Goal: Complete application form: Complete application form

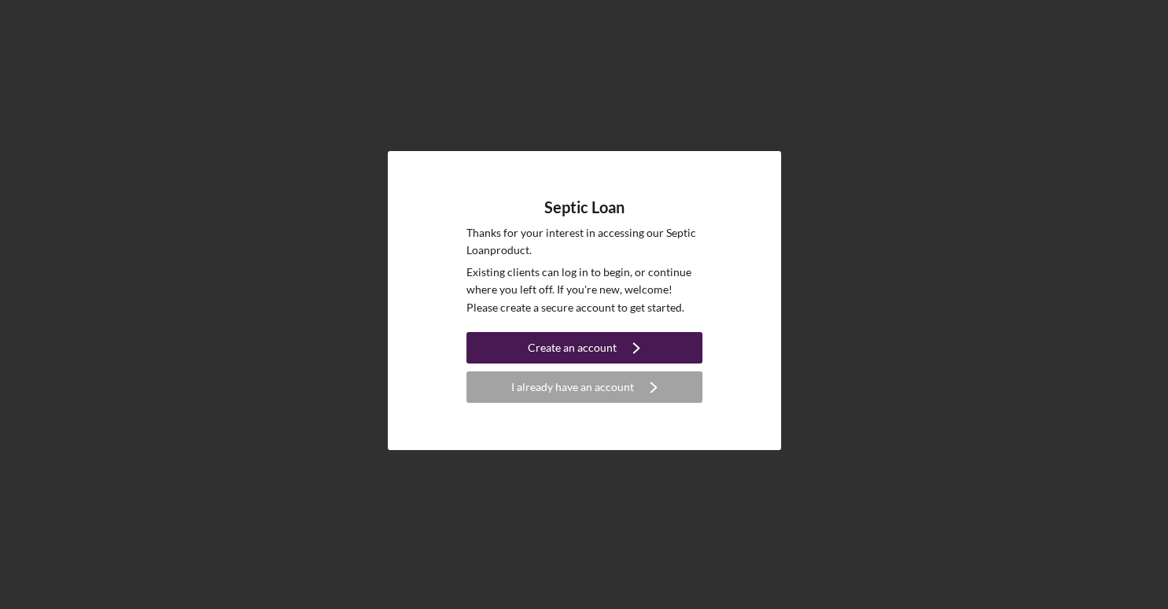
click at [577, 347] on div "Create an account" at bounding box center [572, 347] width 89 height 31
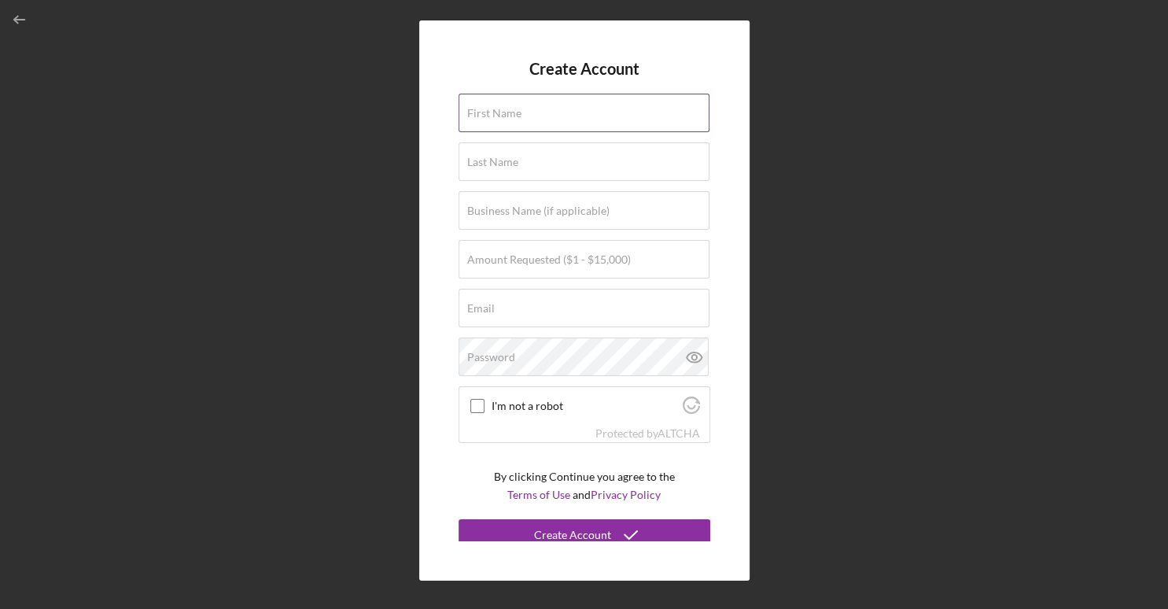
click at [486, 109] on label "First Name" at bounding box center [494, 113] width 54 height 13
click at [486, 109] on input "First Name" at bounding box center [583, 113] width 251 height 38
type input "V"
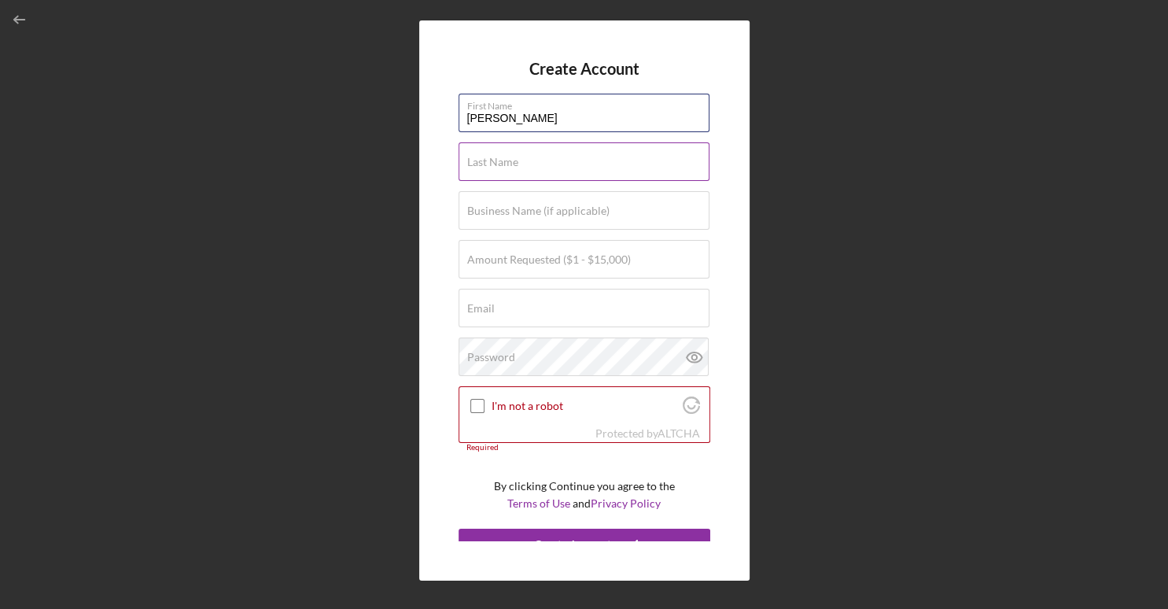
type input "[PERSON_NAME]"
click at [487, 160] on label "Last Name" at bounding box center [492, 162] width 51 height 13
click at [487, 160] on input "Last Name" at bounding box center [583, 161] width 251 height 38
type input "[PERSON_NAME]"
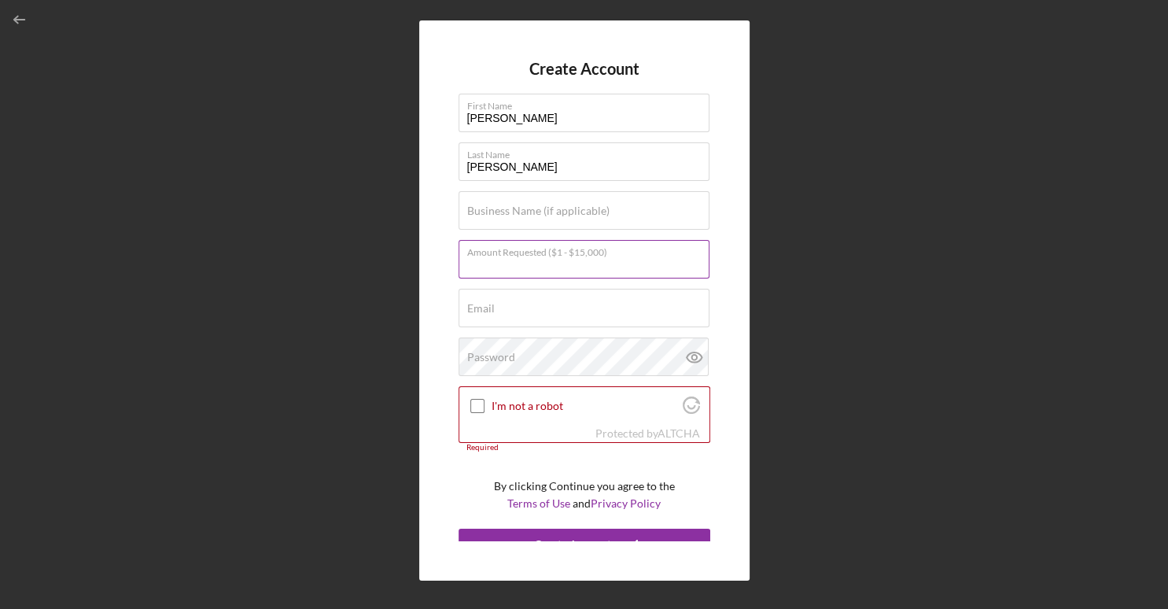
click at [477, 269] on input "Amount Requested ($1 - $15,000)" at bounding box center [583, 259] width 251 height 38
type input "$15,000"
click at [479, 316] on input "Email" at bounding box center [583, 308] width 251 height 38
type input "[EMAIL_ADDRESS][DOMAIN_NAME]"
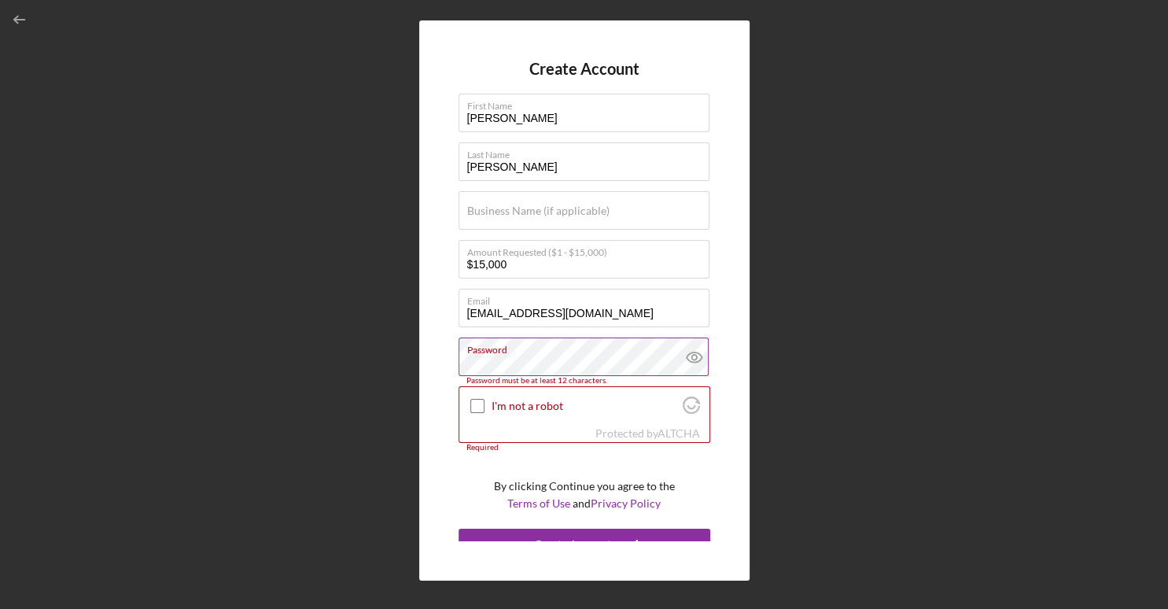
click at [690, 360] on icon at bounding box center [694, 356] width 39 height 39
click at [472, 406] on input "I'm not a robot" at bounding box center [477, 406] width 14 height 14
checkbox input "true"
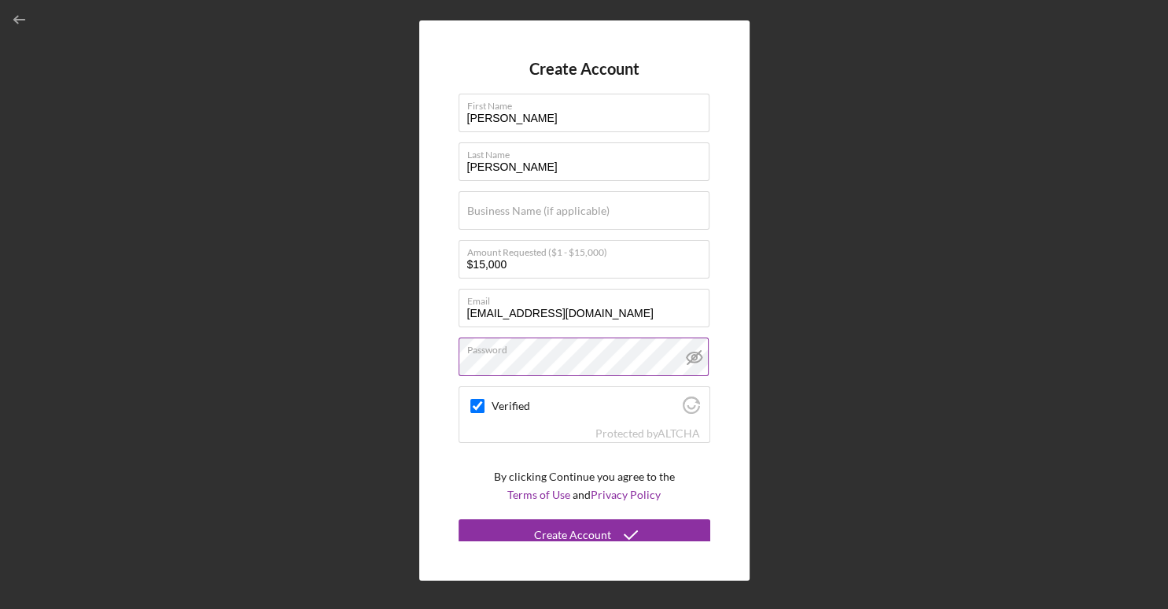
scroll to position [9, 0]
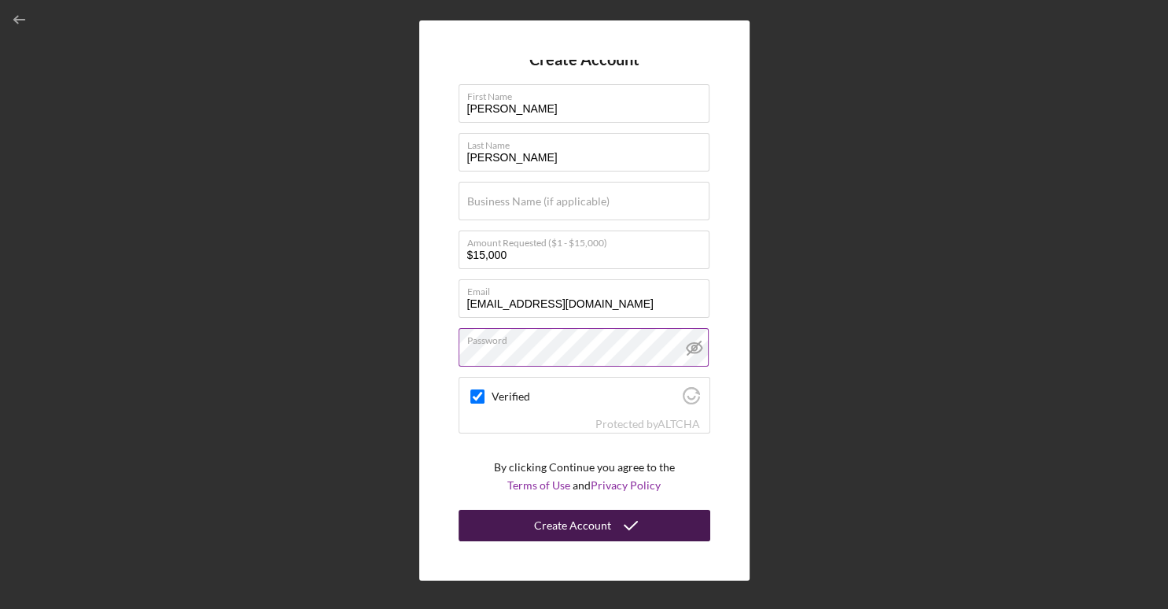
click at [567, 528] on div "Create Account" at bounding box center [572, 524] width 77 height 31
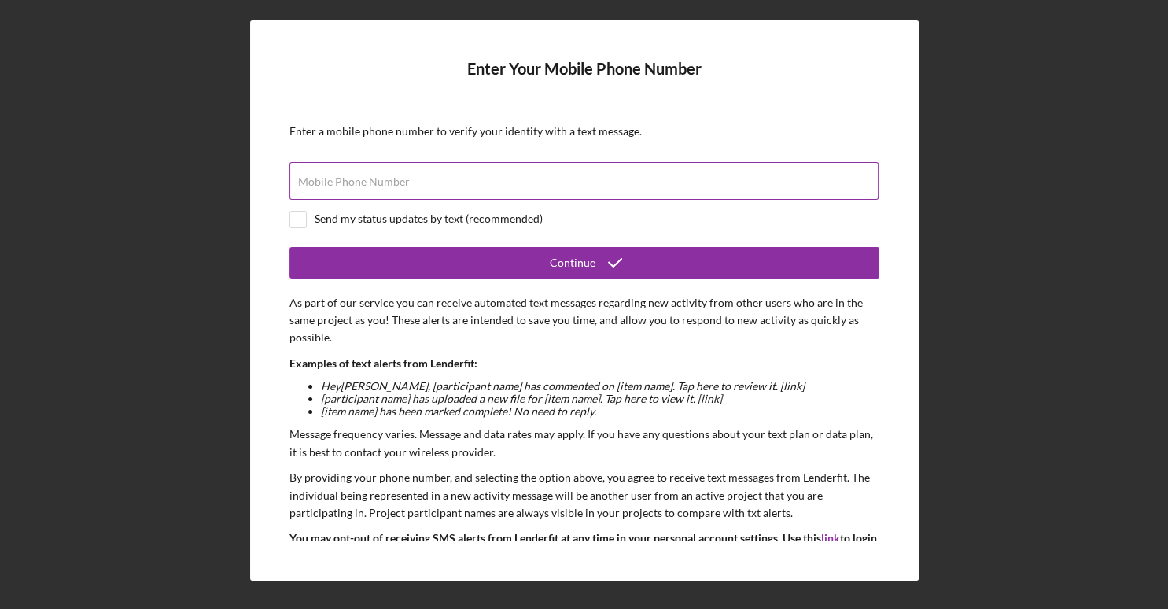
click at [395, 184] on label "Mobile Phone Number" at bounding box center [354, 181] width 112 height 13
click at [395, 184] on input "Mobile Phone Number" at bounding box center [583, 181] width 589 height 38
type input "[PHONE_NUMBER]"
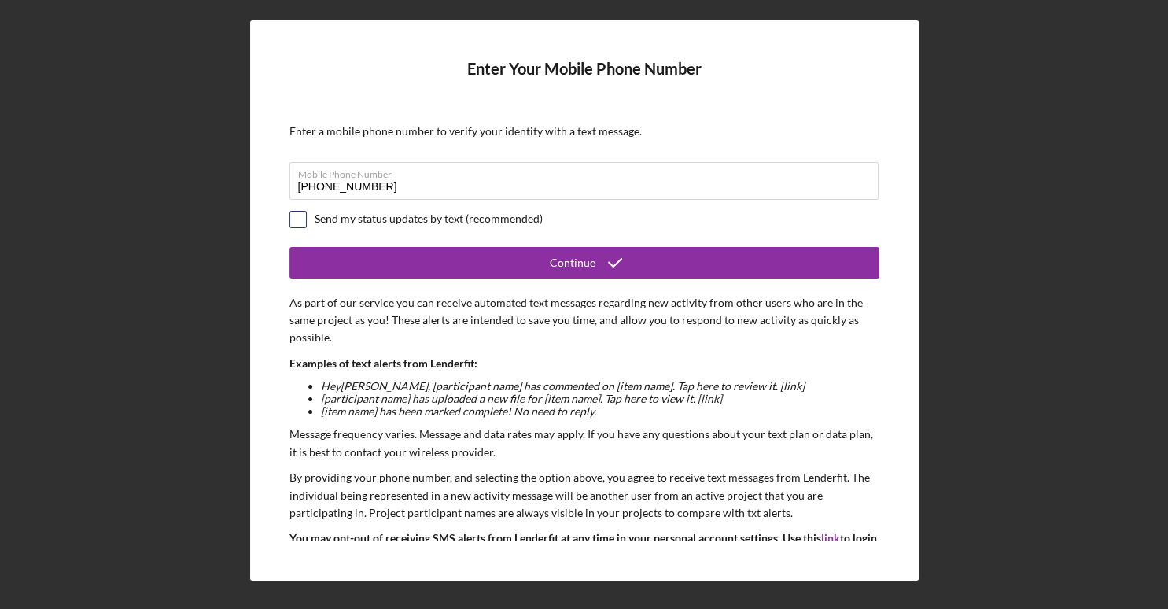
click at [300, 215] on input "checkbox" at bounding box center [298, 219] width 16 height 16
checkbox input "true"
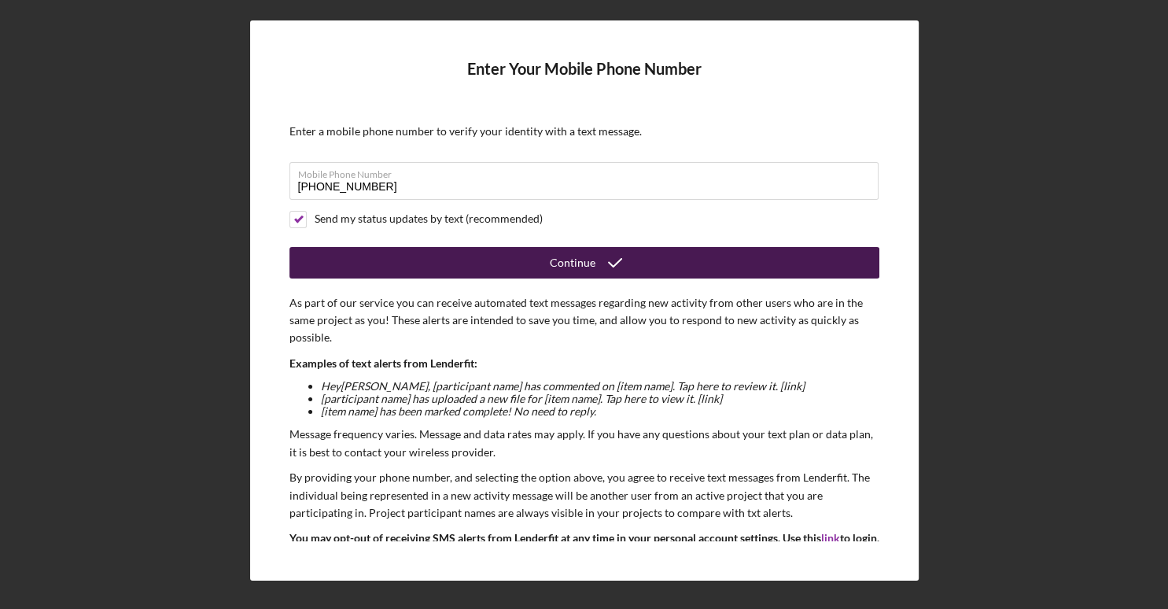
click at [530, 251] on button "Continue" at bounding box center [584, 262] width 590 height 31
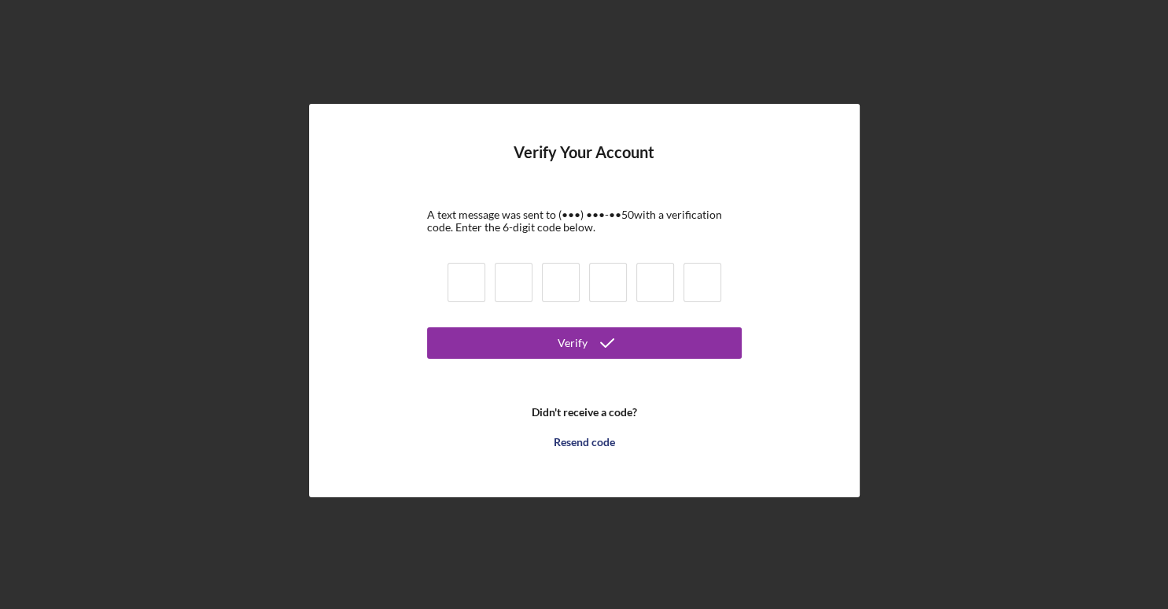
click at [472, 287] on input at bounding box center [466, 282] width 38 height 39
type input "3"
type input "2"
type input "3"
type input "0"
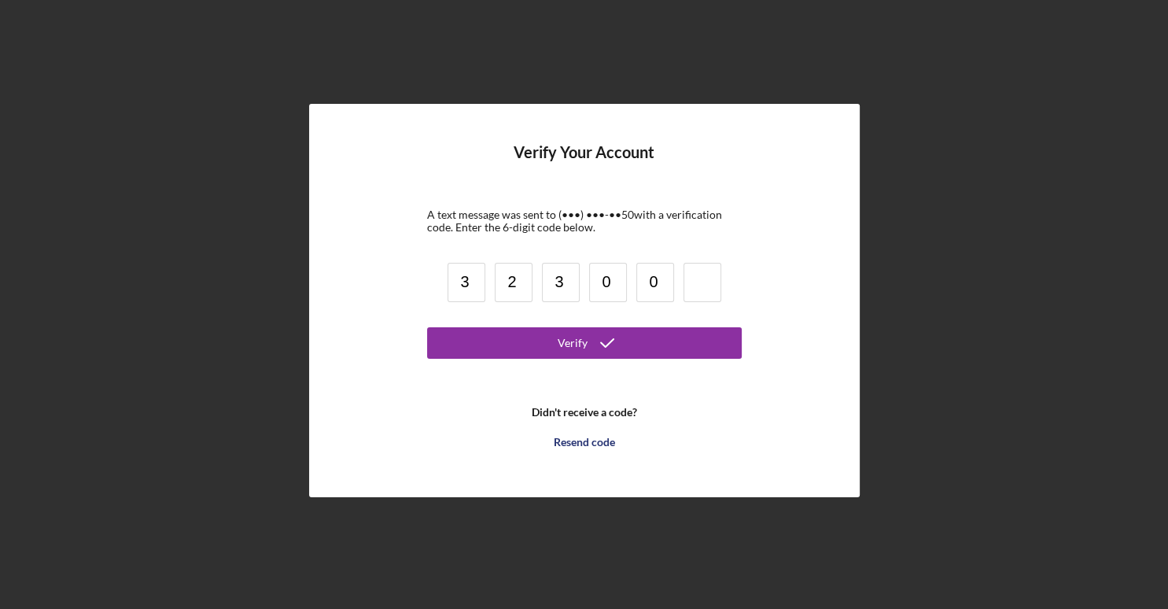
type input "0"
type input "6"
type input "5"
click at [650, 281] on input "5" at bounding box center [655, 282] width 38 height 39
type input "0"
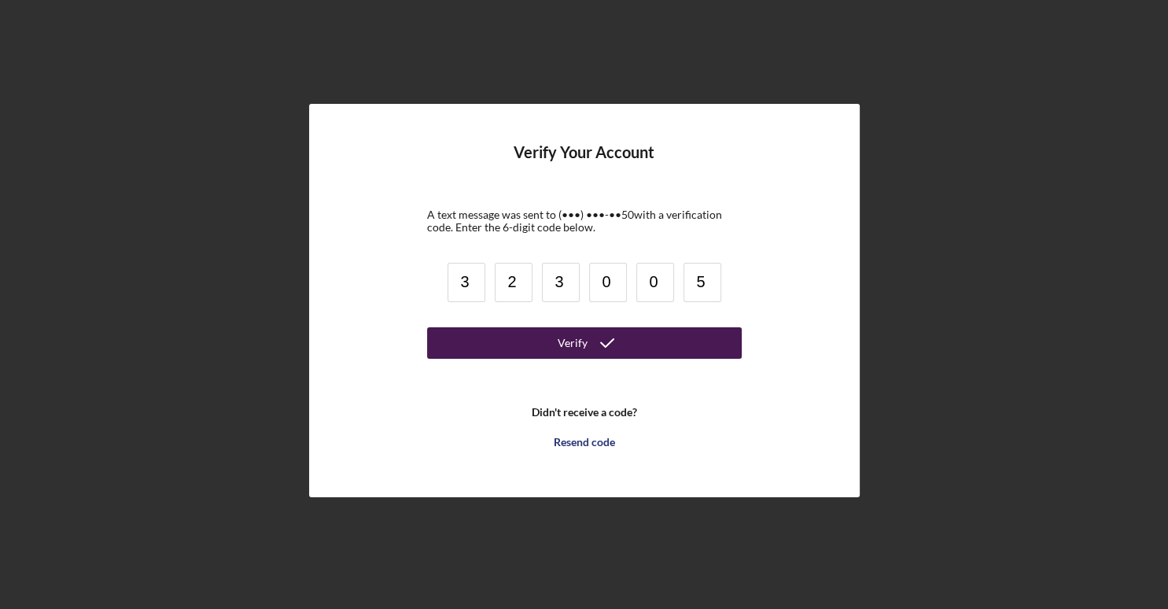
type input "5"
click at [587, 351] on icon "submit" at bounding box center [606, 342] width 39 height 39
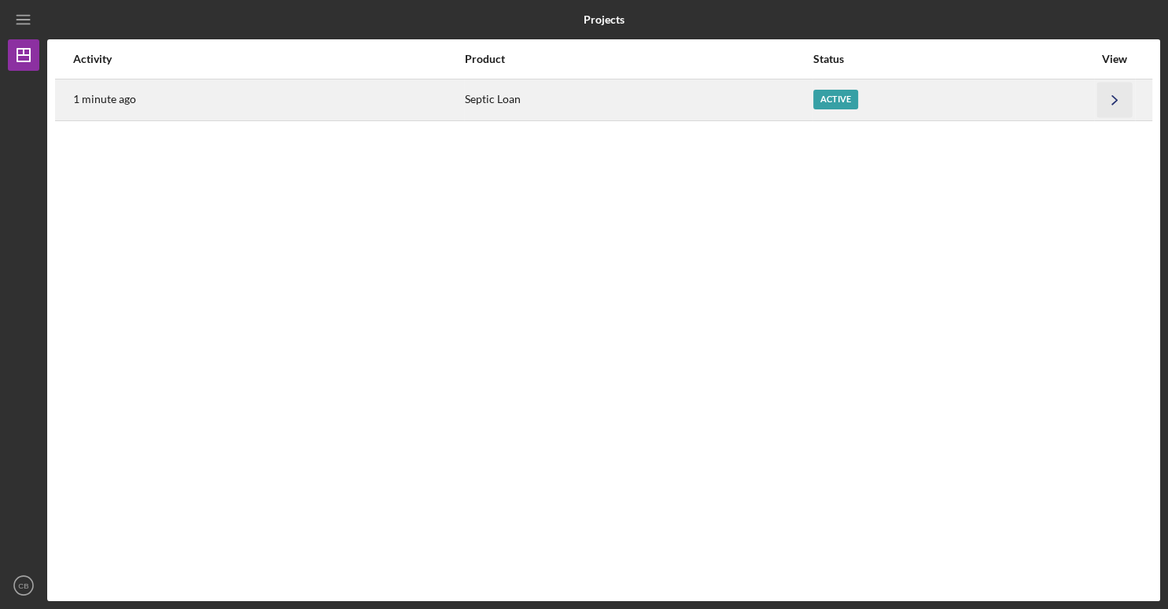
click at [1111, 105] on icon "Icon/Navigate" at bounding box center [1114, 99] width 35 height 35
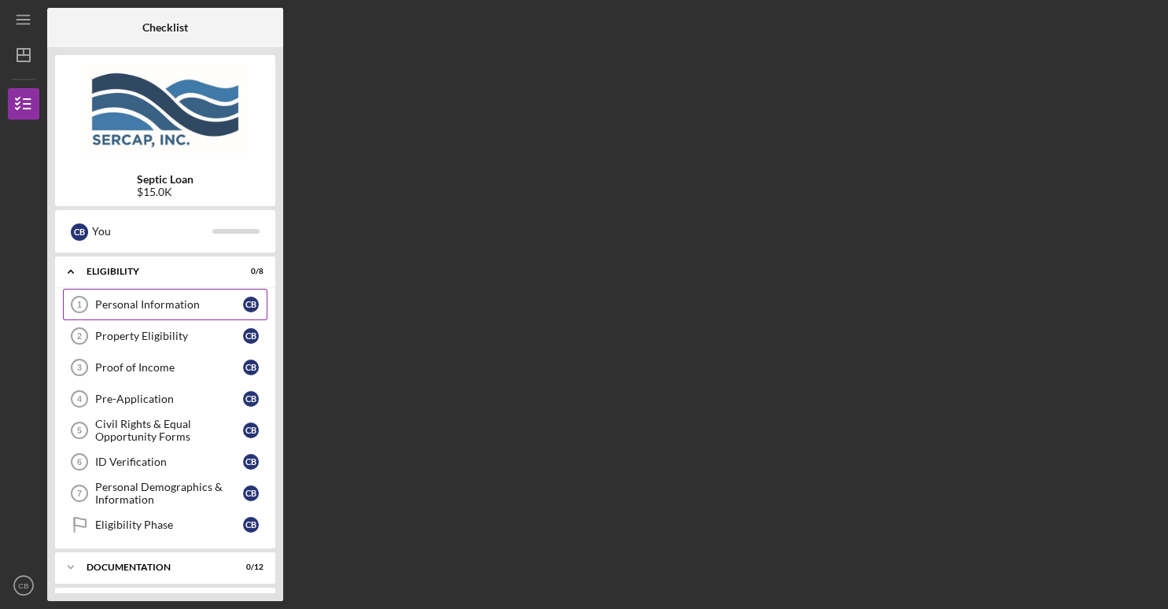
click at [155, 317] on link "Personal Information 1 Personal Information C B" at bounding box center [165, 304] width 204 height 31
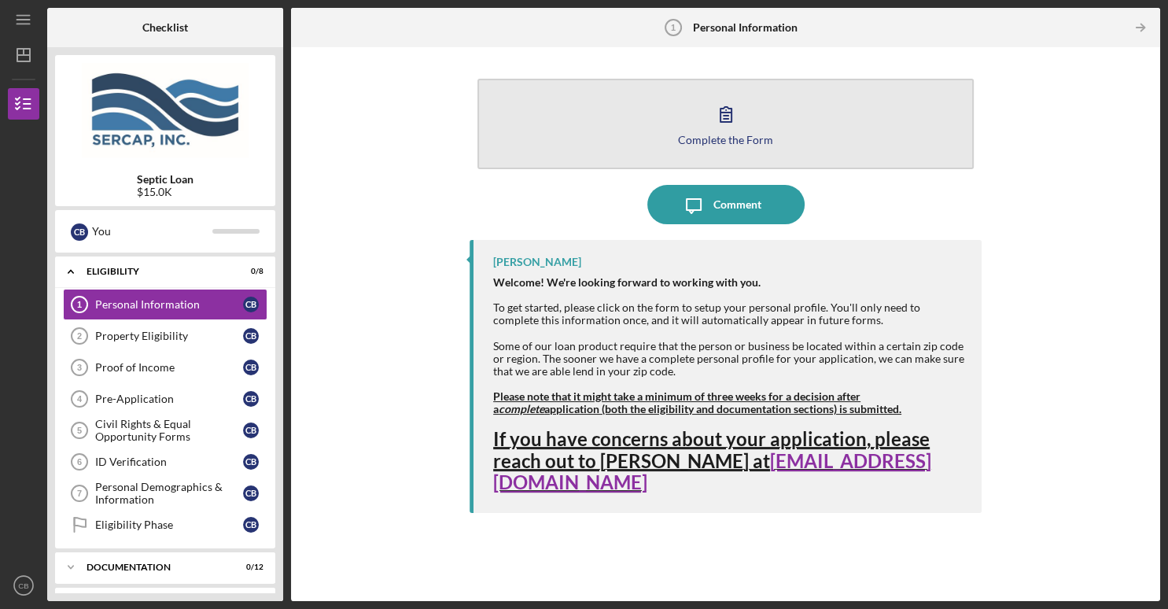
click at [691, 121] on button "Complete the Form Form" at bounding box center [725, 124] width 496 height 90
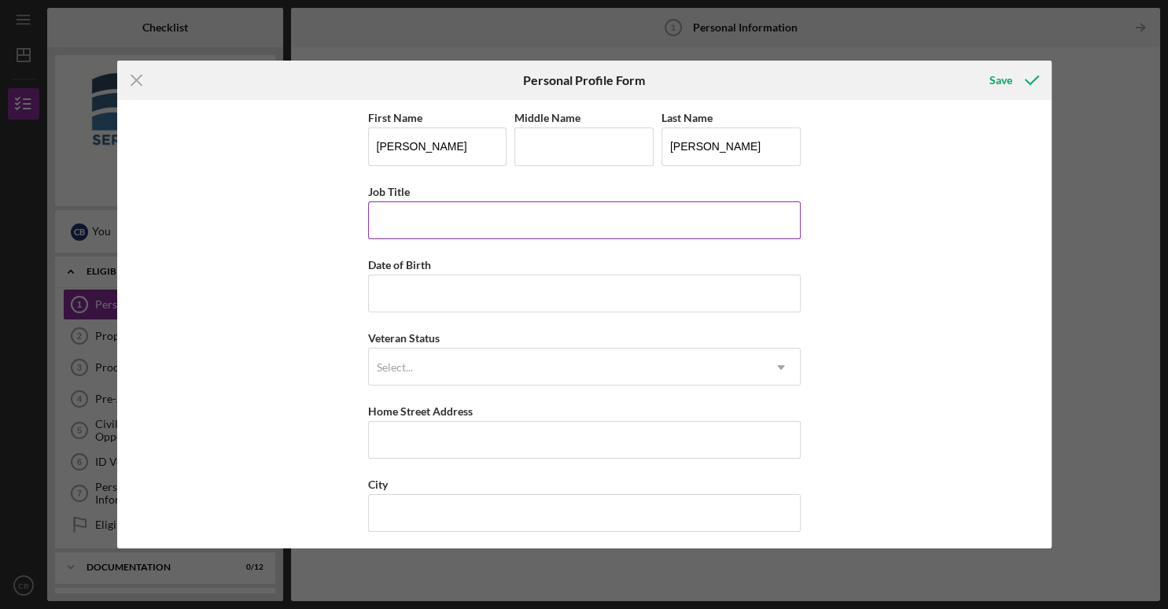
click at [461, 226] on input "Job Title" at bounding box center [584, 220] width 432 height 38
type input "Professional Geologist"
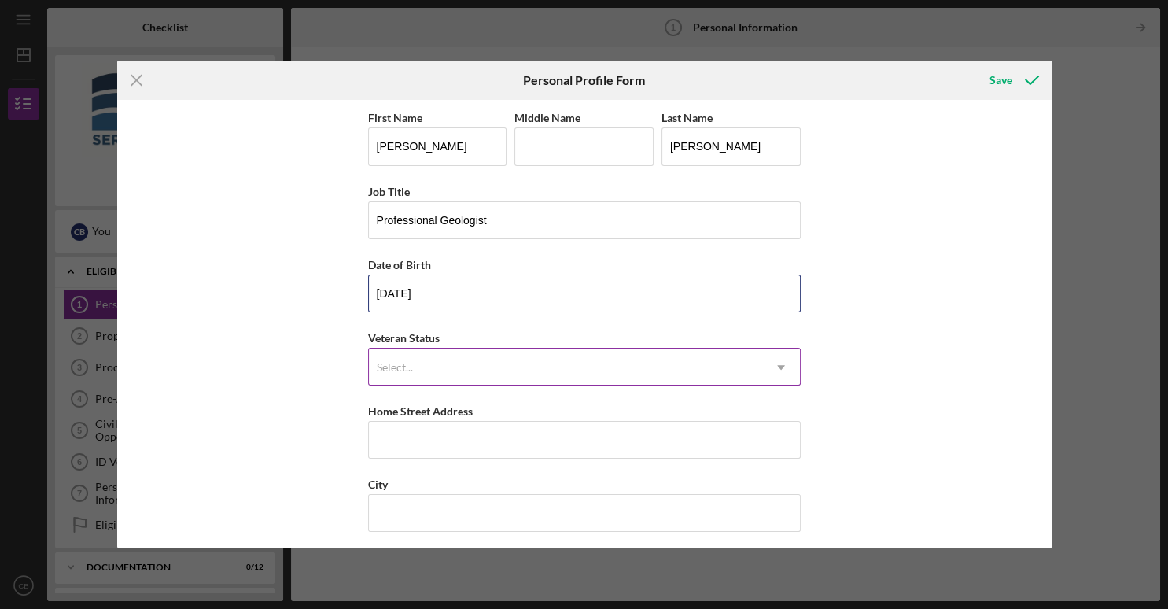
type input "[DATE]"
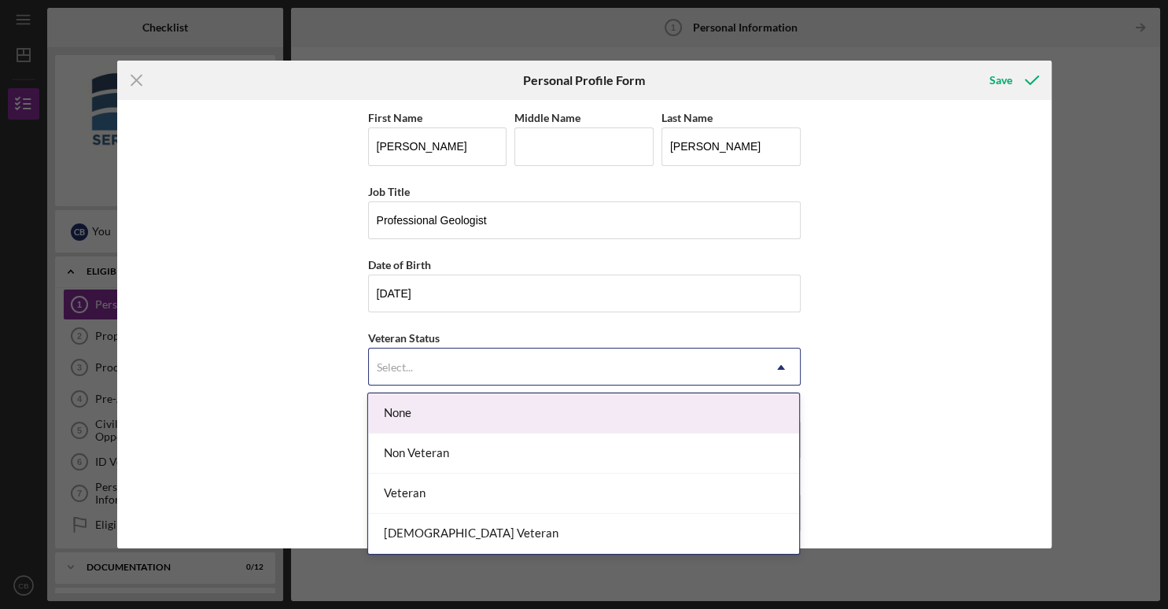
click at [784, 366] on icon "Icon/Dropdown Arrow" at bounding box center [781, 367] width 38 height 38
click at [432, 409] on div "None" at bounding box center [583, 413] width 431 height 40
click at [782, 366] on icon "Icon/Dropdown Arrow" at bounding box center [781, 367] width 38 height 38
click at [385, 423] on div "None" at bounding box center [583, 413] width 431 height 40
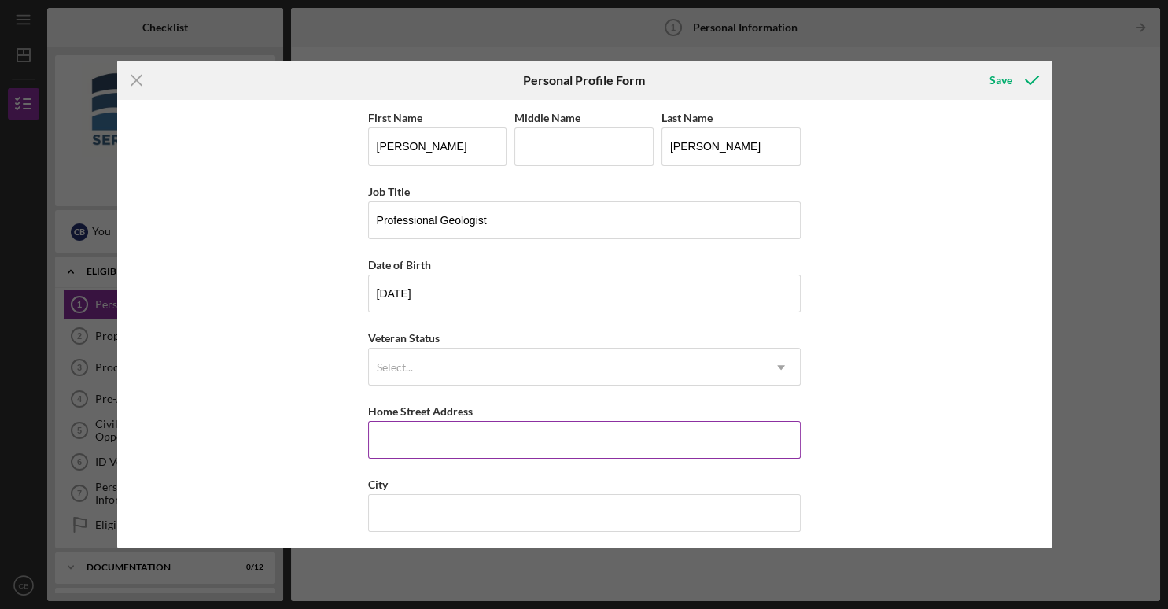
click at [392, 445] on input "Home Street Address" at bounding box center [584, 440] width 432 height 38
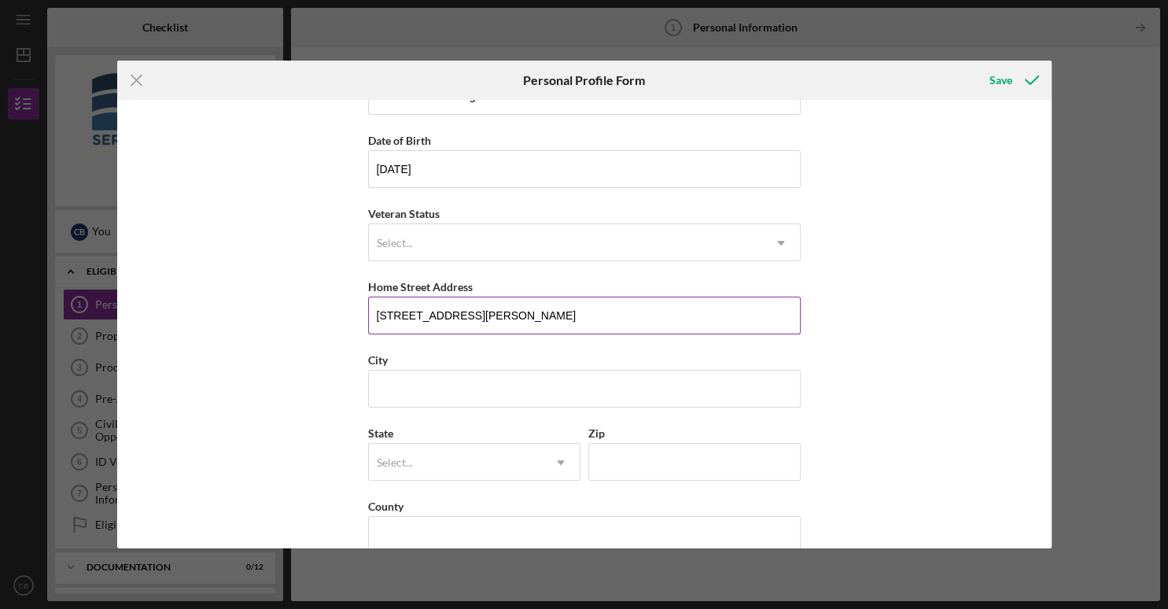
scroll to position [126, 0]
type input "[STREET_ADDRESS][PERSON_NAME]"
click at [391, 391] on input "City" at bounding box center [584, 387] width 432 height 38
type input "[GEOGRAPHIC_DATA]"
type input "F"
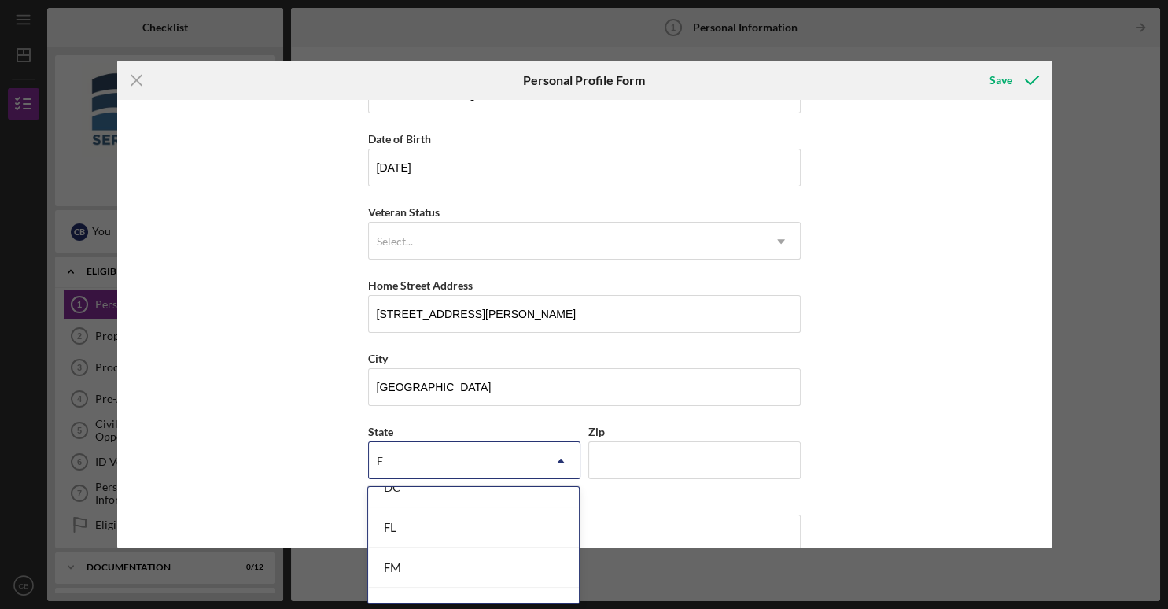
scroll to position [204, 0]
click at [392, 543] on div "FM" at bounding box center [473, 544] width 211 height 40
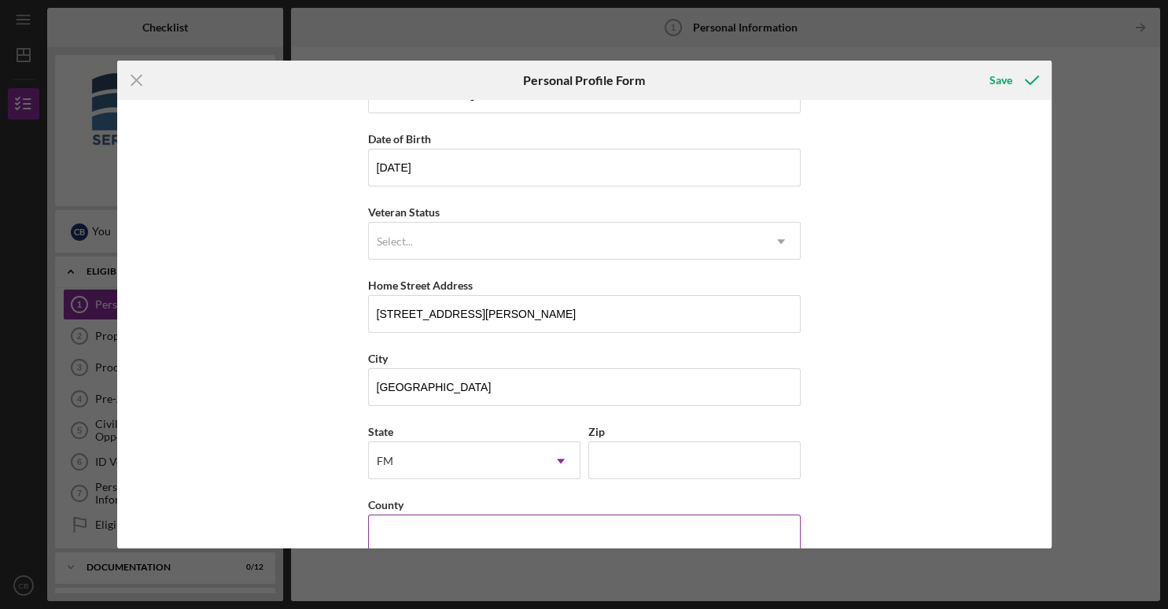
click at [385, 505] on label "County" at bounding box center [385, 504] width 35 height 13
click at [385, 514] on input "County" at bounding box center [584, 533] width 432 height 38
click at [561, 462] on use at bounding box center [561, 460] width 8 height 5
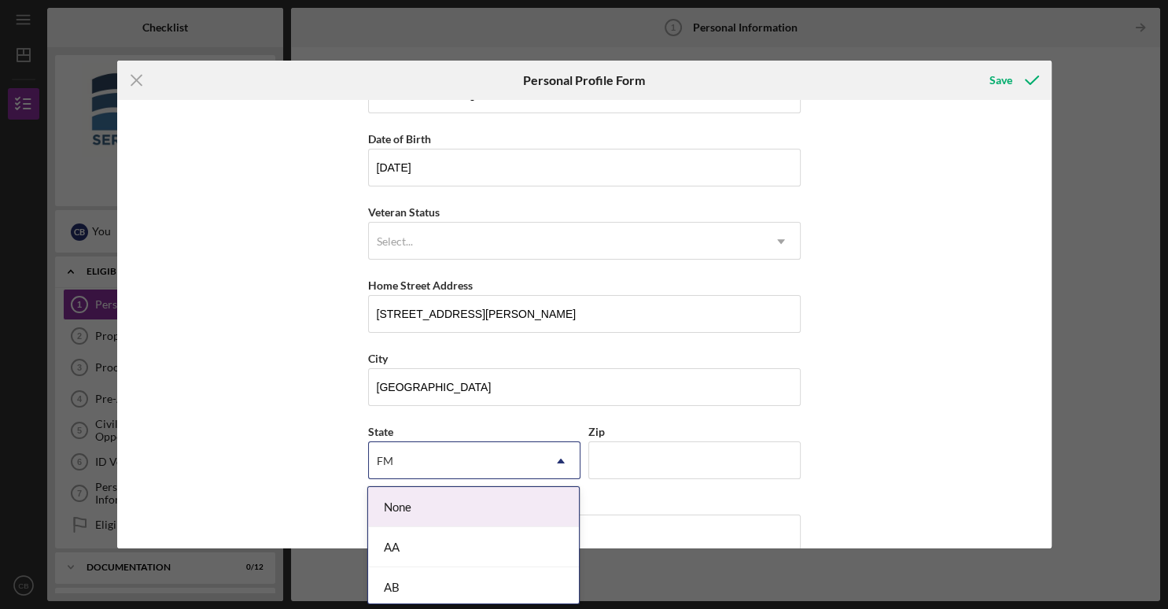
click at [561, 464] on icon "Icon/Dropdown Arrow" at bounding box center [561, 461] width 38 height 38
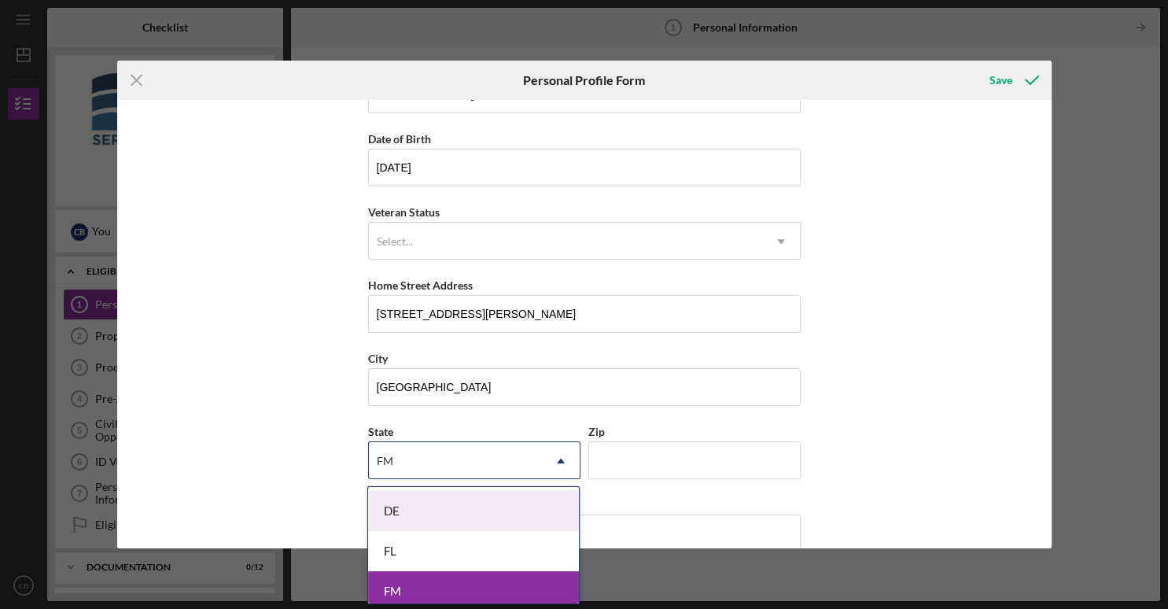
scroll to position [598, 0]
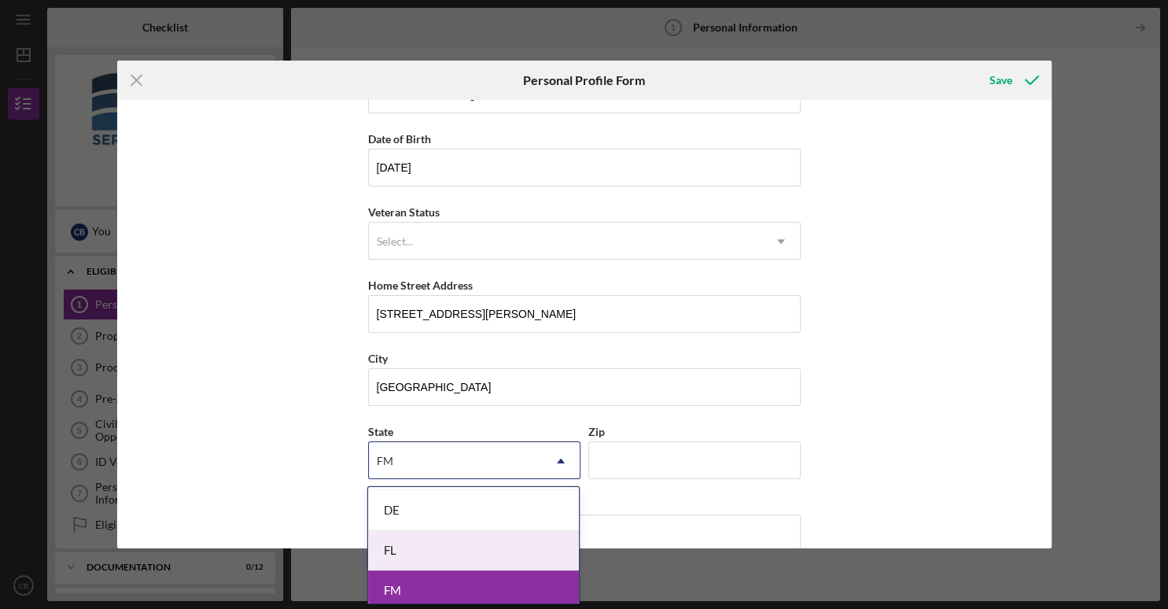
click at [380, 546] on div "FL" at bounding box center [473, 550] width 211 height 40
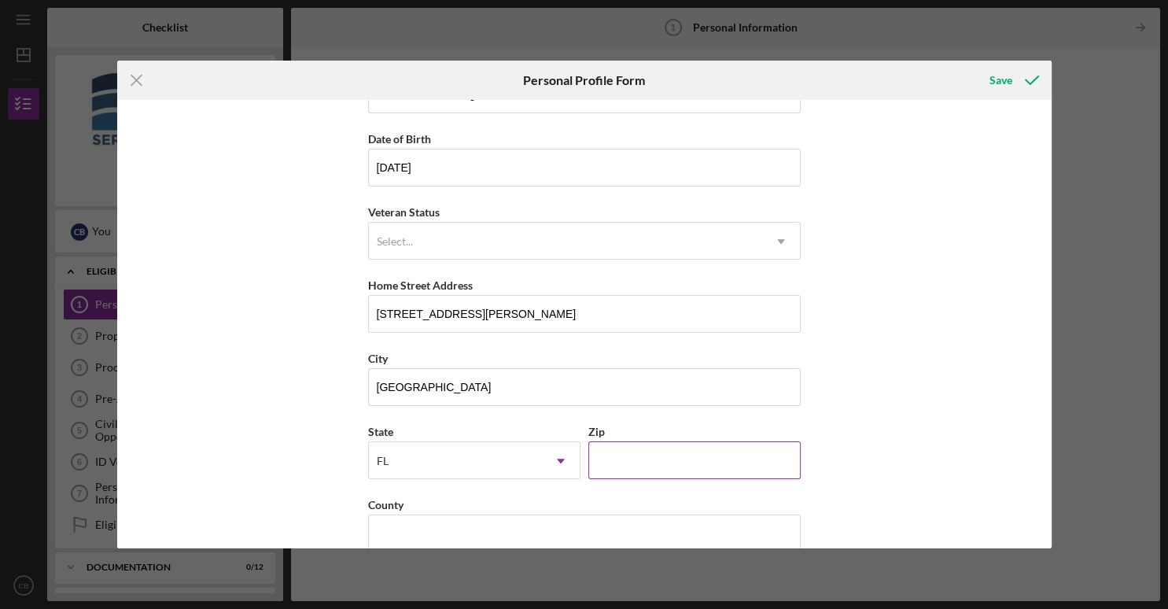
click at [593, 459] on input "Zip" at bounding box center [694, 460] width 212 height 38
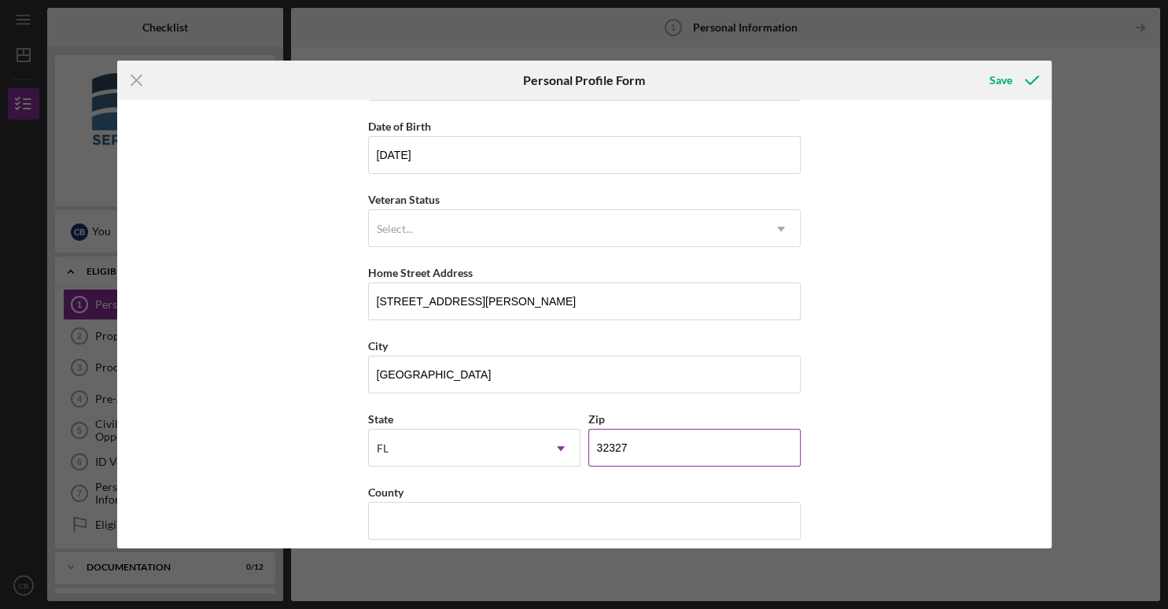
scroll to position [156, 0]
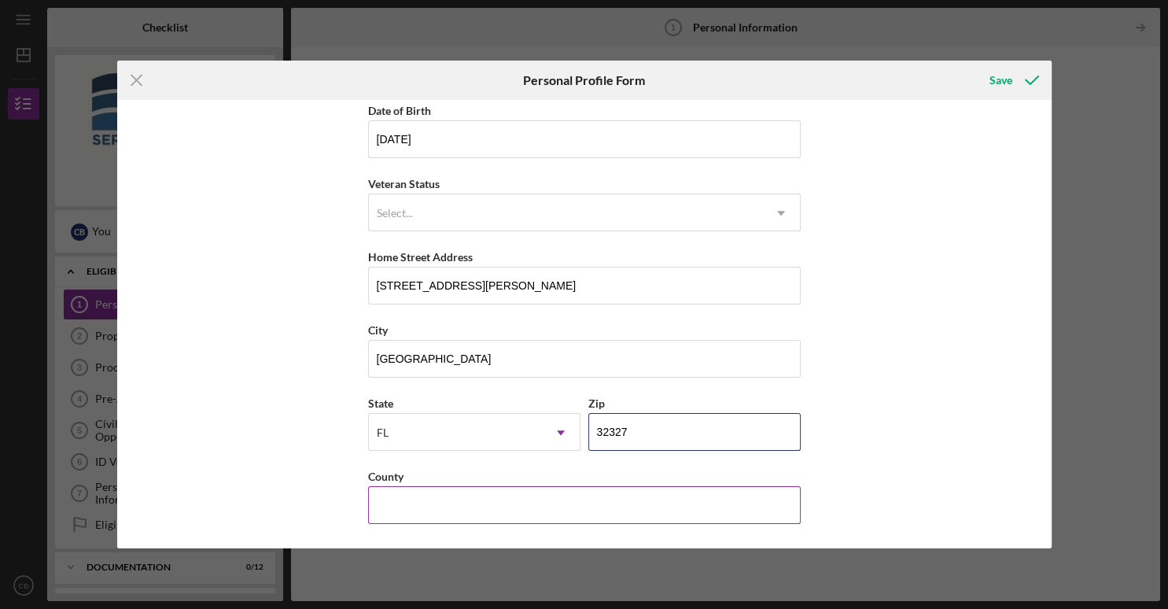
type input "32327"
click at [398, 509] on input "County" at bounding box center [584, 505] width 432 height 38
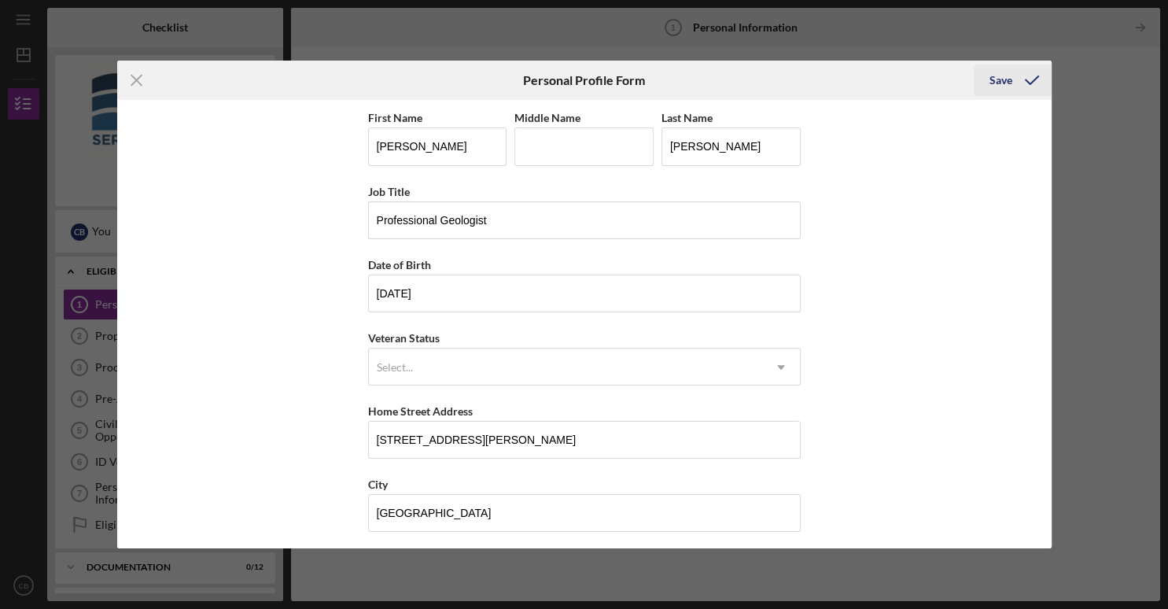
type input "Wakulla"
click at [992, 78] on div "Save" at bounding box center [1000, 79] width 23 height 31
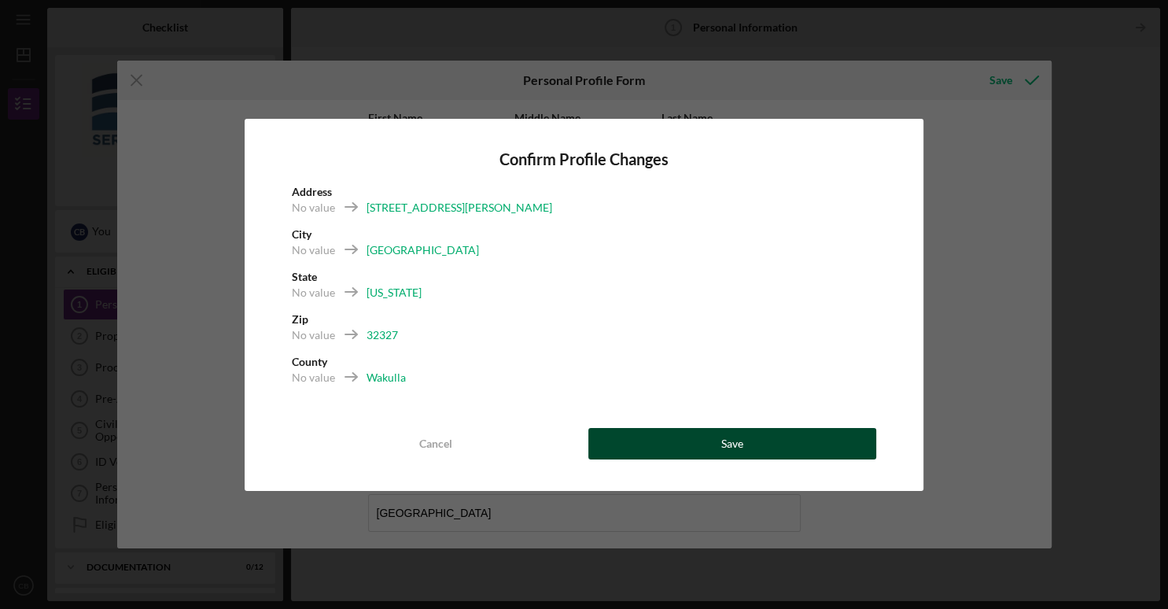
click at [697, 443] on button "Save" at bounding box center [732, 443] width 288 height 31
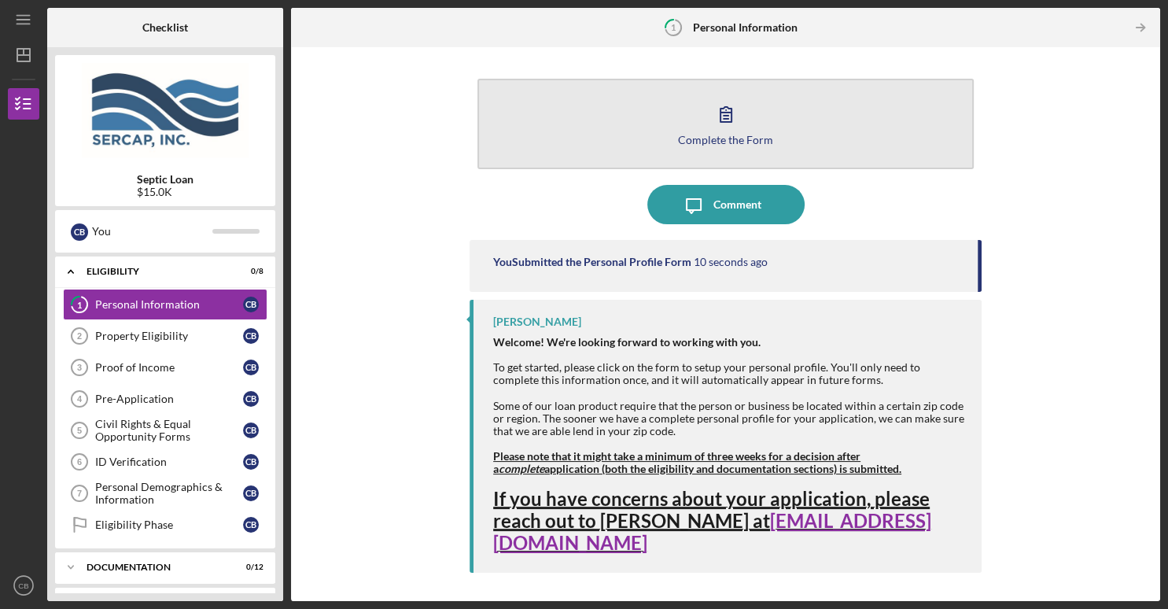
click at [709, 143] on div "Complete the Form" at bounding box center [725, 140] width 95 height 12
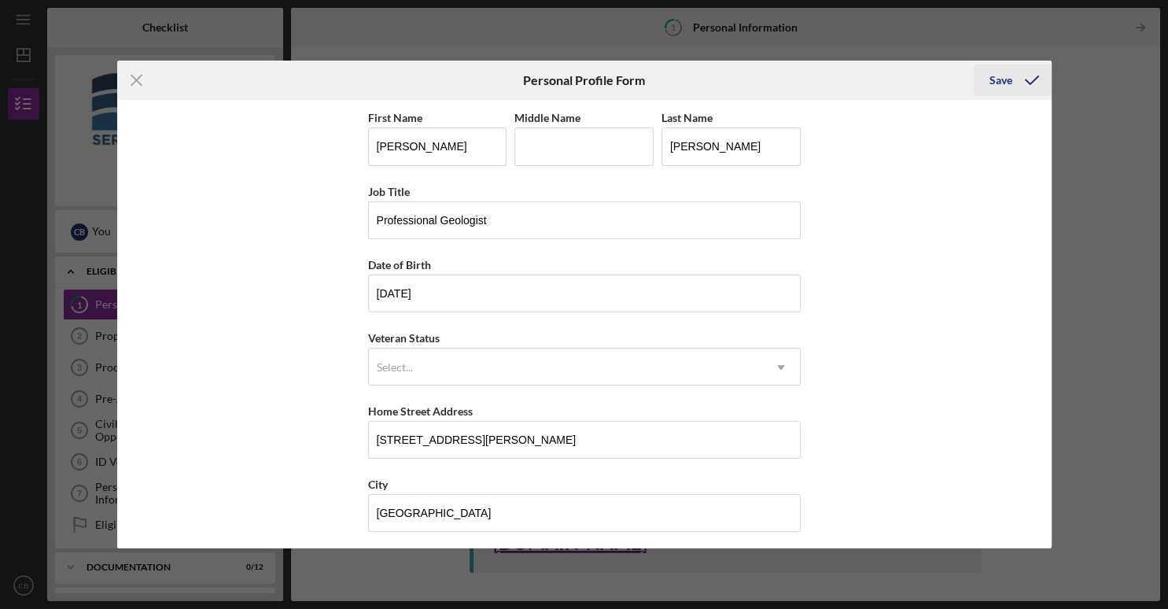
click at [1005, 80] on div "Save" at bounding box center [1000, 79] width 23 height 31
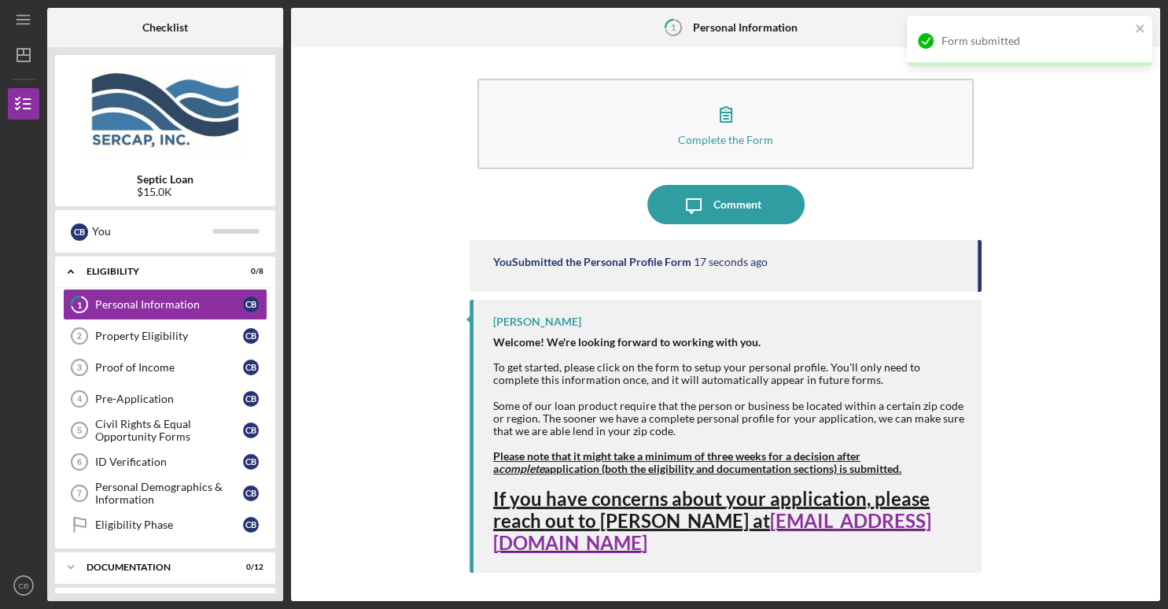
drag, startPoint x: 978, startPoint y: 260, endPoint x: 978, endPoint y: 283, distance: 22.8
click at [978, 283] on div "You Submitted the Personal Profile Form 17 seconds ago" at bounding box center [725, 266] width 512 height 52
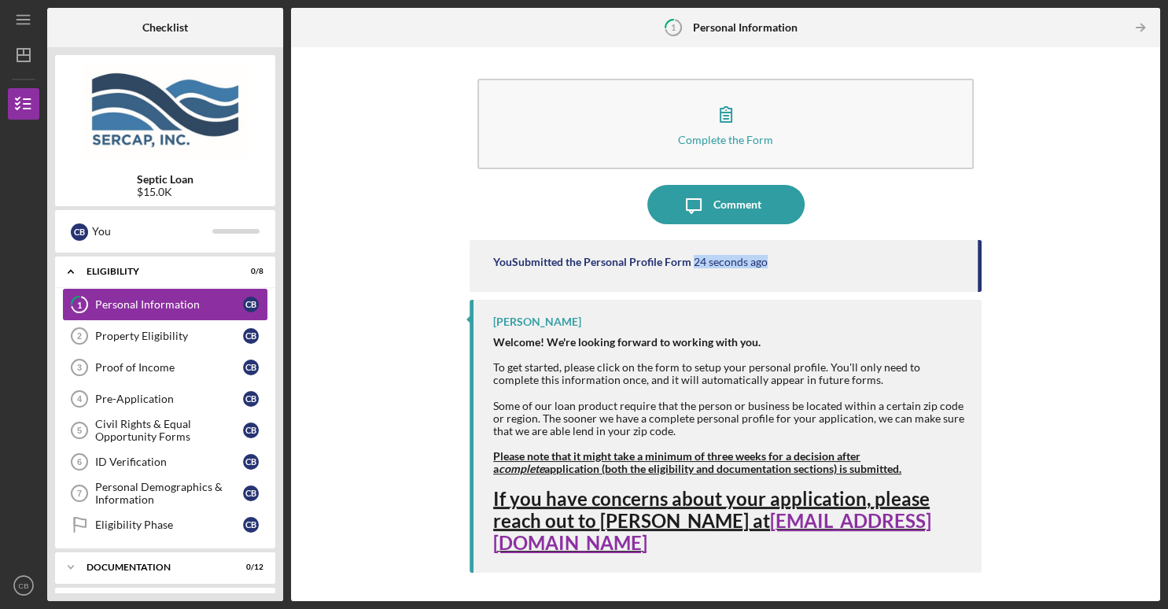
click at [172, 303] on div "Personal Information" at bounding box center [169, 304] width 148 height 13
click at [1135, 26] on icon "Icon/Table Pagination Arrow" at bounding box center [1139, 27] width 35 height 35
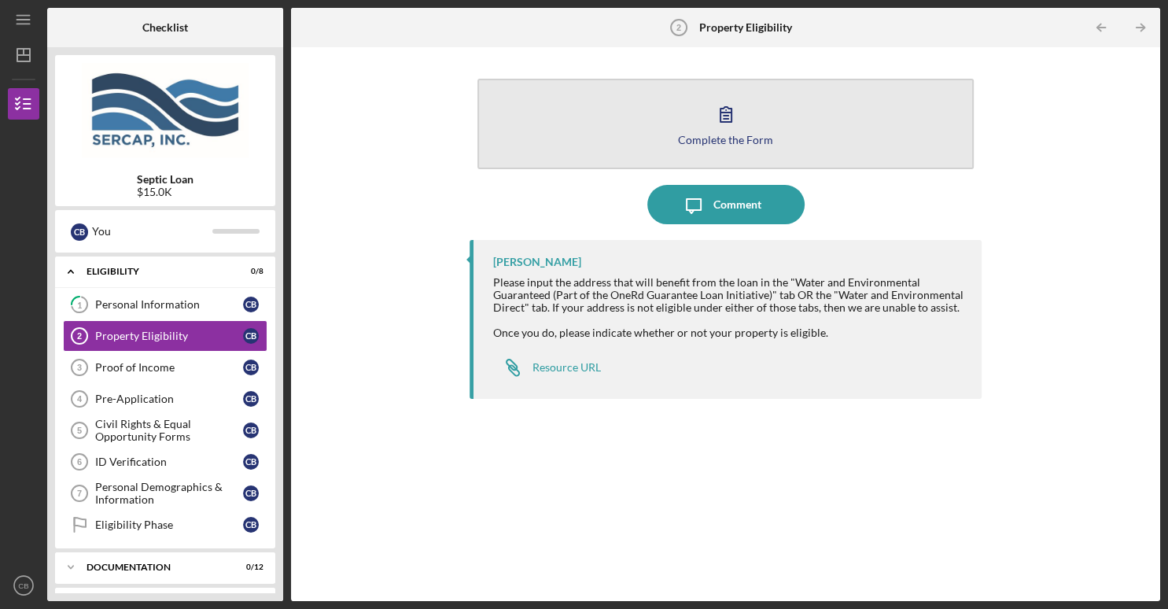
click at [718, 132] on icon "button" at bounding box center [725, 113] width 39 height 39
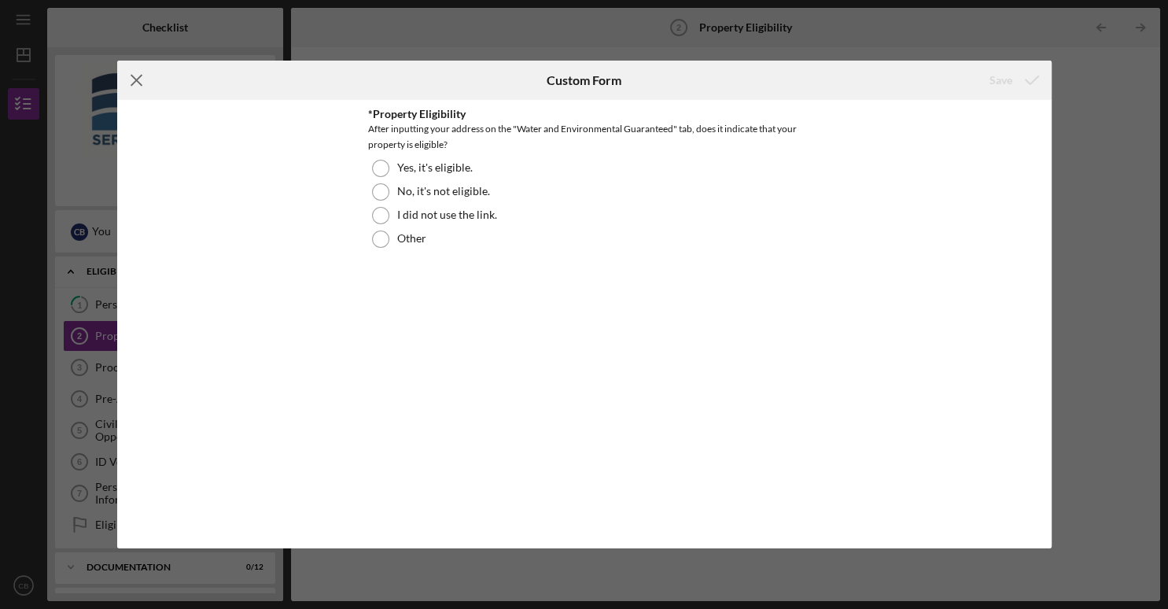
click at [128, 83] on icon "Icon/Menu Close" at bounding box center [136, 80] width 39 height 39
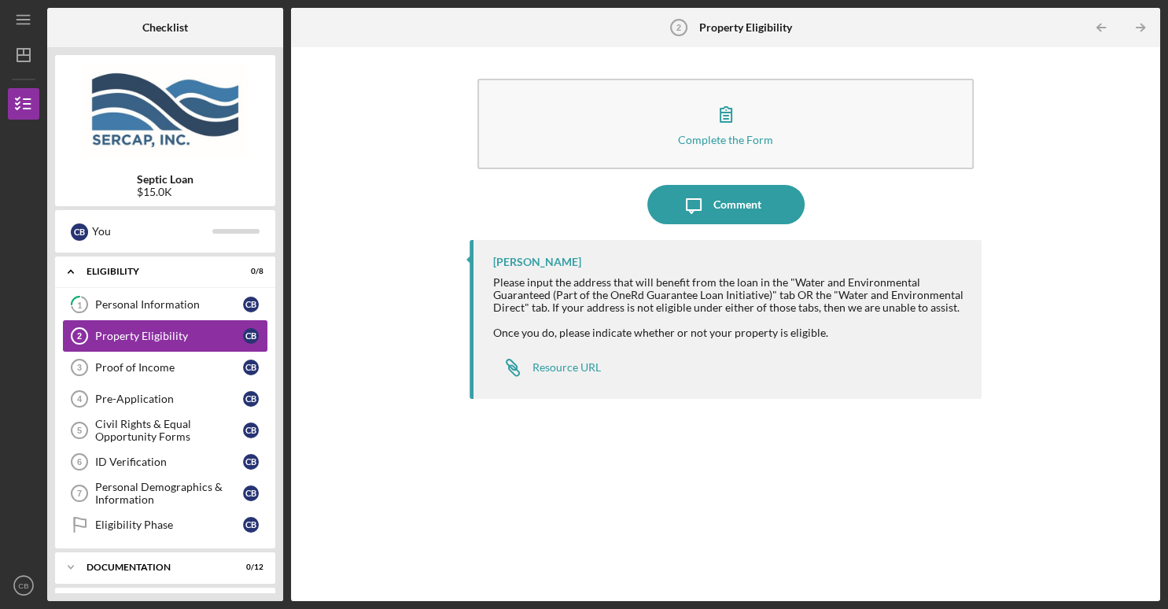
click at [146, 336] on div "Property Eligibility" at bounding box center [169, 335] width 148 height 13
click at [81, 333] on tspan "2" at bounding box center [79, 335] width 5 height 9
click at [70, 561] on icon "Icon/Expander" at bounding box center [70, 566] width 31 height 31
click at [568, 360] on link "Icon/Link Resource URL" at bounding box center [547, 366] width 108 height 31
click at [209, 301] on div "Personal Information" at bounding box center [169, 304] width 148 height 13
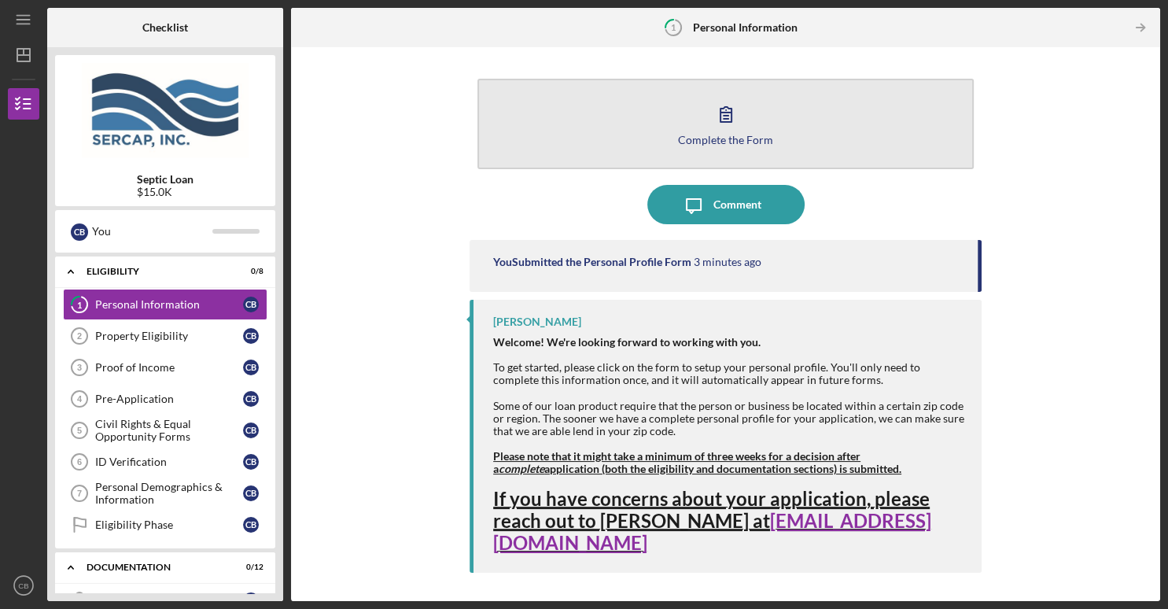
click at [727, 138] on div "Complete the Form" at bounding box center [725, 140] width 95 height 12
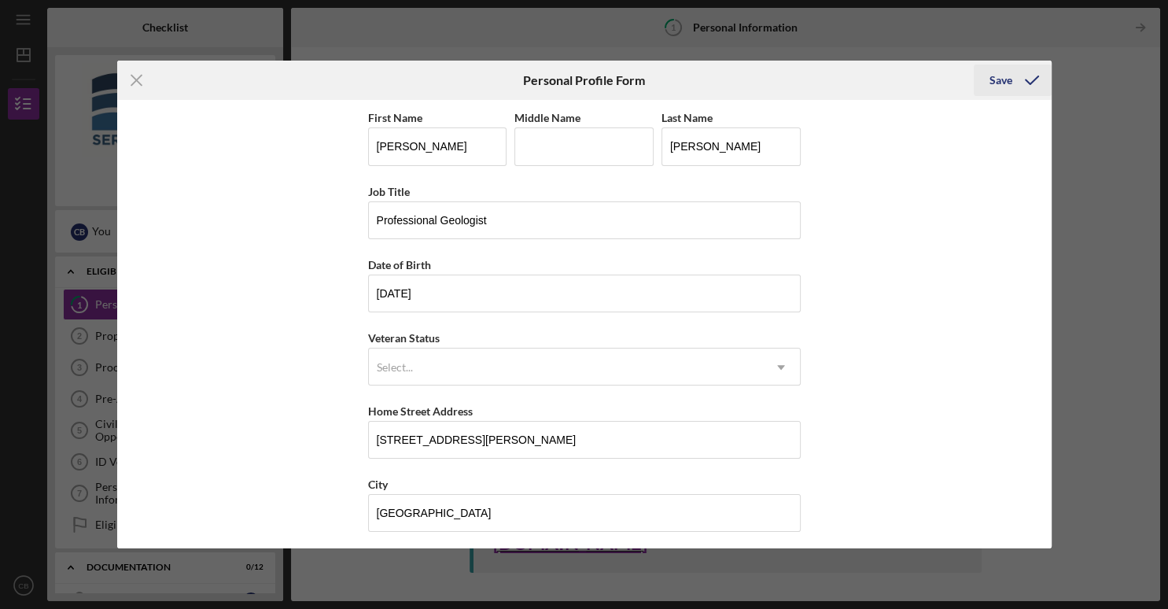
click at [995, 82] on div "Save" at bounding box center [1000, 79] width 23 height 31
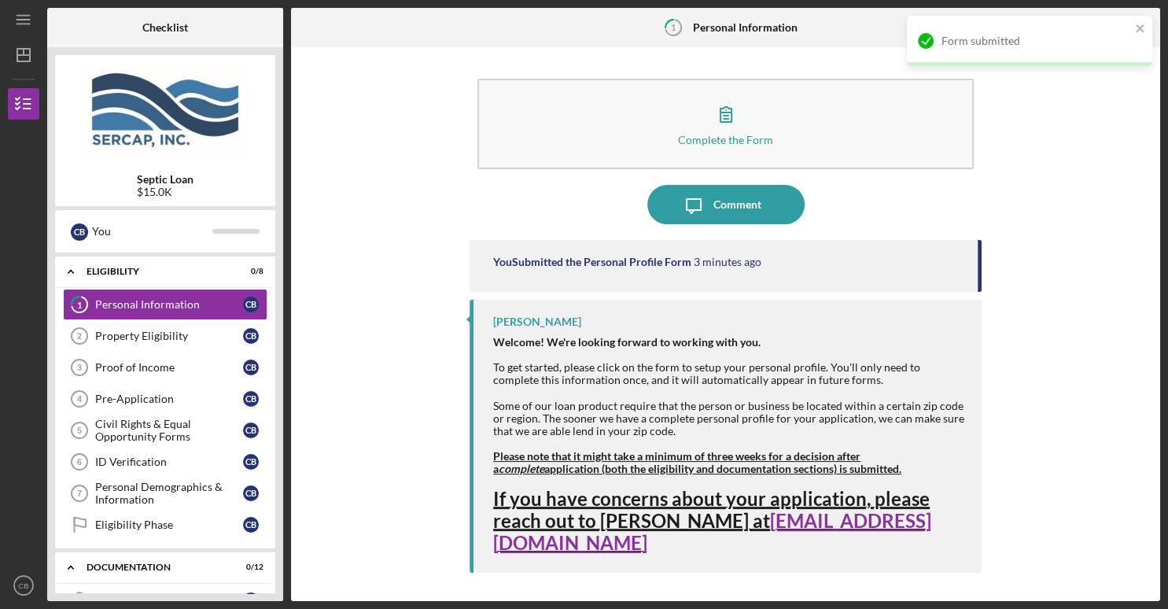
click at [1068, 153] on div "Complete the Form Form Icon/Message Comment You Submitted the Personal Profile …" at bounding box center [725, 324] width 853 height 538
click at [1140, 24] on polyline "button" at bounding box center [1142, 27] width 4 height 7
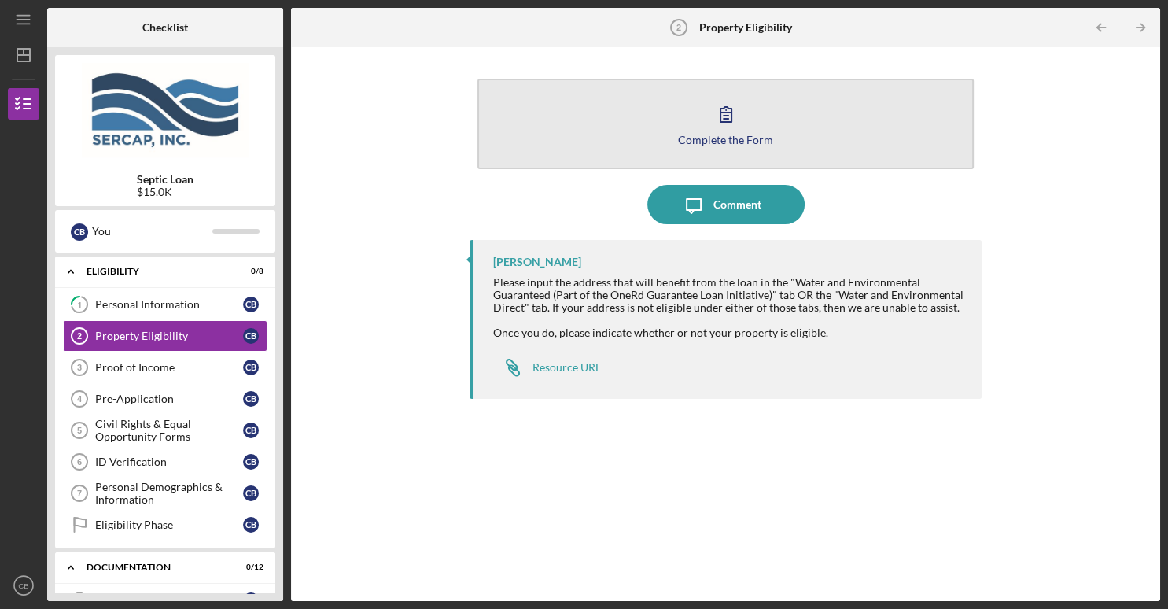
click at [765, 149] on button "Complete the Form Form" at bounding box center [725, 124] width 496 height 90
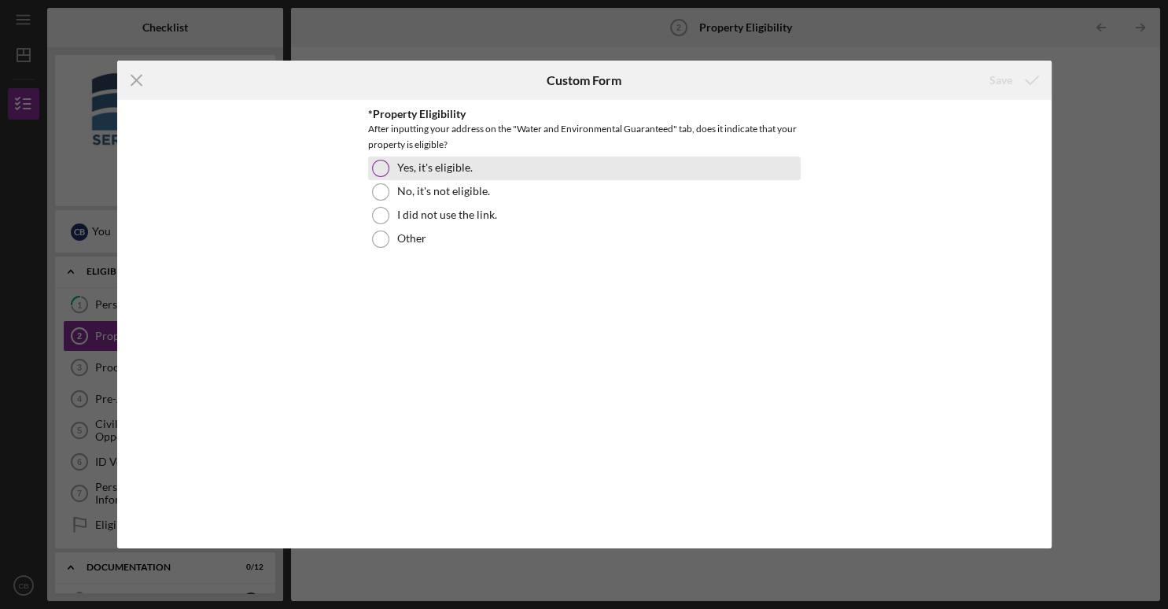
click at [377, 166] on div at bounding box center [380, 168] width 17 height 17
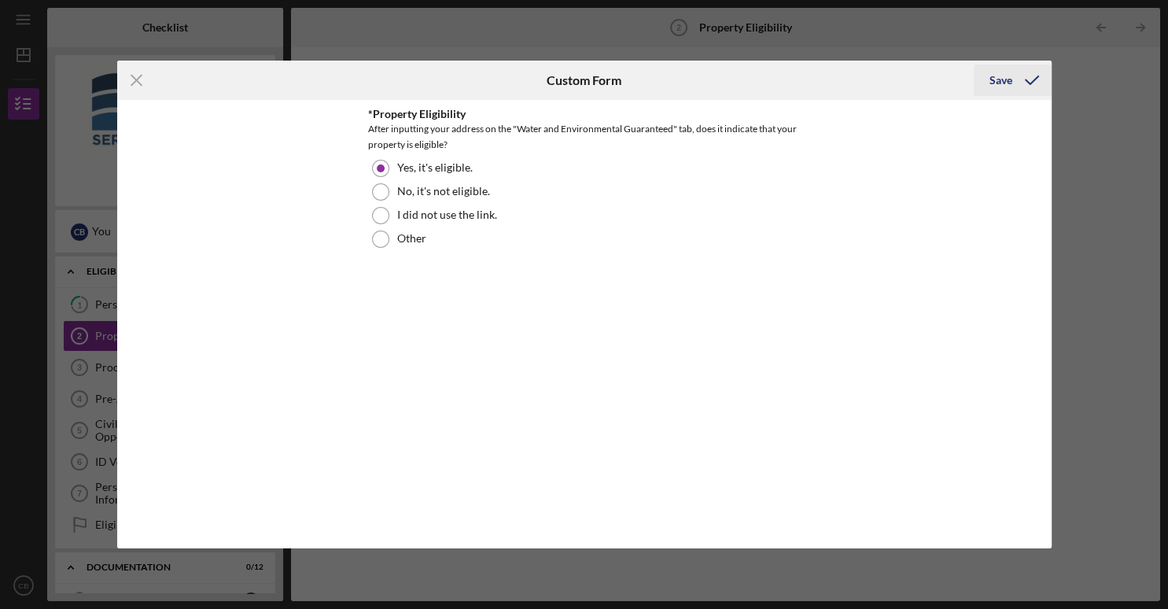
click at [995, 79] on div "Save" at bounding box center [1000, 79] width 23 height 31
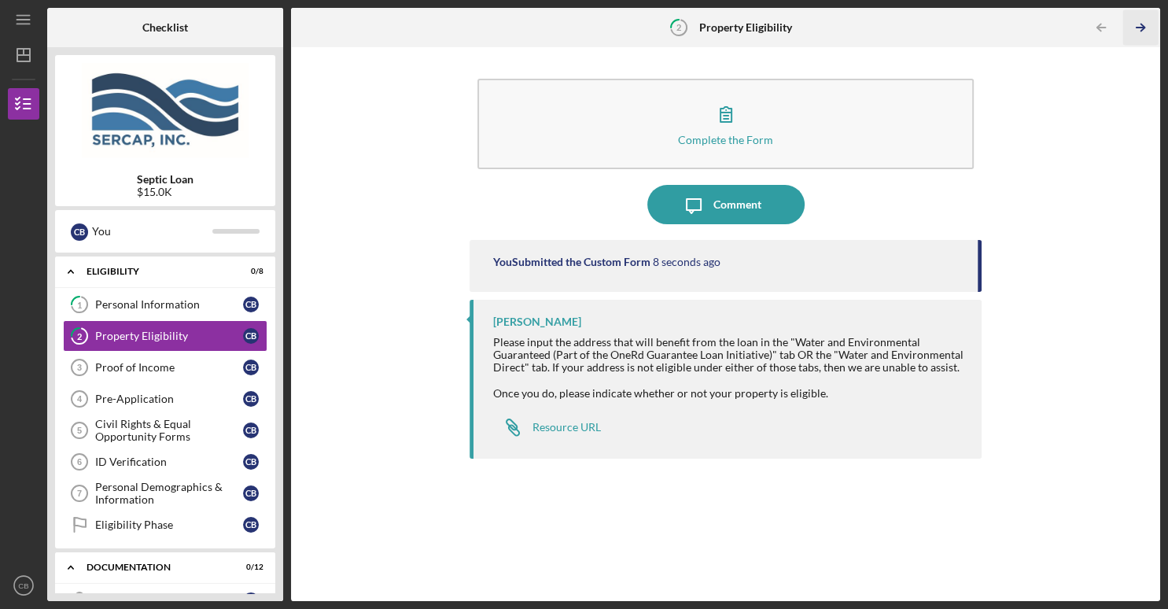
click at [1131, 35] on icon "Icon/Table Pagination Arrow" at bounding box center [1139, 27] width 35 height 35
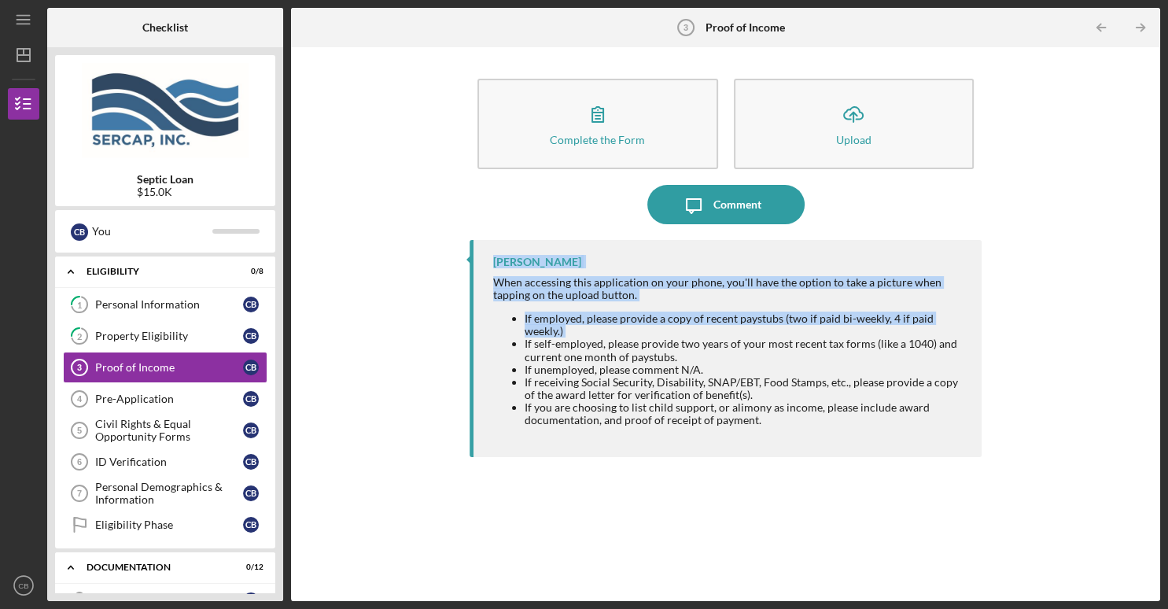
drag, startPoint x: 442, startPoint y: 266, endPoint x: 452, endPoint y: 329, distance: 63.7
click at [452, 329] on div "Complete the Form Form Icon/Upload Upload Icon/Message Comment [PERSON_NAME] Wh…" at bounding box center [725, 324] width 853 height 538
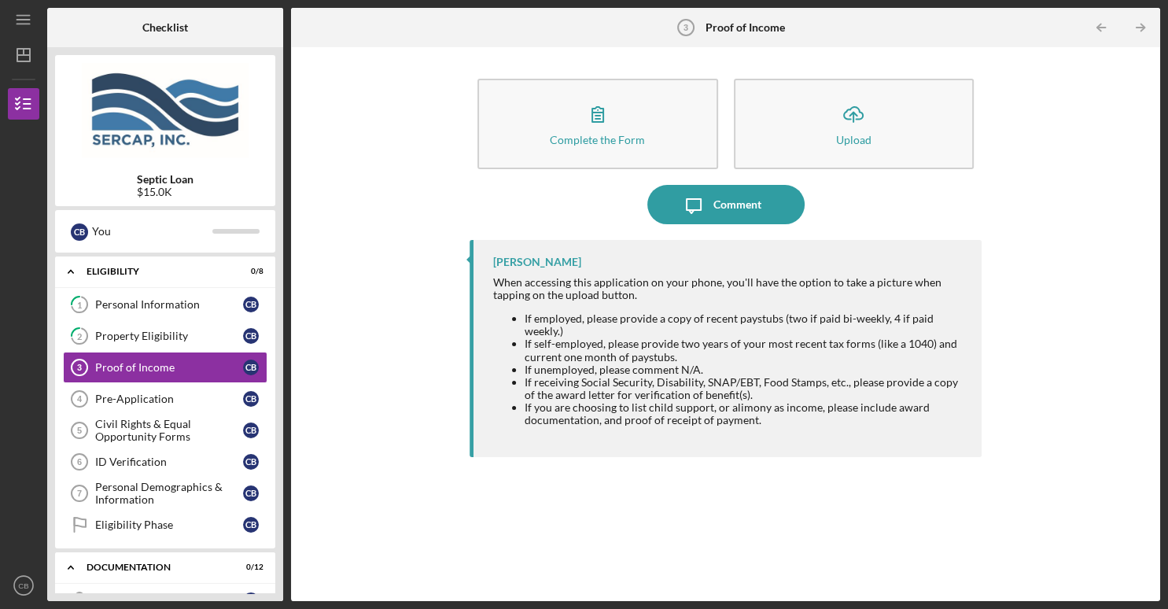
click at [417, 165] on div "Complete the Form Form Icon/Upload Upload Icon/Message Comment [PERSON_NAME] Wh…" at bounding box center [725, 324] width 853 height 538
click at [151, 311] on link "1 Personal Information C B" at bounding box center [165, 304] width 204 height 31
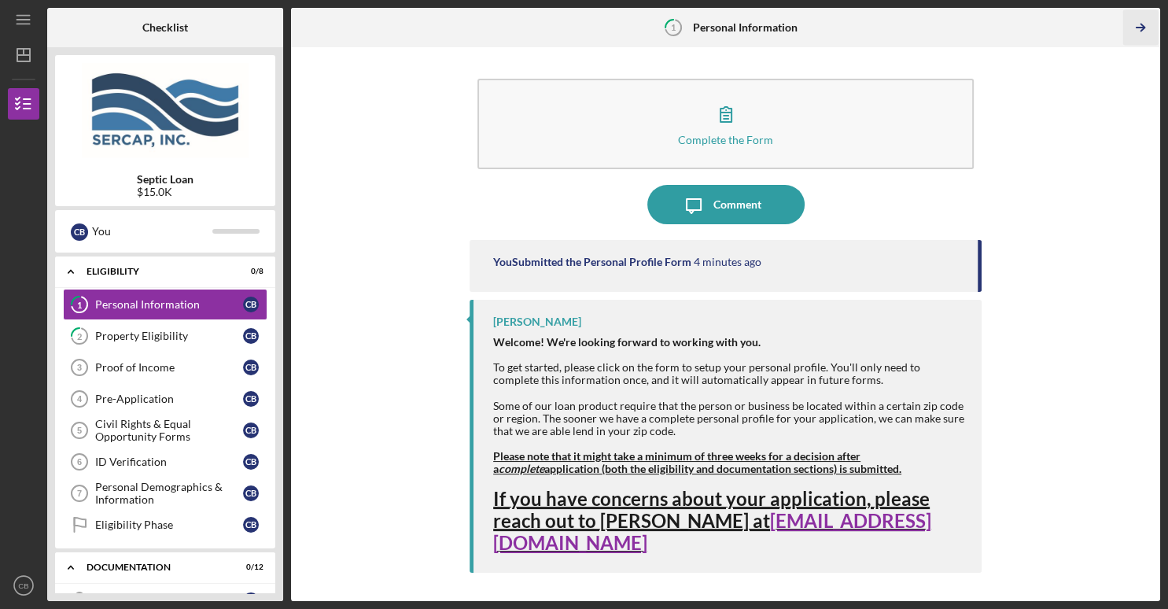
click at [1137, 20] on icon "Icon/Table Pagination Arrow" at bounding box center [1139, 27] width 35 height 35
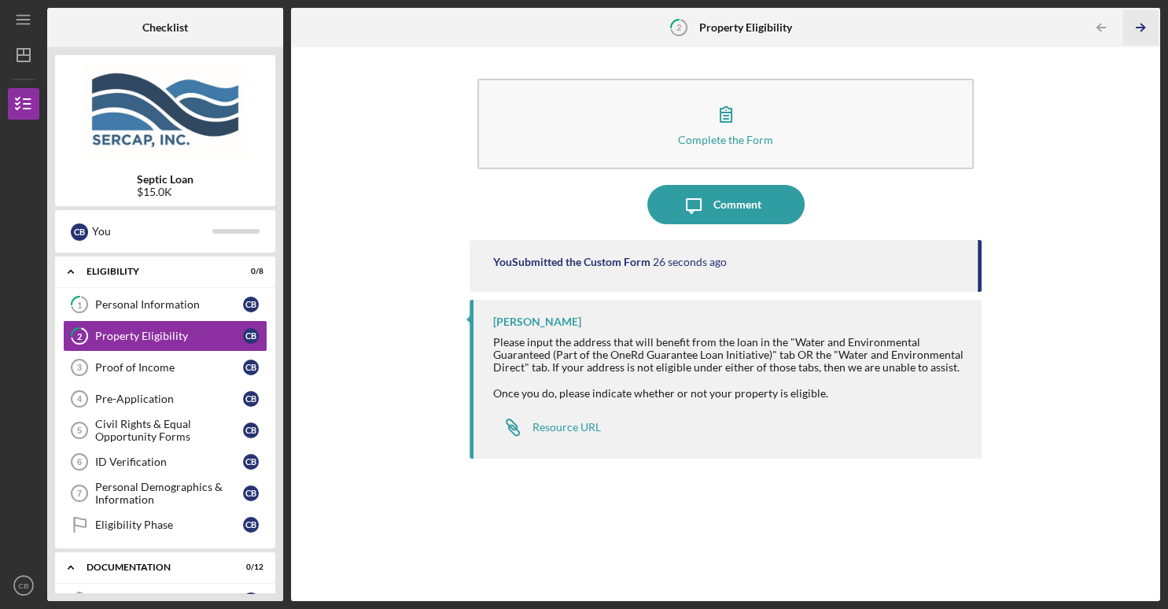
click at [1137, 20] on icon "Icon/Table Pagination Arrow" at bounding box center [1139, 27] width 35 height 35
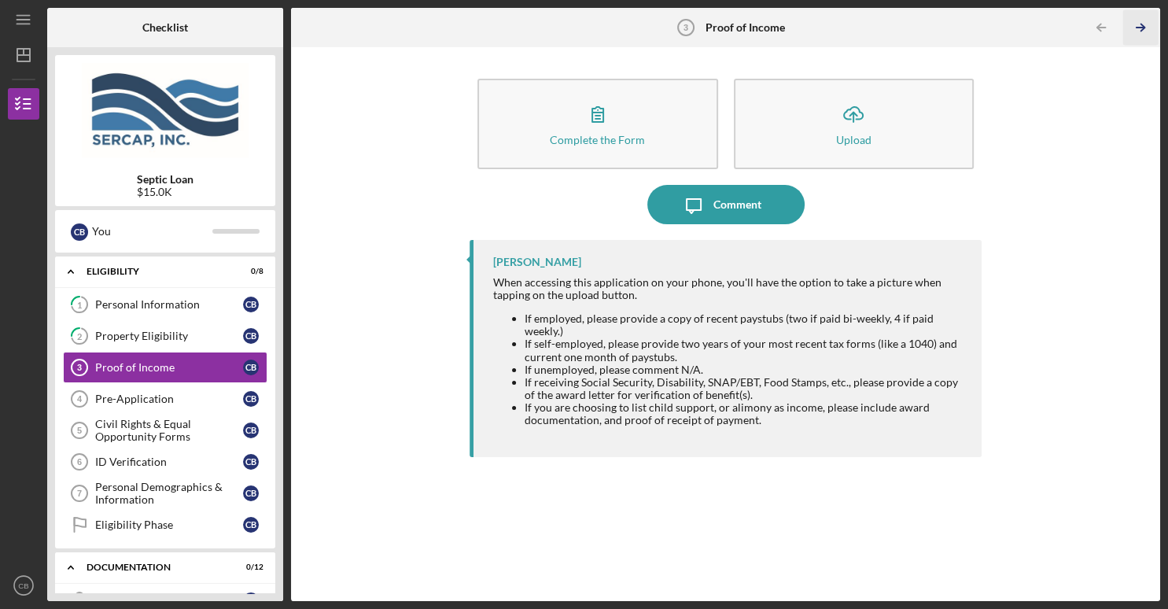
click button "Icon/Table Pagination Arrow" at bounding box center [1139, 27] width 35 height 35
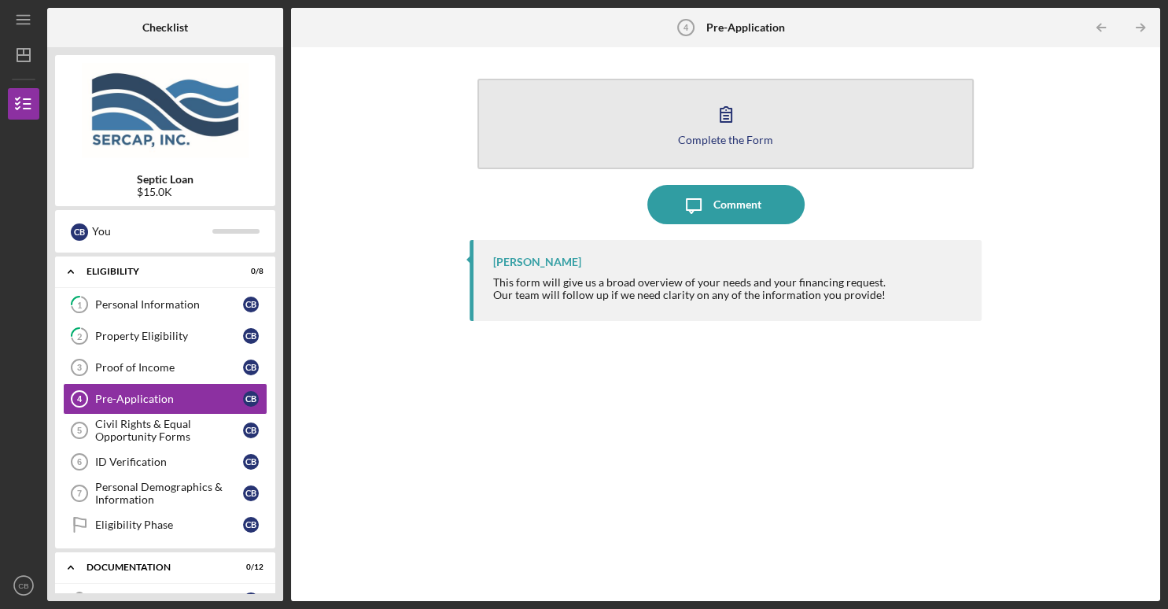
click at [714, 125] on icon "button" at bounding box center [725, 113] width 39 height 39
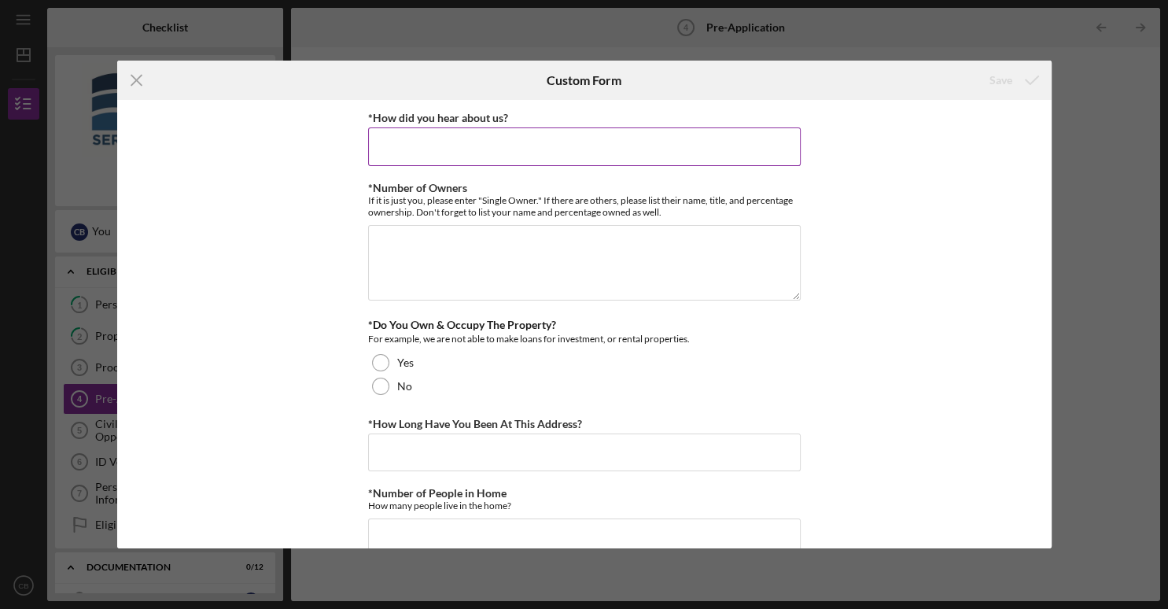
click at [390, 147] on input "*How did you hear about us?" at bounding box center [584, 146] width 432 height 38
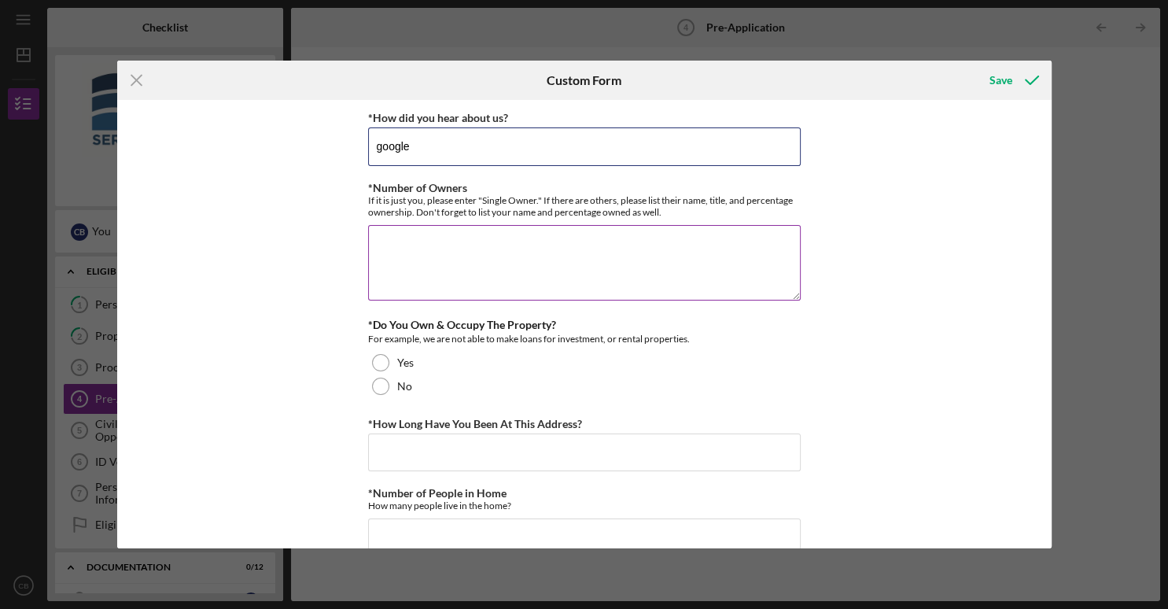
type input "google"
click at [408, 248] on textarea "*Number of Owners" at bounding box center [584, 262] width 432 height 75
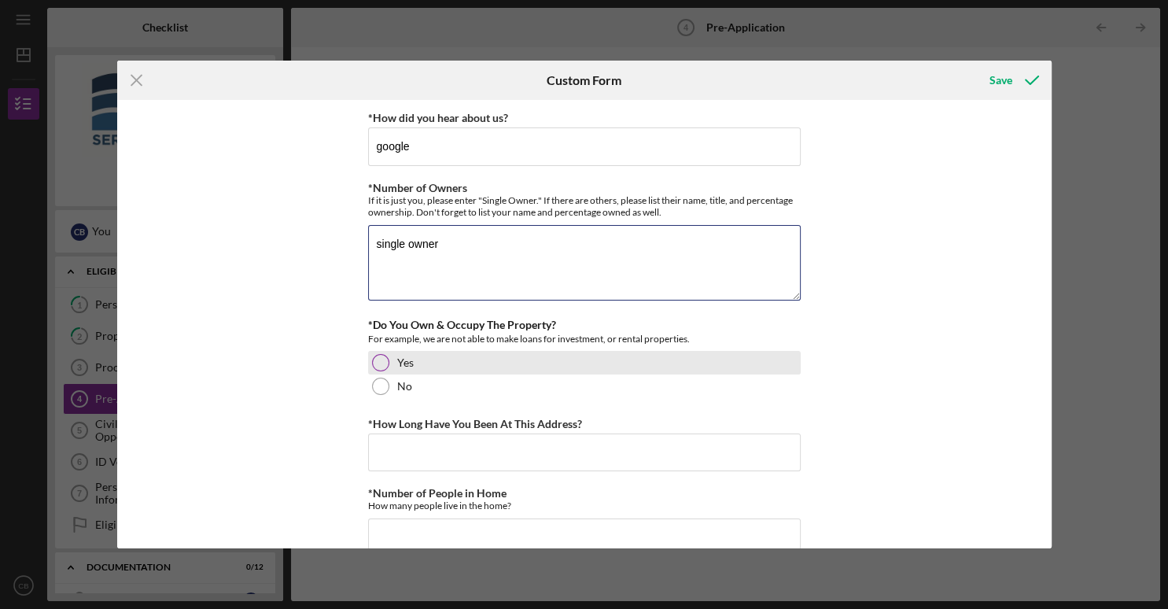
type textarea "single owner"
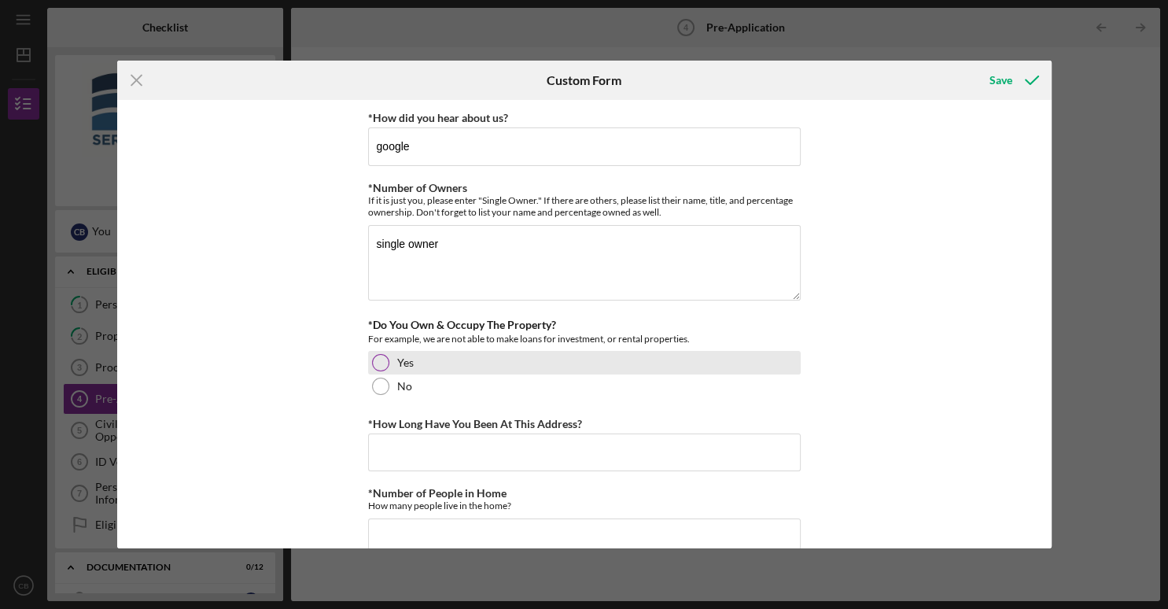
click at [376, 357] on div at bounding box center [380, 362] width 17 height 17
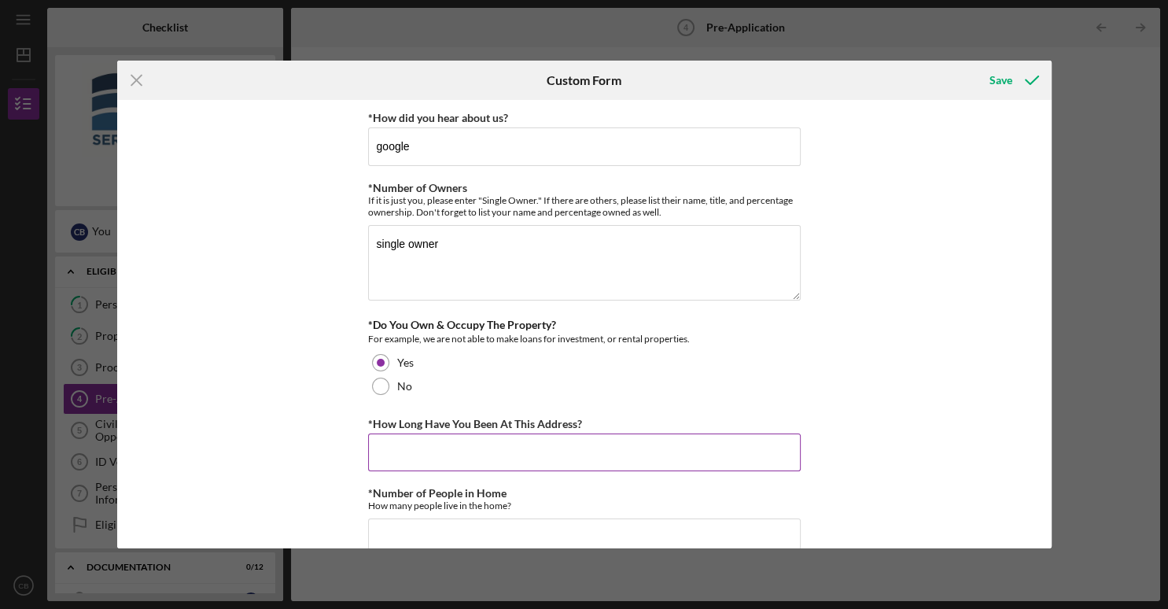
click at [400, 443] on input "*How Long Have You Been At This Address?" at bounding box center [584, 452] width 432 height 38
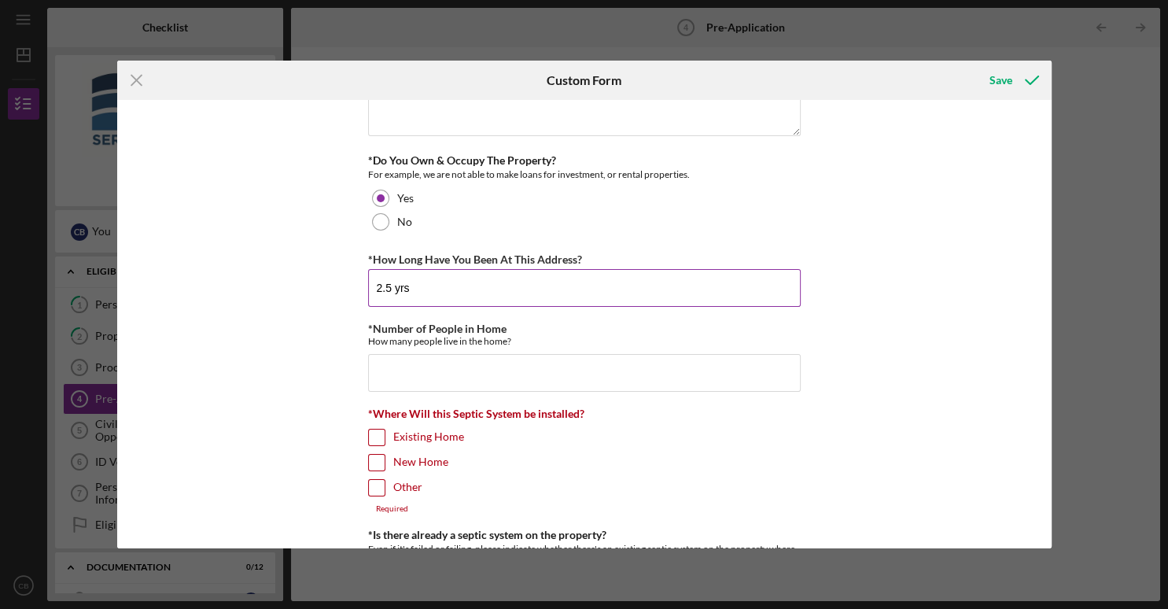
scroll to position [198, 0]
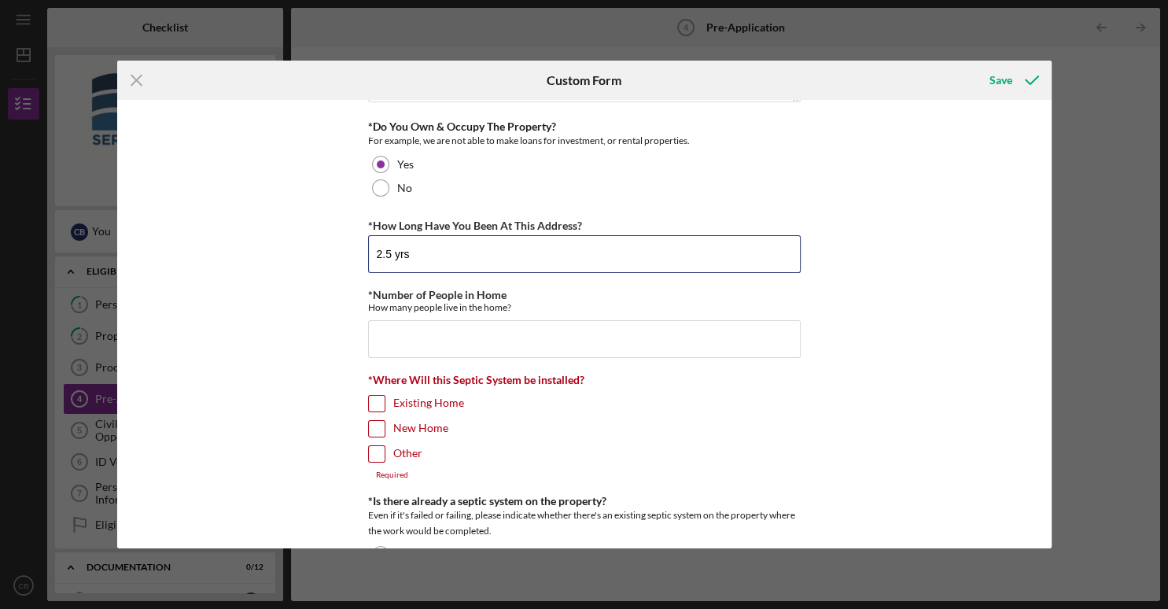
type input "2.5 yrs"
click at [376, 395] on input "Existing Home" at bounding box center [377, 403] width 16 height 16
checkbox input "true"
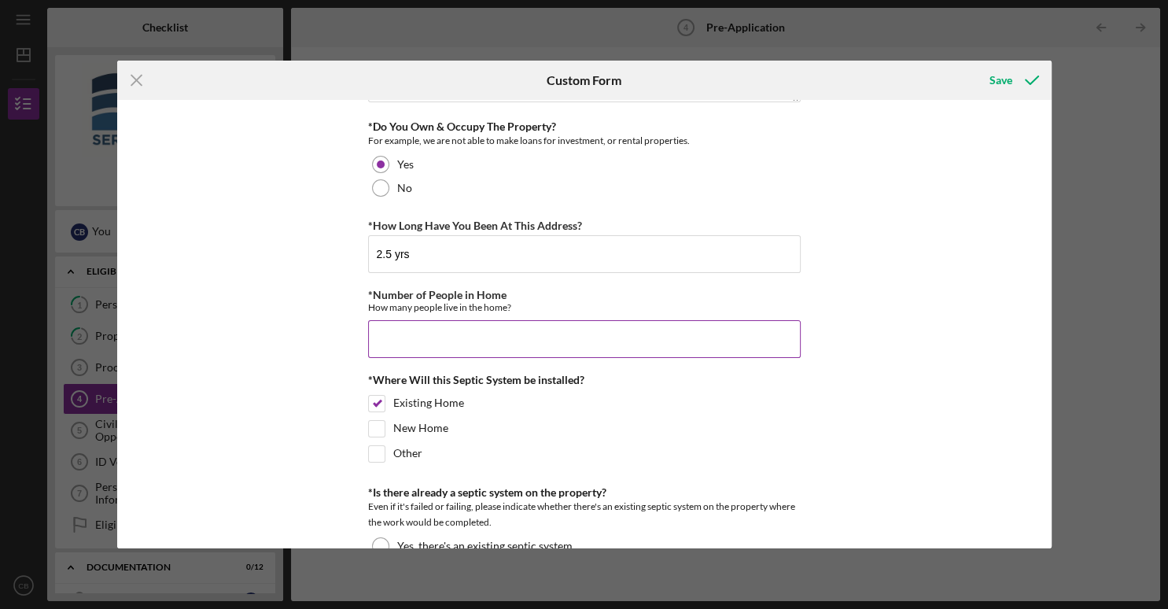
click at [380, 329] on input "*Number of People in Home" at bounding box center [584, 339] width 432 height 38
type input "1"
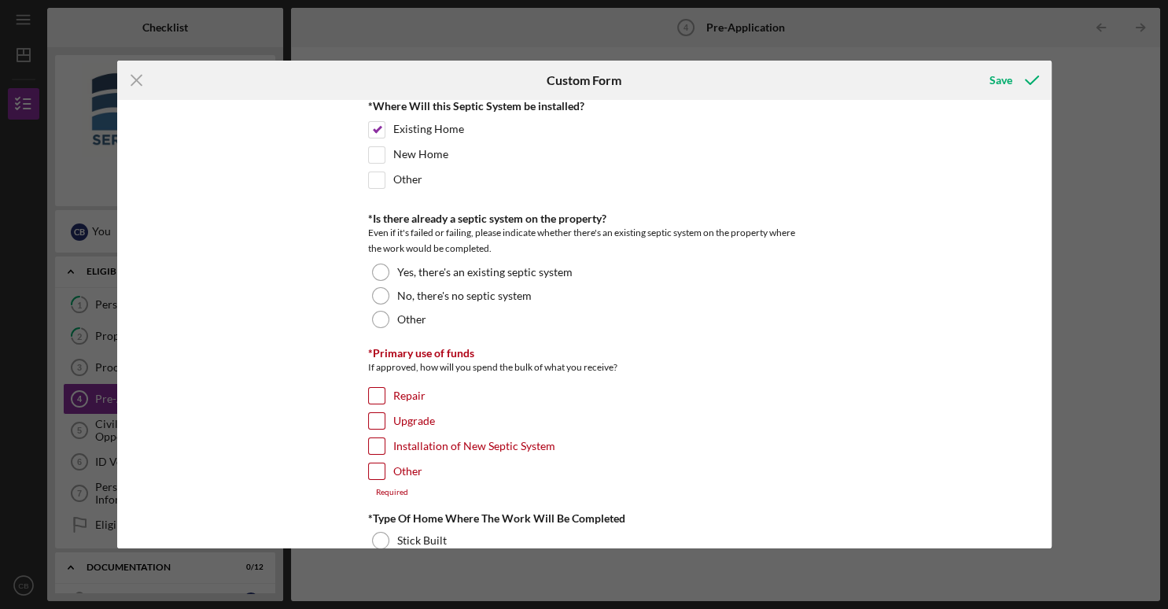
scroll to position [484, 0]
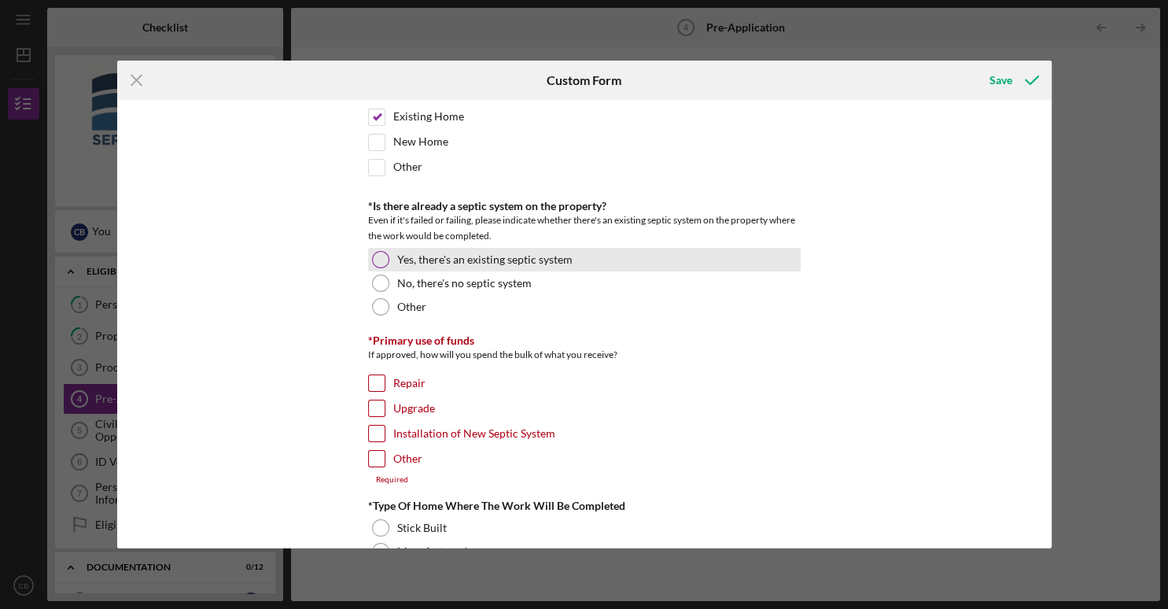
click at [373, 260] on div at bounding box center [380, 259] width 17 height 17
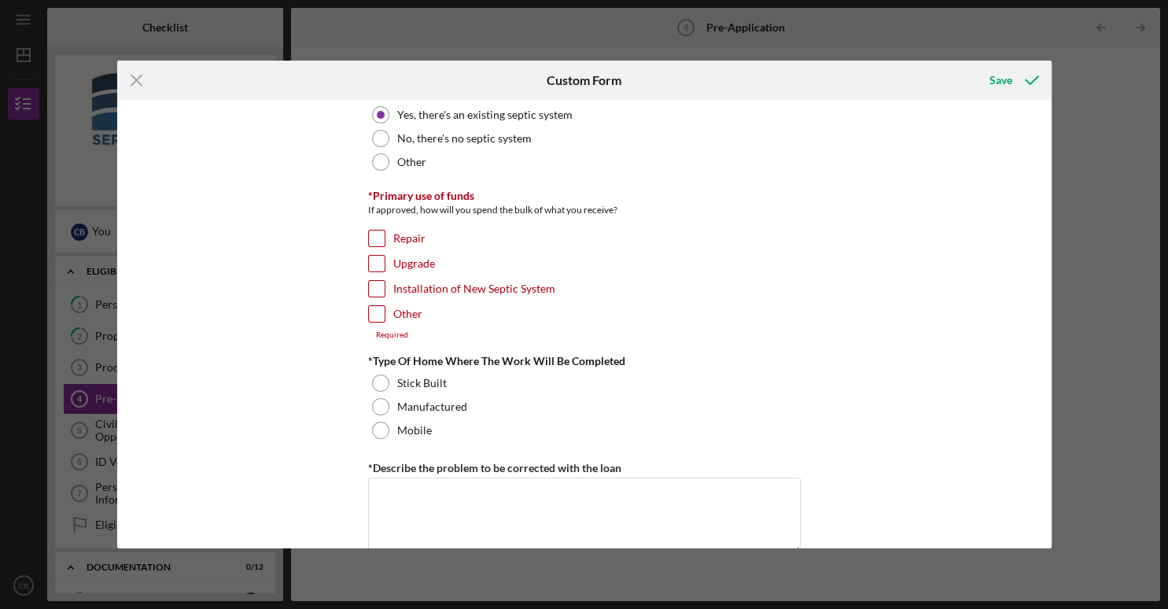
scroll to position [664, 0]
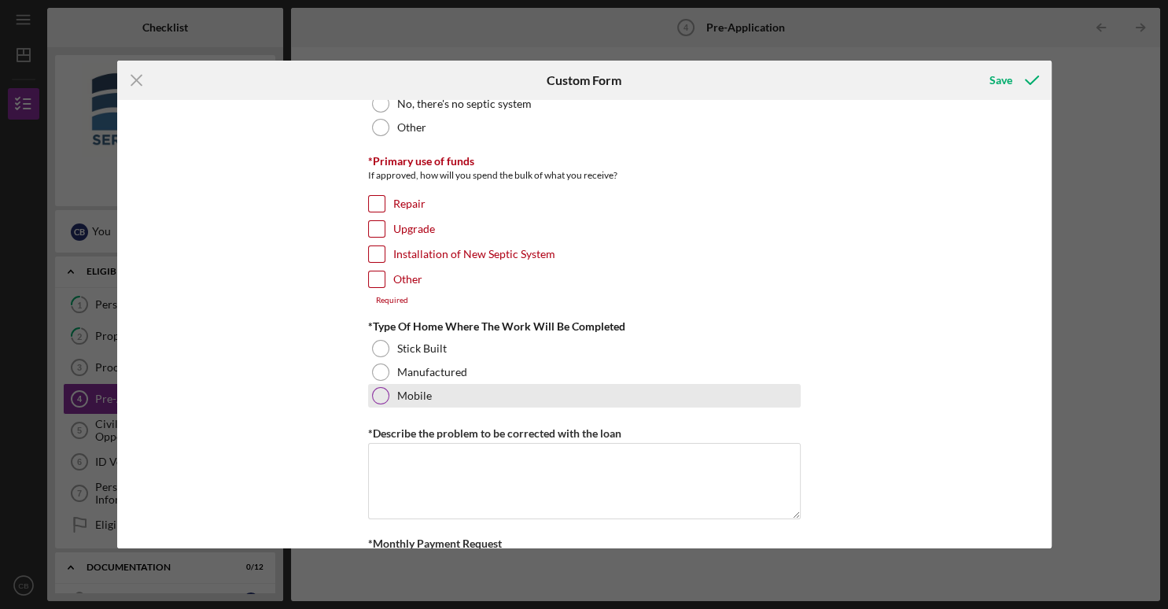
click at [384, 393] on div at bounding box center [380, 395] width 17 height 17
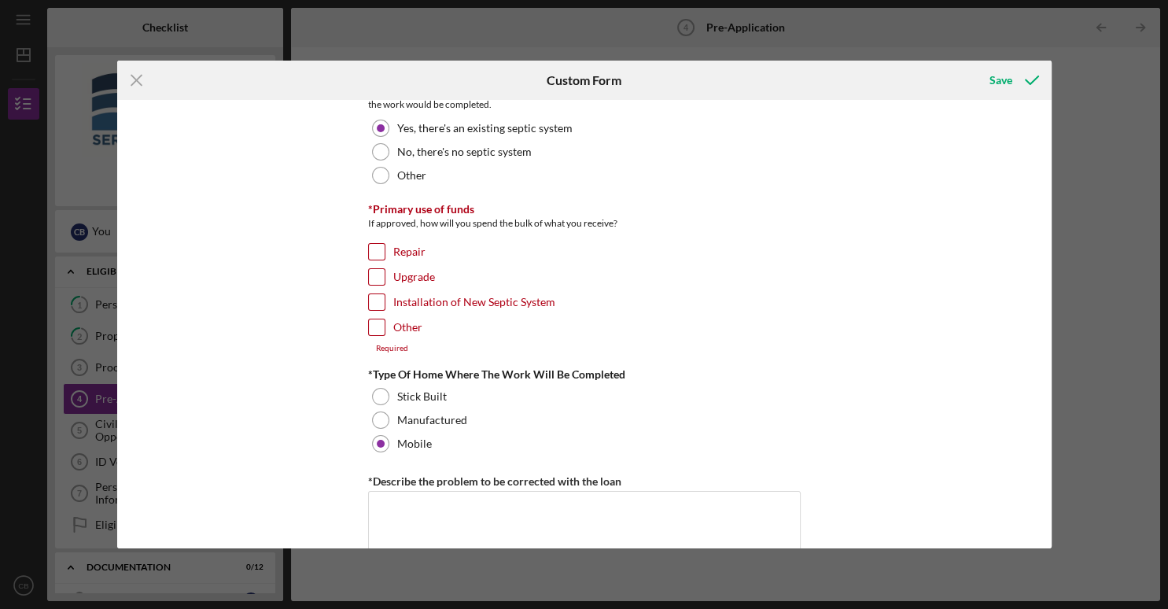
scroll to position [620, 0]
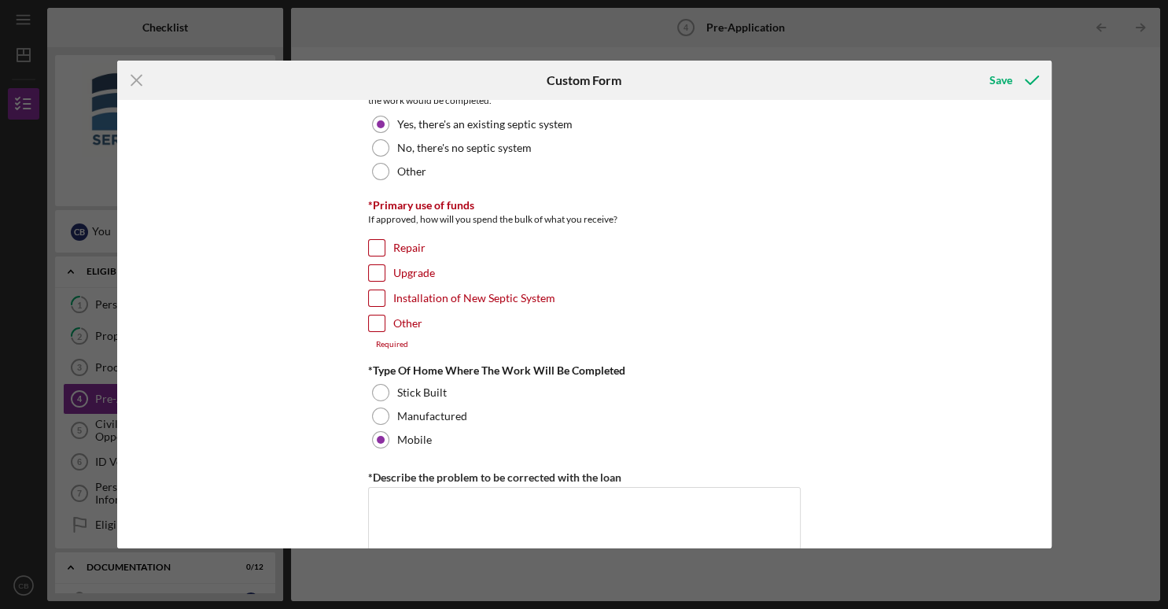
click at [374, 268] on input "Upgrade" at bounding box center [377, 273] width 16 height 16
checkbox input "true"
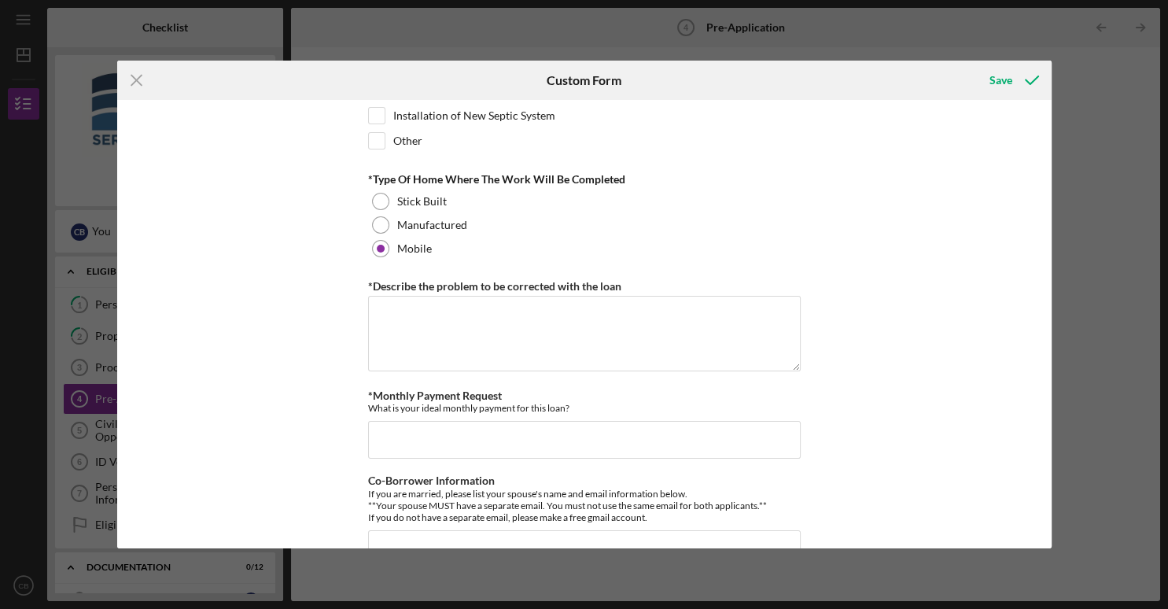
scroll to position [839, 0]
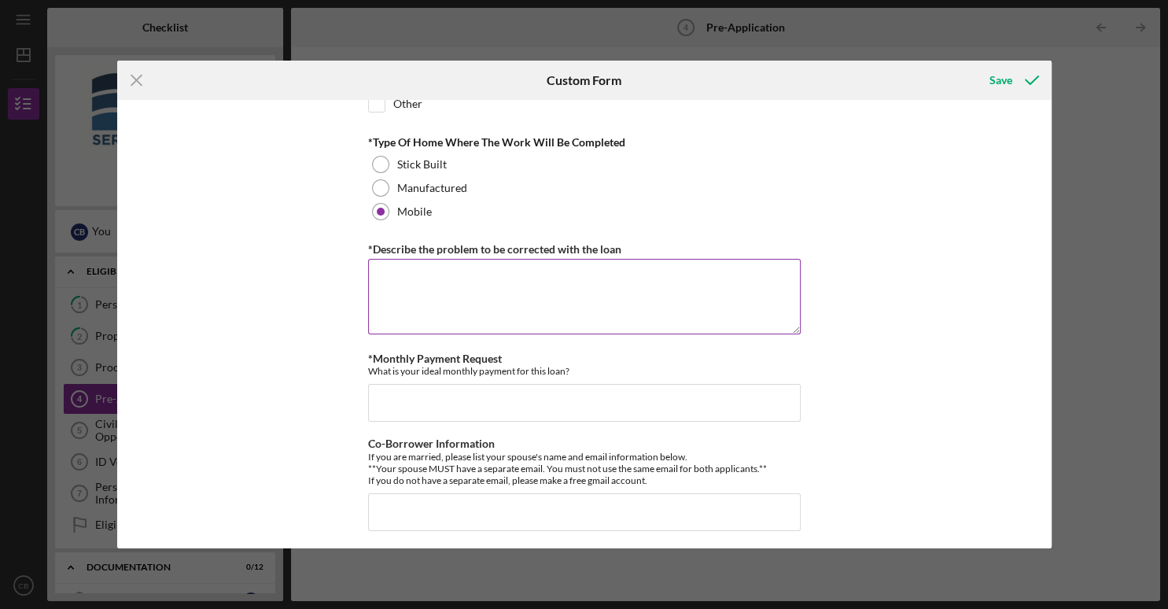
click at [370, 273] on textarea "*Describe the problem to be corrected with the loan" at bounding box center [584, 296] width 432 height 75
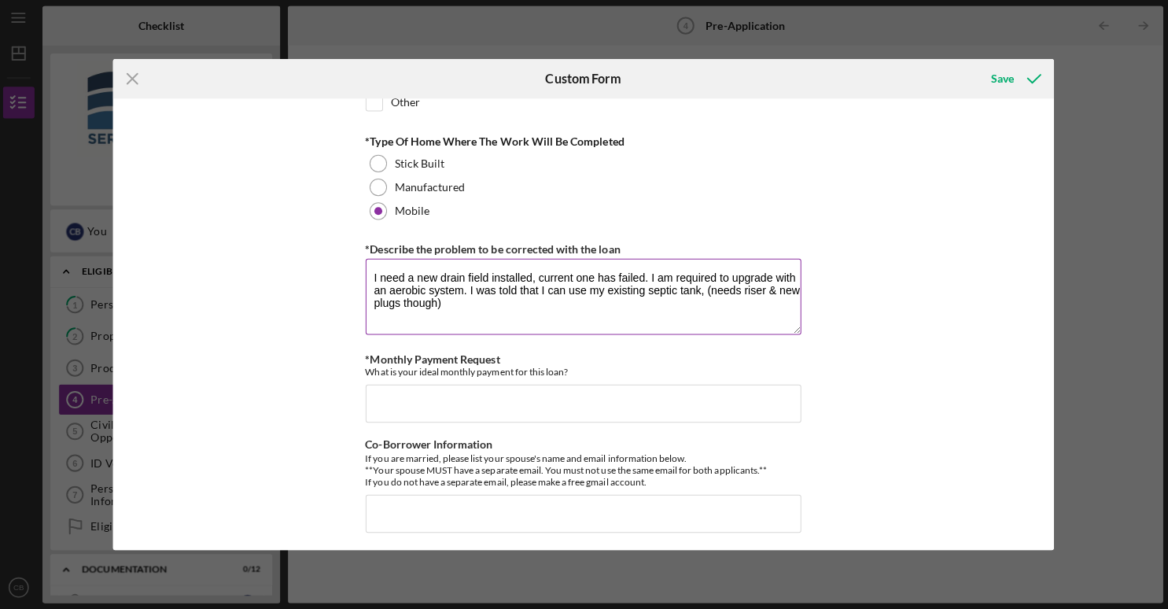
click at [702, 286] on textarea "I need a new drain field installed, current one has failed. I am required to up…" at bounding box center [584, 296] width 432 height 75
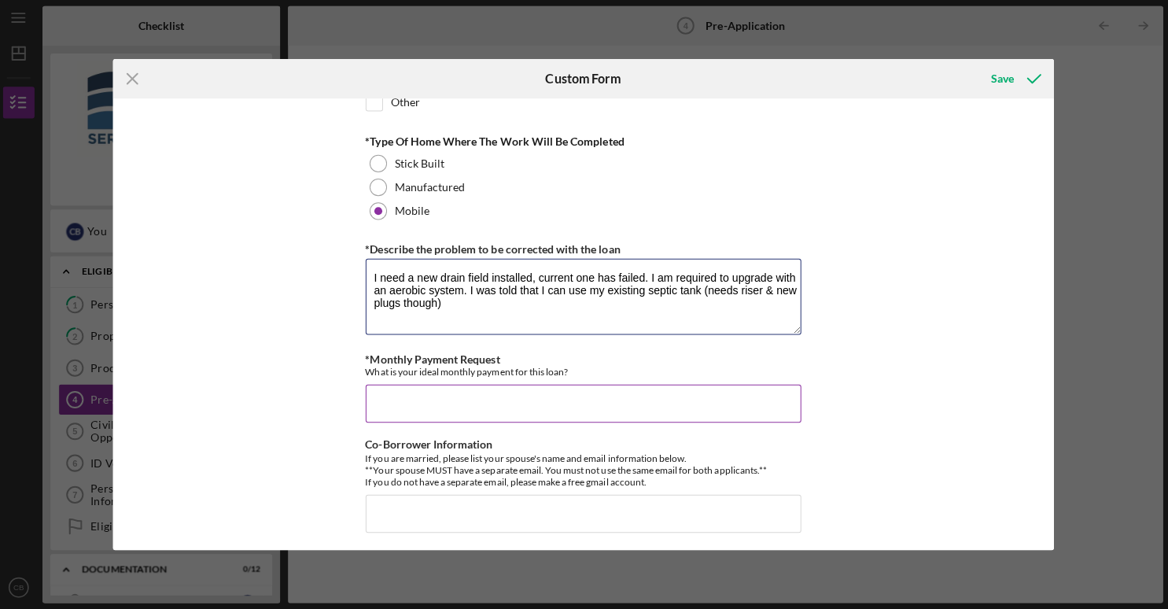
type textarea "I need a new drain field installed, current one has failed. I am required to up…"
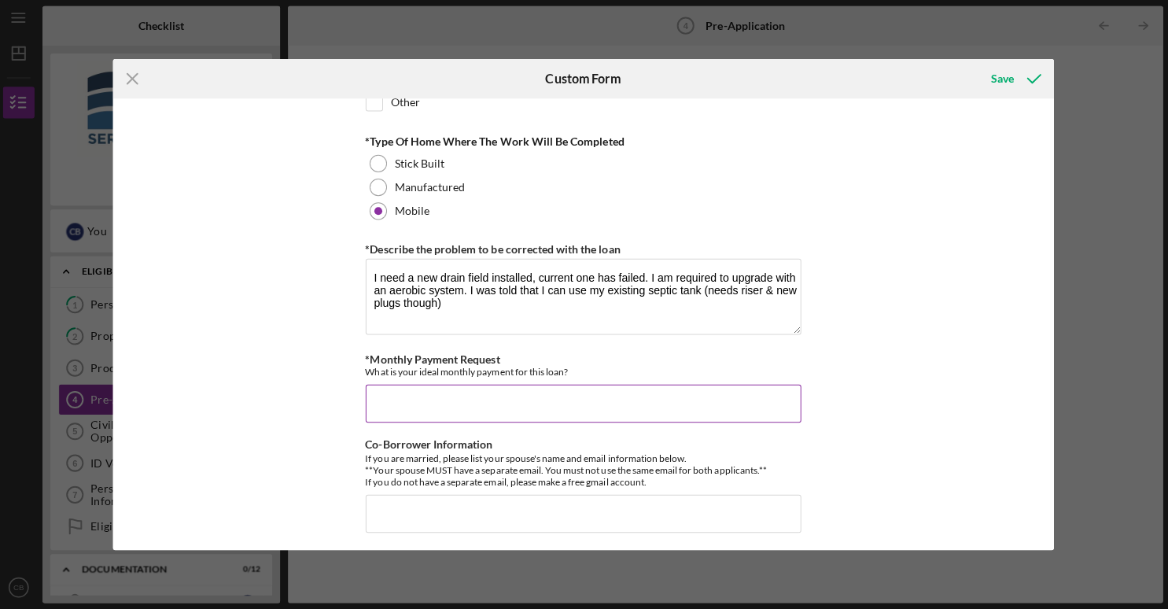
click at [382, 396] on input "*Monthly Payment Request" at bounding box center [584, 403] width 432 height 38
type input "5"
type input "$75-80"
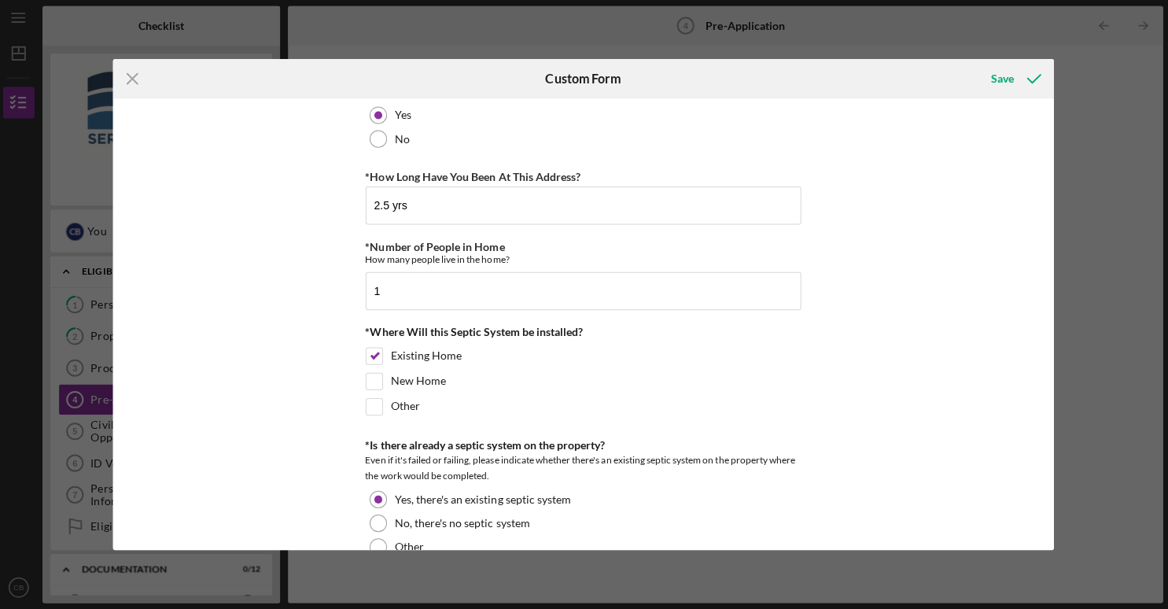
scroll to position [0, 0]
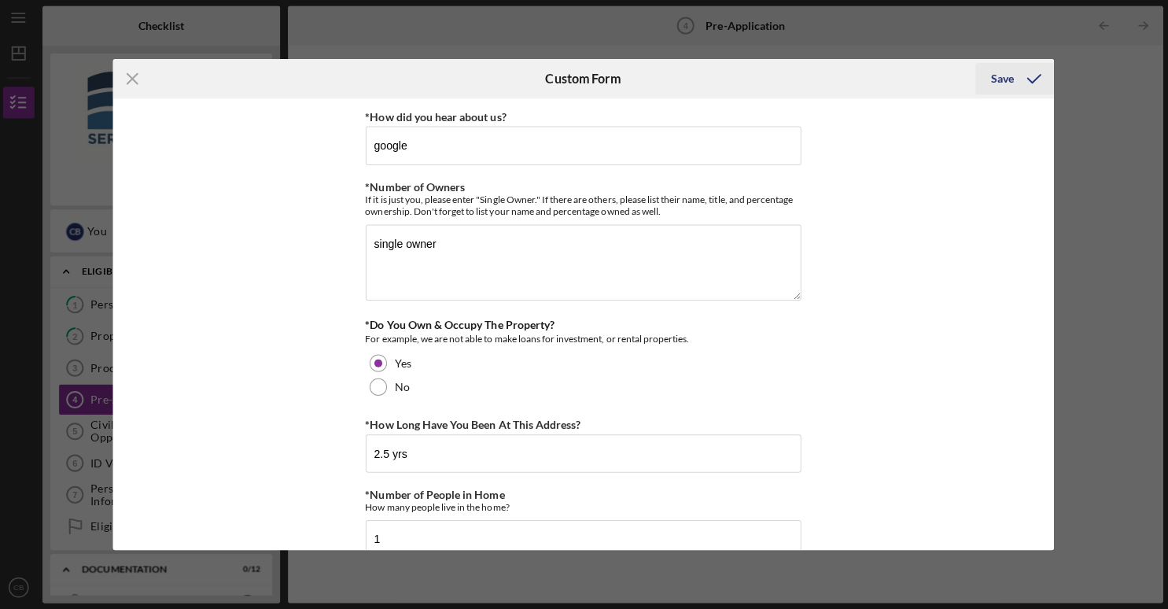
click at [995, 83] on div "Save" at bounding box center [1000, 79] width 23 height 31
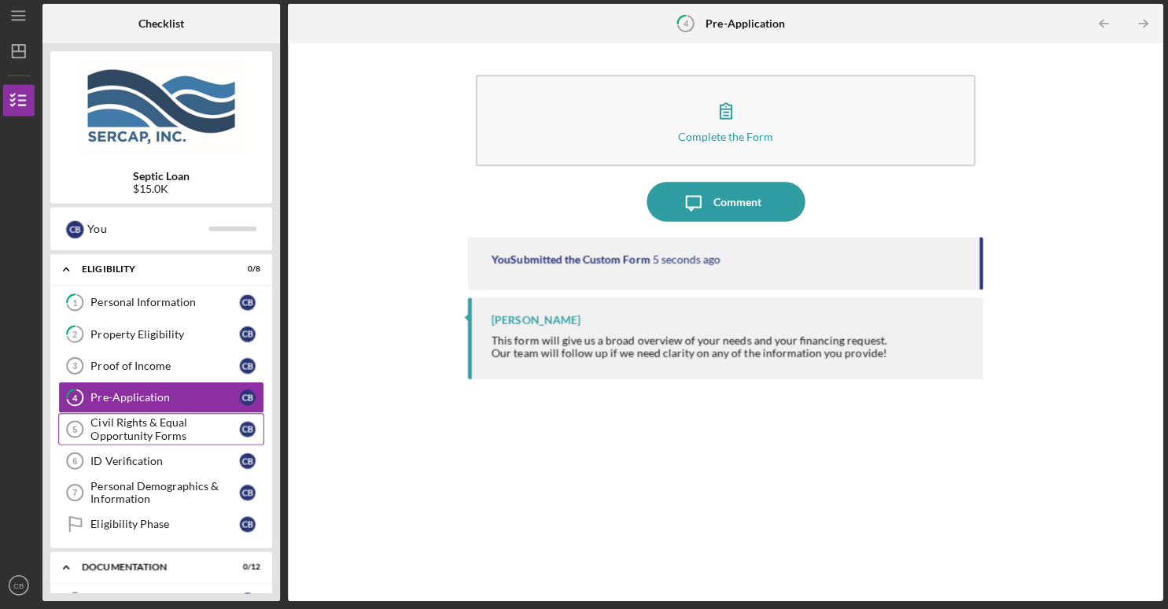
click at [171, 431] on div "Civil Rights & Equal Opportunity Forms" at bounding box center [169, 429] width 148 height 25
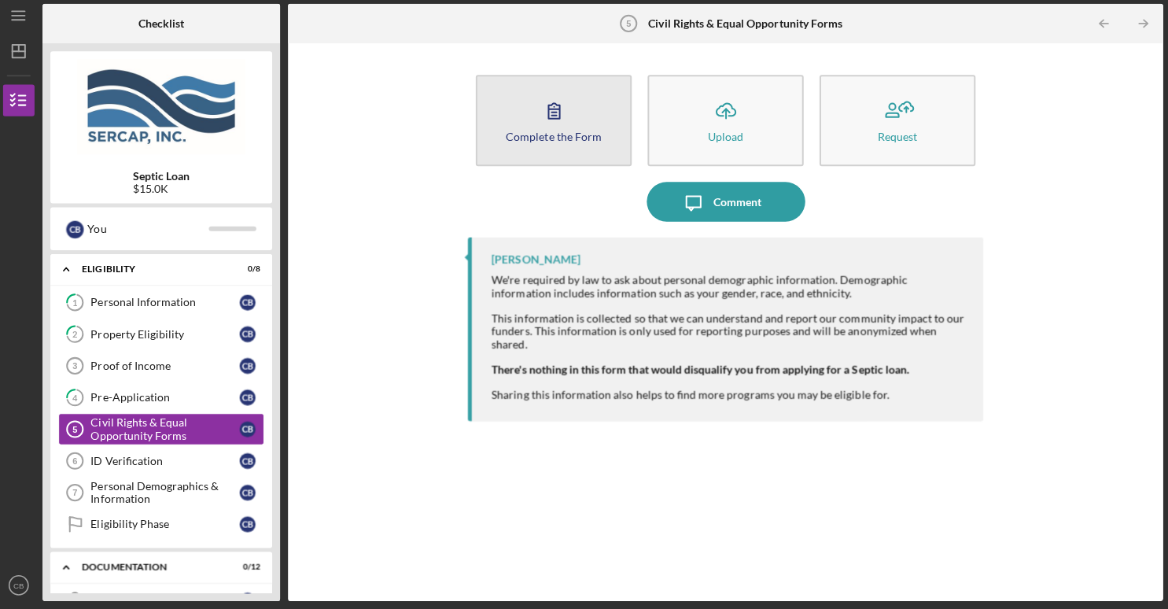
click at [595, 131] on button "Complete the Form Form" at bounding box center [554, 124] width 155 height 90
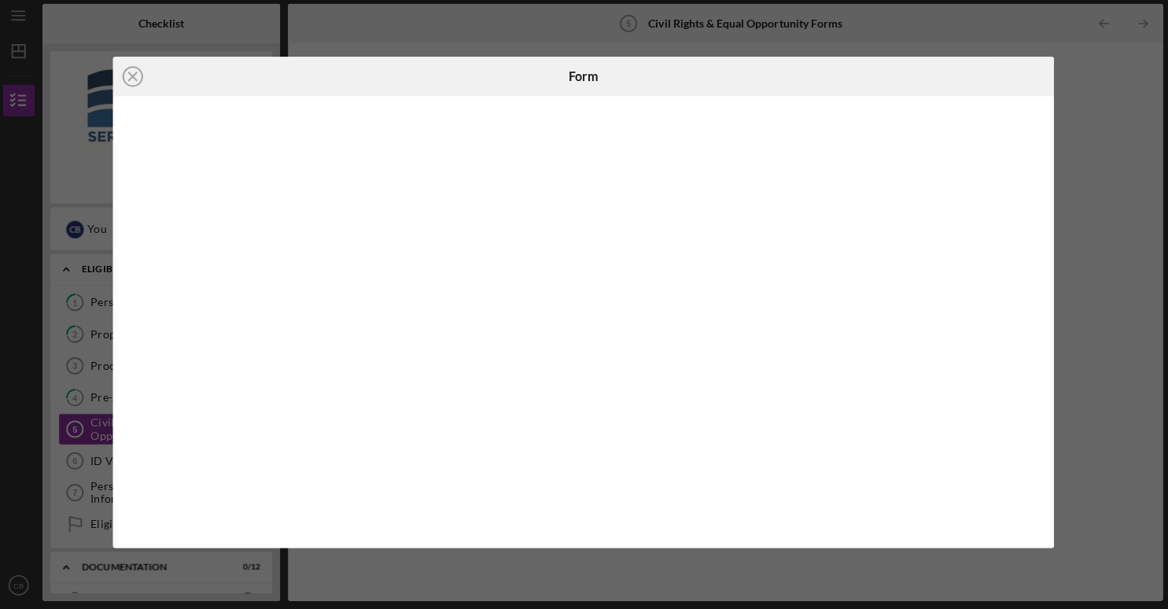
click at [927, 193] on iframe at bounding box center [585, 324] width 904 height 416
click at [131, 82] on icon "Icon/Close" at bounding box center [136, 80] width 39 height 39
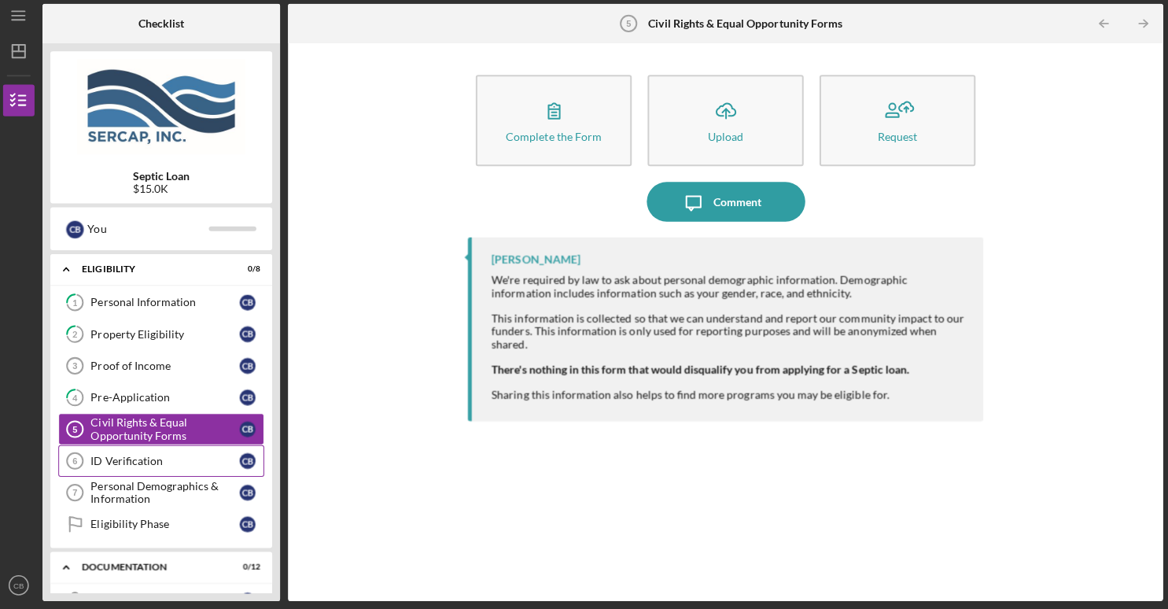
click at [171, 462] on div "ID Verification" at bounding box center [169, 461] width 148 height 13
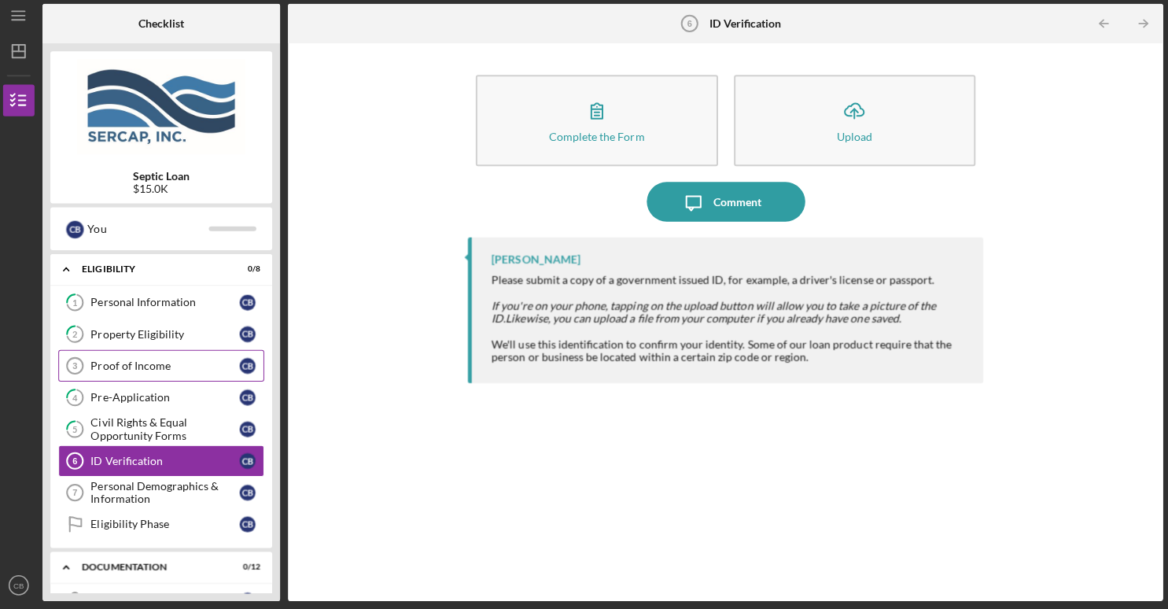
click at [164, 368] on div "Proof of Income" at bounding box center [169, 367] width 148 height 13
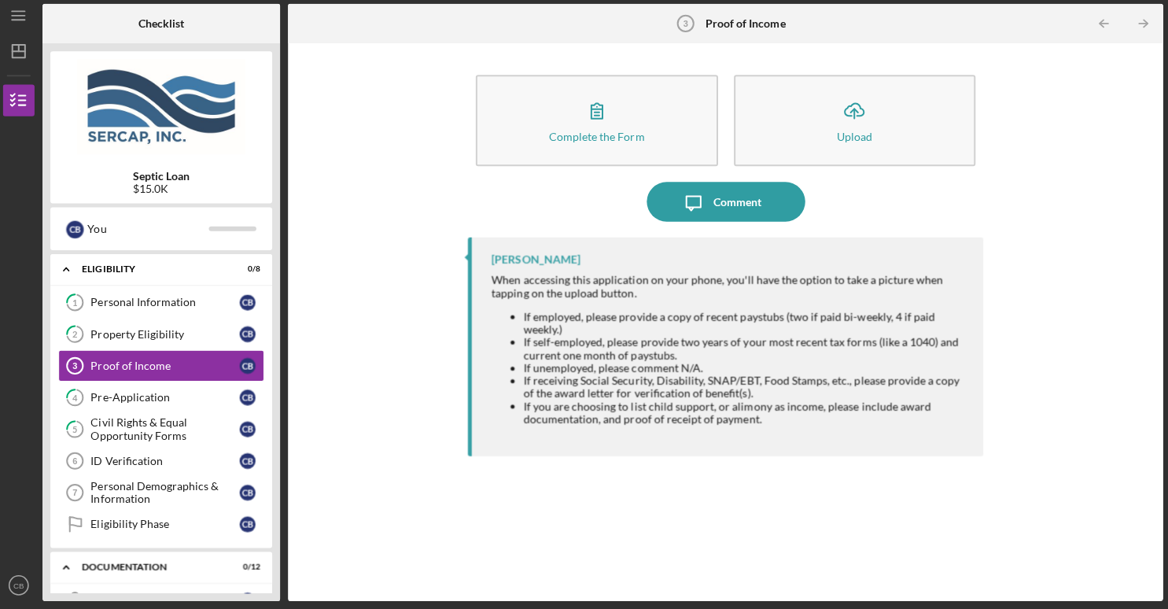
drag, startPoint x: 164, startPoint y: 368, endPoint x: 297, endPoint y: 263, distance: 169.6
click at [297, 263] on div "Checklist Septic Loan $15.0K C B You Icon/Expander Eligibility 0 / 8 1 Personal…" at bounding box center [603, 304] width 1113 height 593
click at [139, 518] on div "Eligibility Phase" at bounding box center [169, 524] width 148 height 13
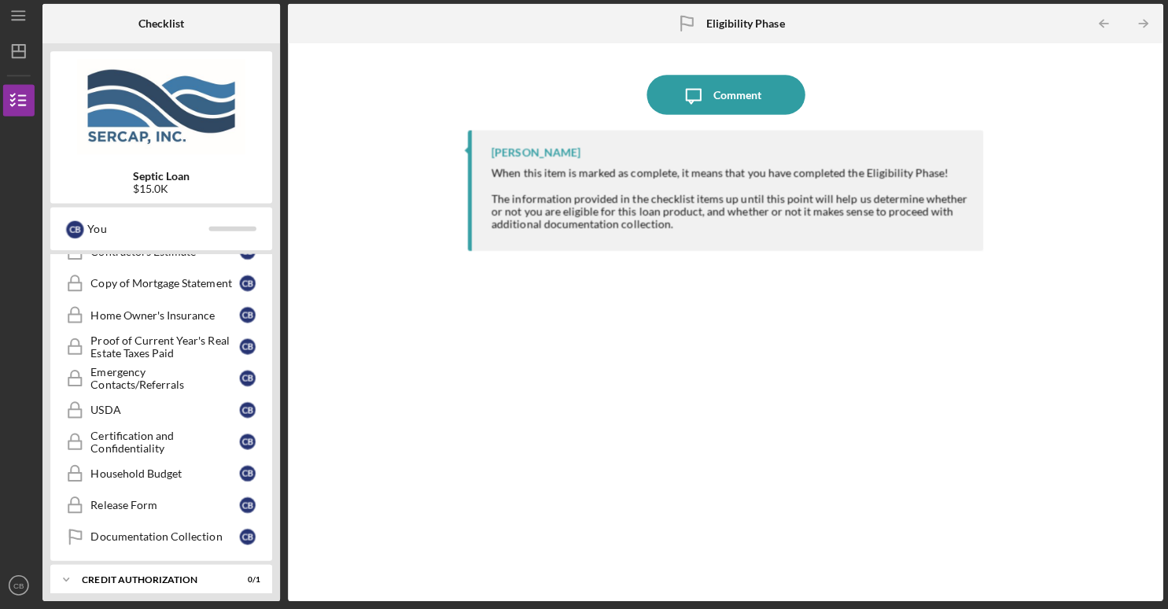
scroll to position [411, 0]
click at [193, 458] on link "Household Budget Household Budget C B" at bounding box center [165, 471] width 204 height 31
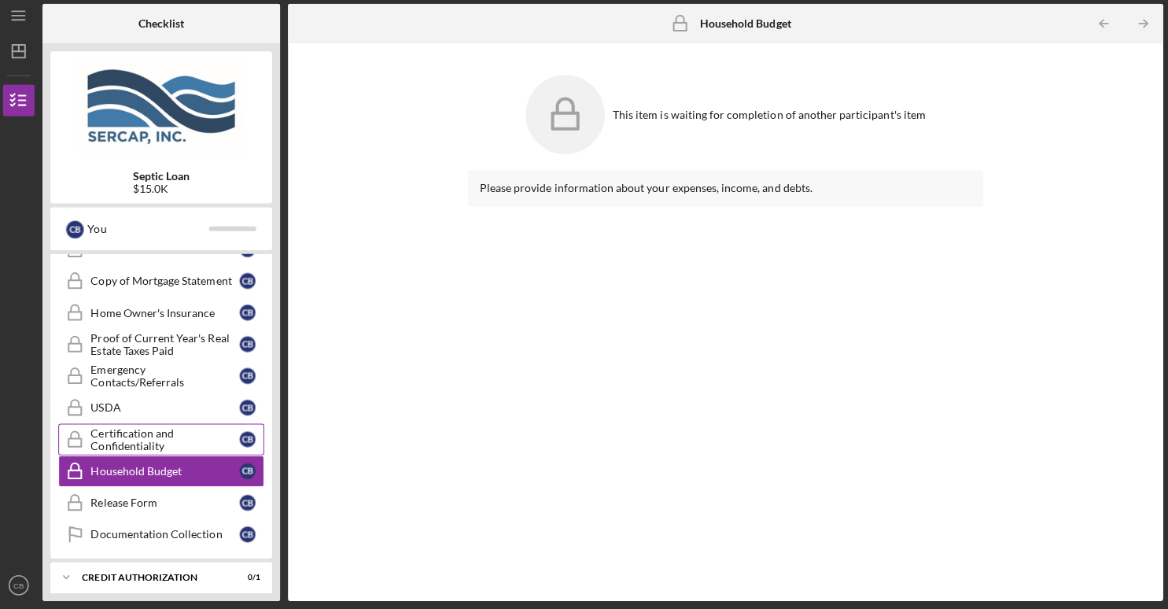
click at [183, 425] on link "Certification and Confidentiality Certification and Confidentiality C B" at bounding box center [165, 440] width 204 height 31
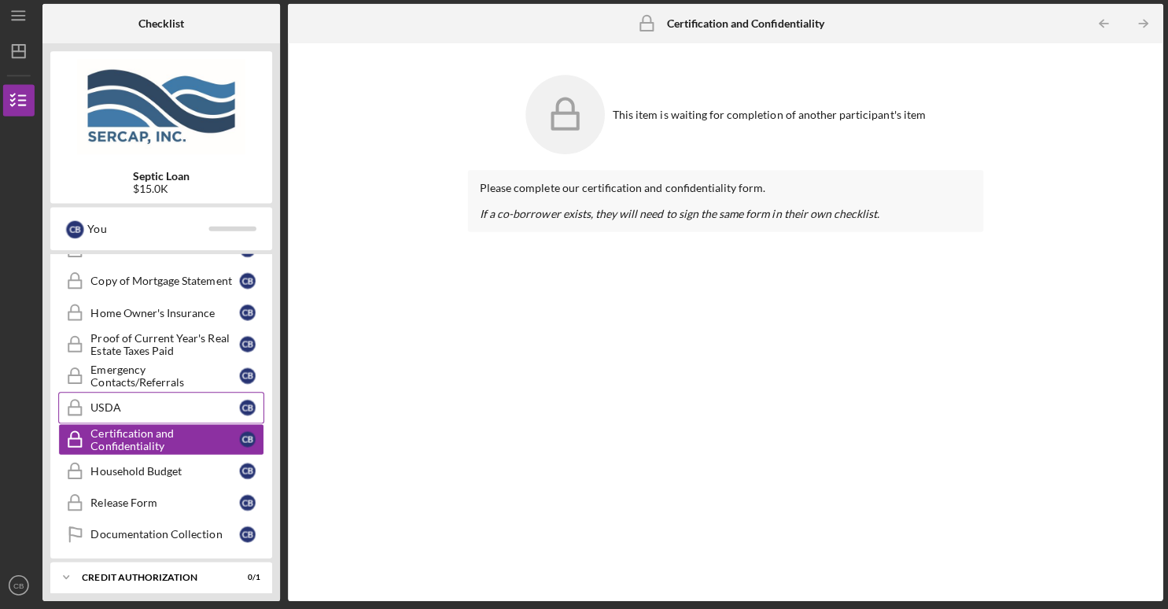
click at [154, 409] on div "USDA" at bounding box center [169, 409] width 148 height 13
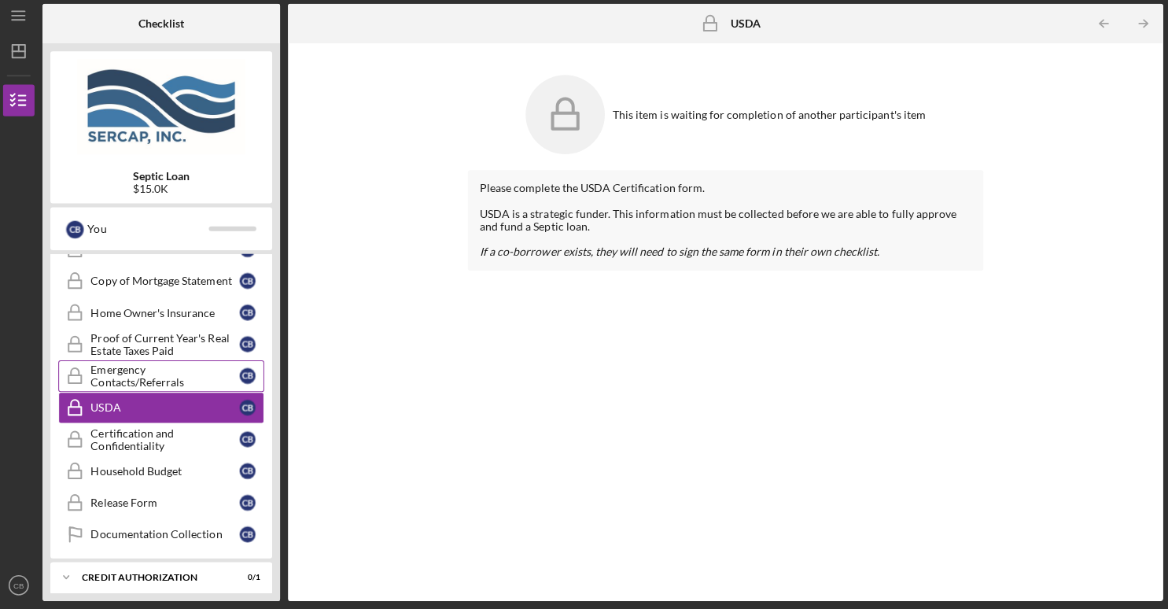
click at [152, 380] on link "Emergency Contacts/Referrals Emergency Contacts/Referrals C B" at bounding box center [165, 377] width 204 height 31
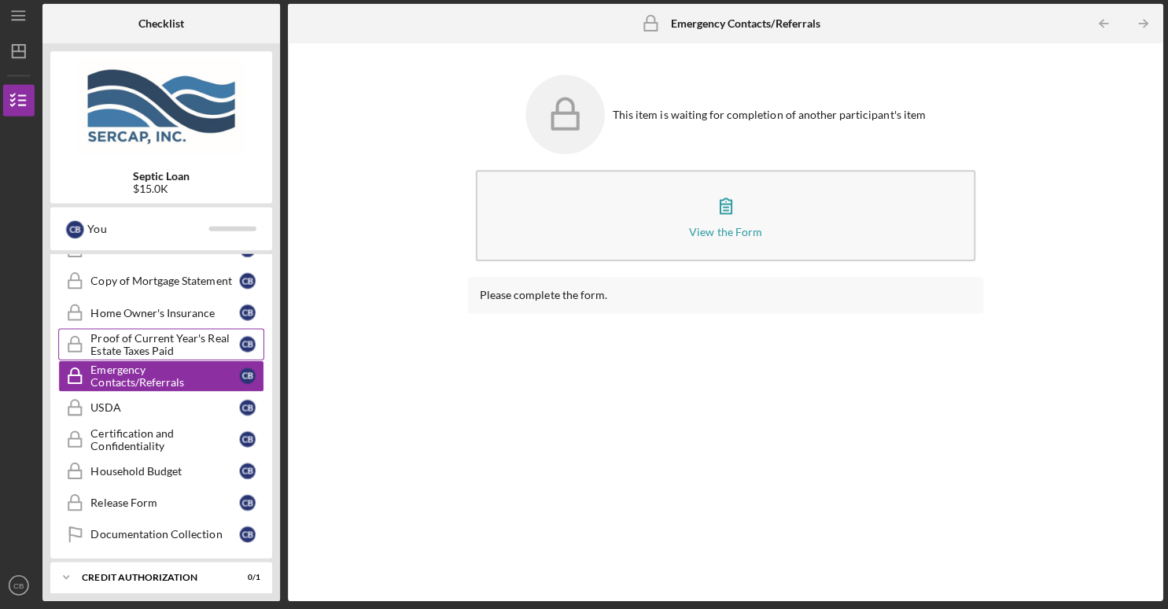
click at [151, 351] on div "Proof of Current Year's Real Estate Taxes Paid" at bounding box center [169, 345] width 148 height 25
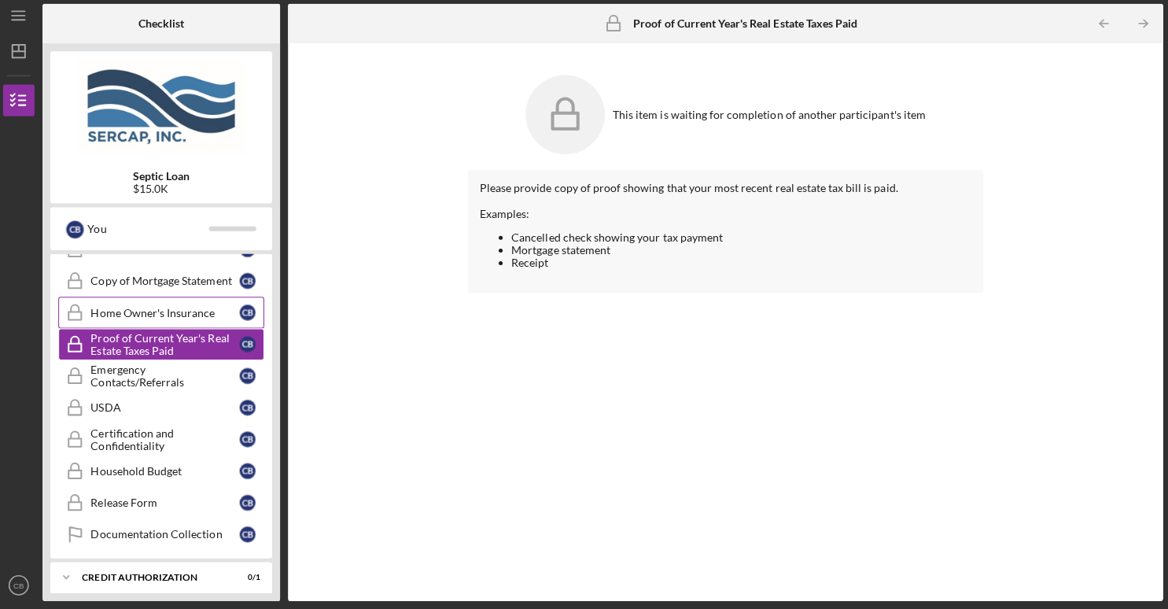
click at [157, 309] on div "Home Owner's Insurance" at bounding box center [169, 314] width 148 height 13
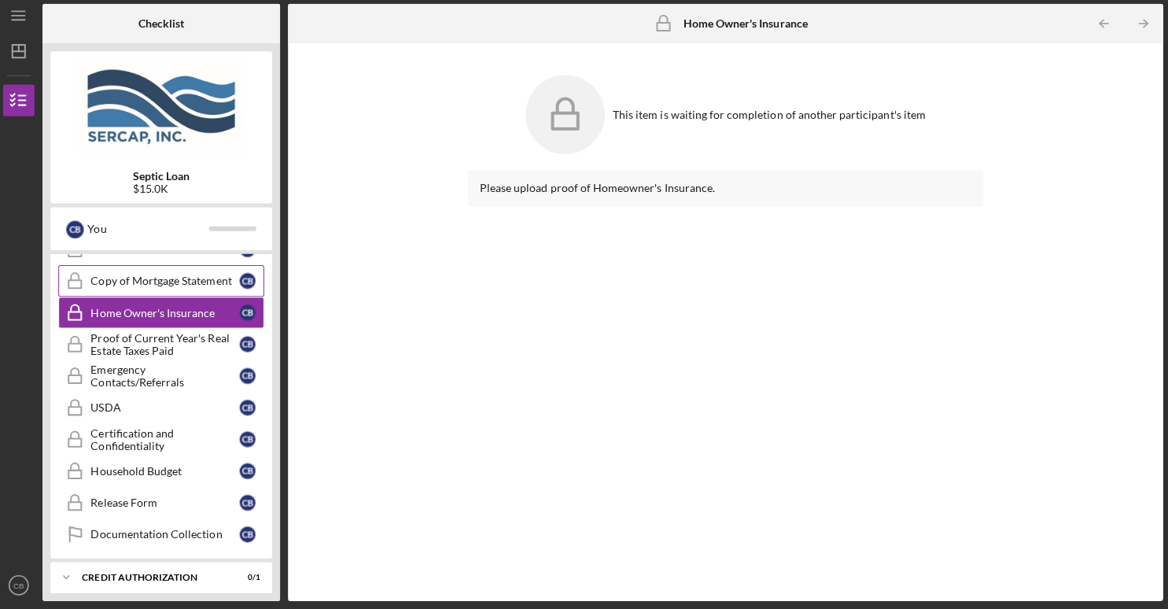
click at [162, 281] on div "Copy of Mortgage Statement" at bounding box center [169, 283] width 148 height 13
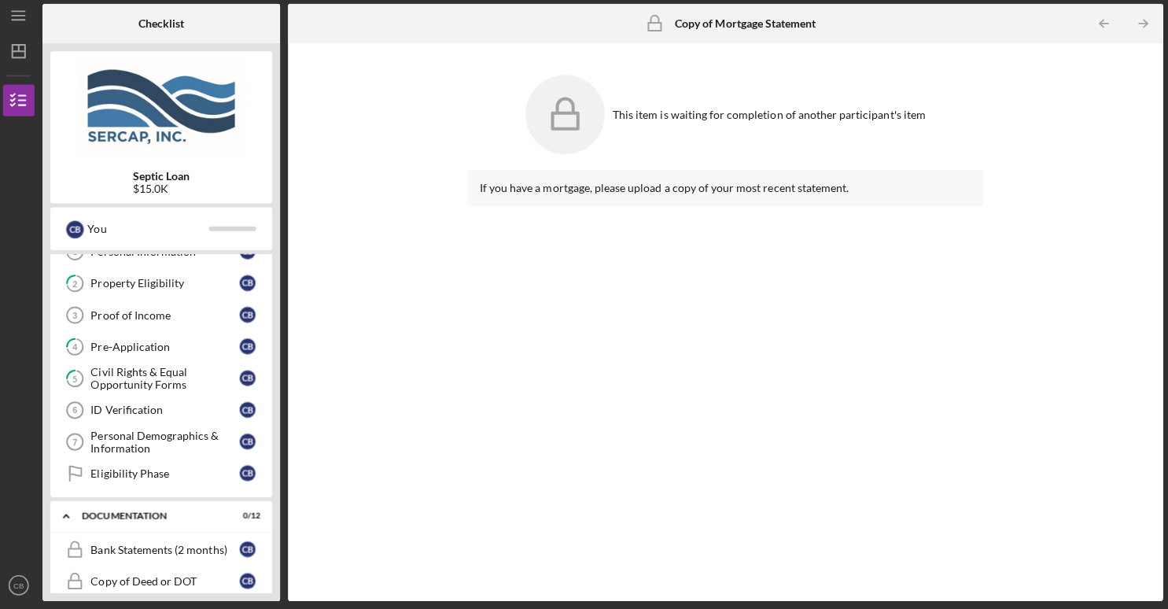
scroll to position [35, 0]
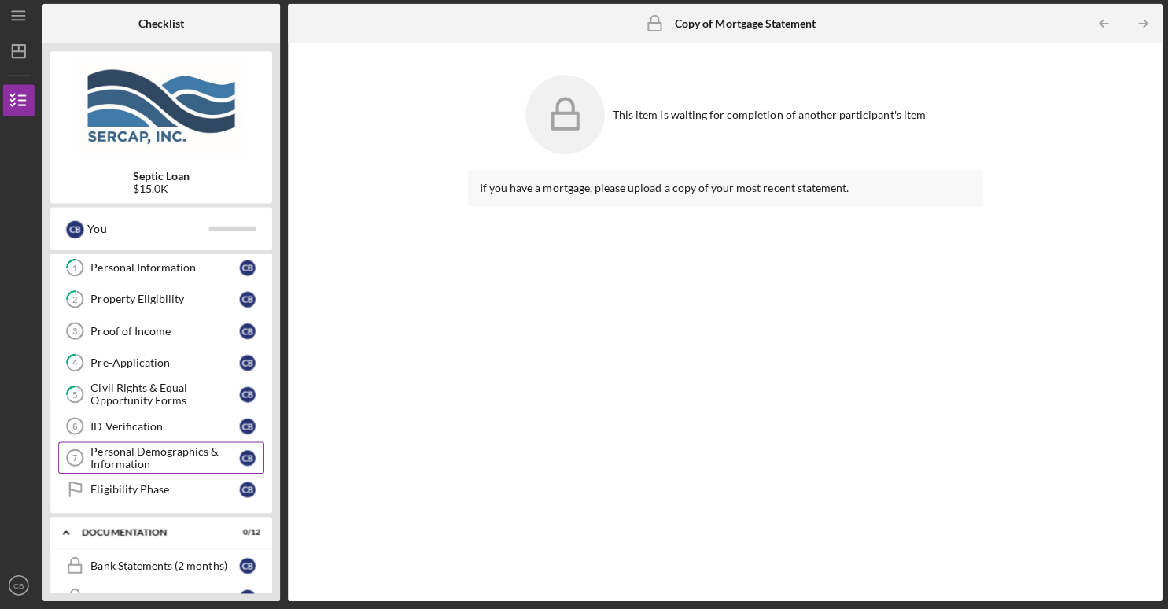
click at [143, 449] on div "Personal Demographics & Information" at bounding box center [169, 458] width 148 height 25
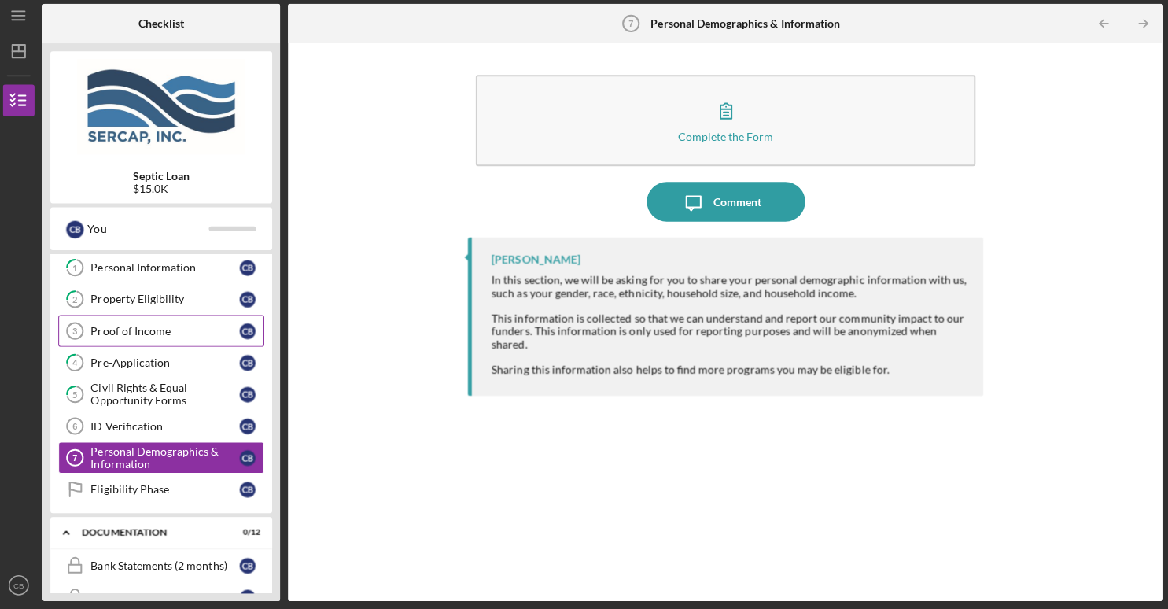
click at [164, 330] on div "Proof of Income" at bounding box center [169, 332] width 148 height 13
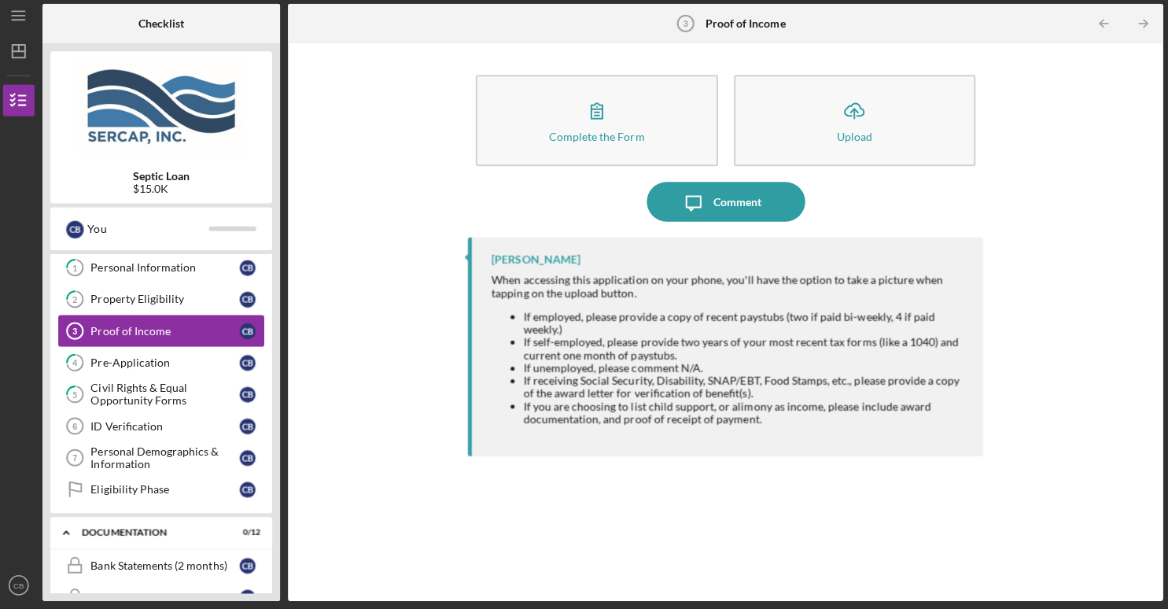
click at [164, 330] on div "Proof of Income" at bounding box center [169, 332] width 148 height 13
click at [695, 299] on div "When accessing this application on your phone, you'll have the option to take a…" at bounding box center [729, 288] width 473 height 25
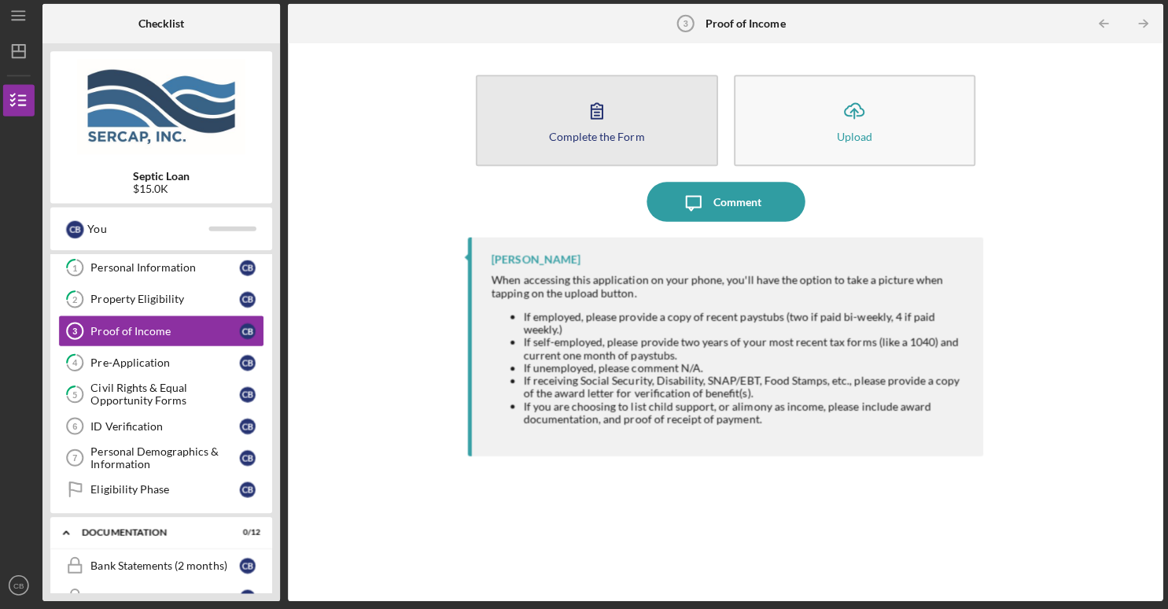
click at [602, 112] on icon "button" at bounding box center [597, 114] width 11 height 15
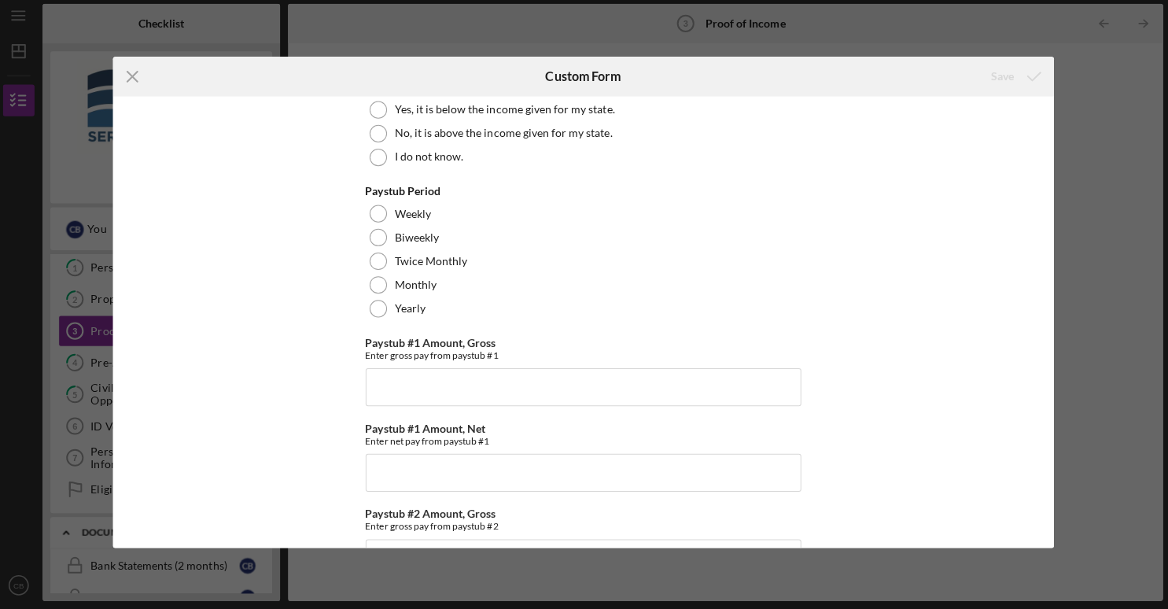
scroll to position [37, 0]
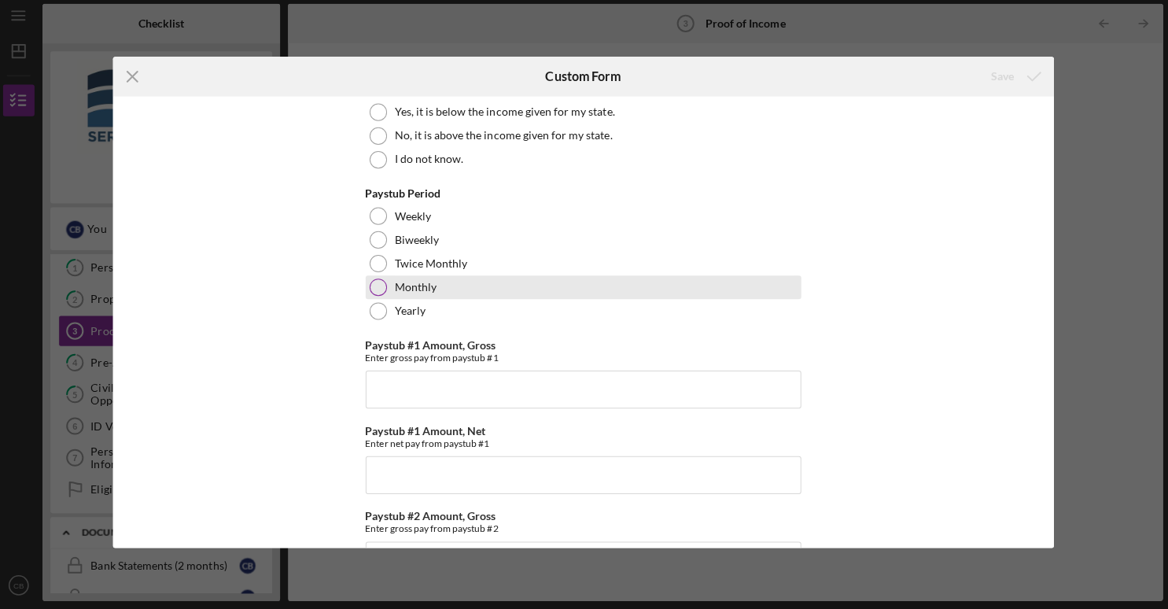
click at [406, 299] on div "Monthly" at bounding box center [584, 290] width 432 height 24
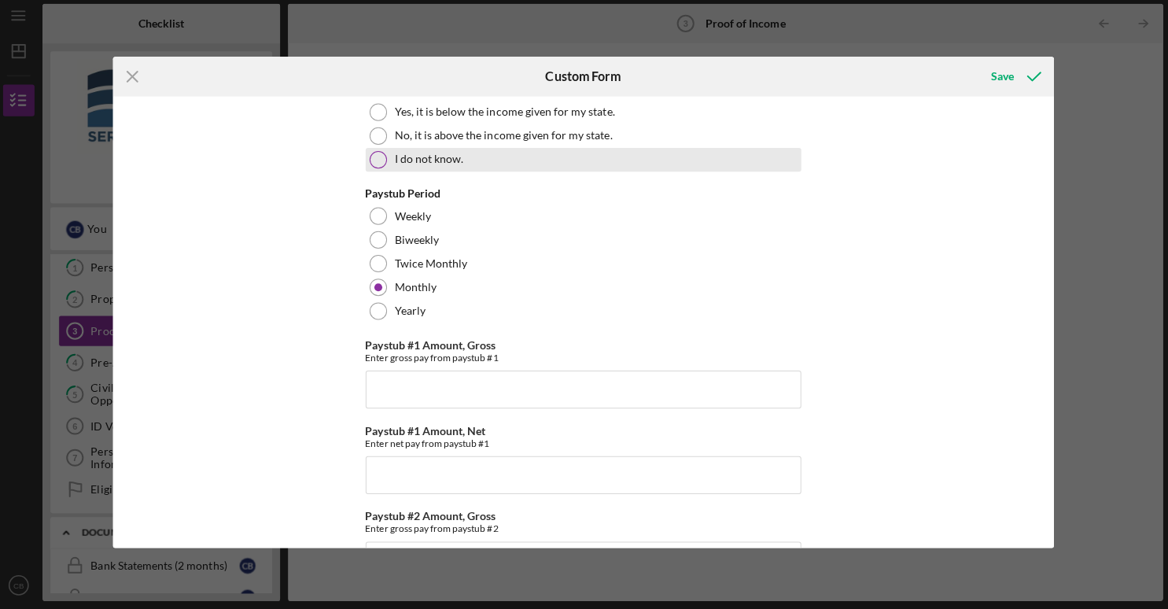
click at [376, 164] on div at bounding box center [380, 162] width 17 height 17
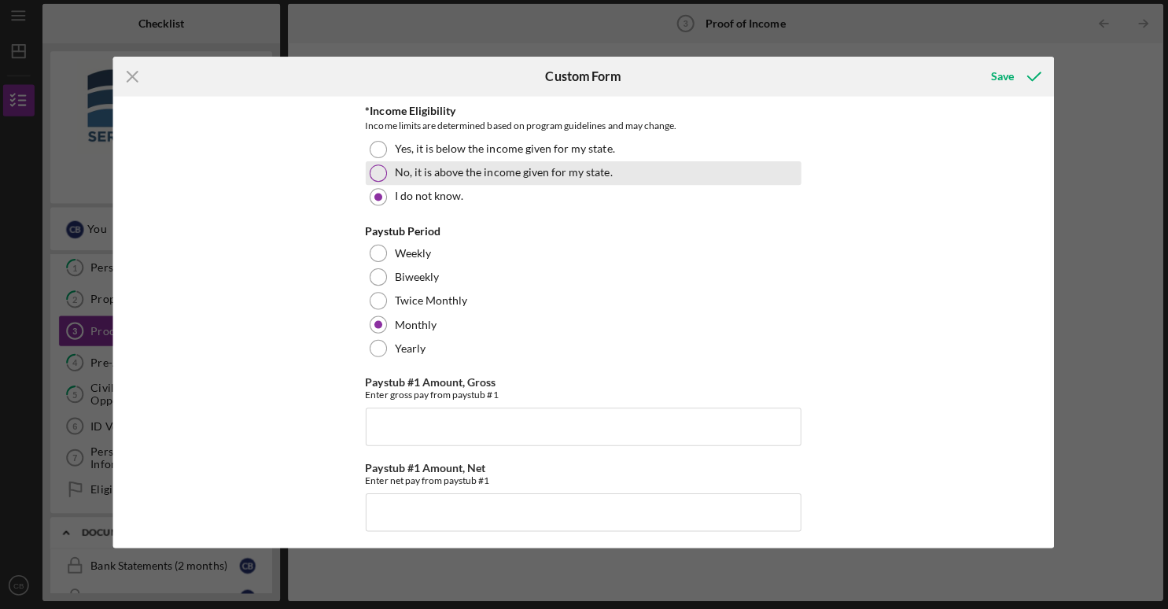
click at [384, 180] on div at bounding box center [380, 175] width 17 height 17
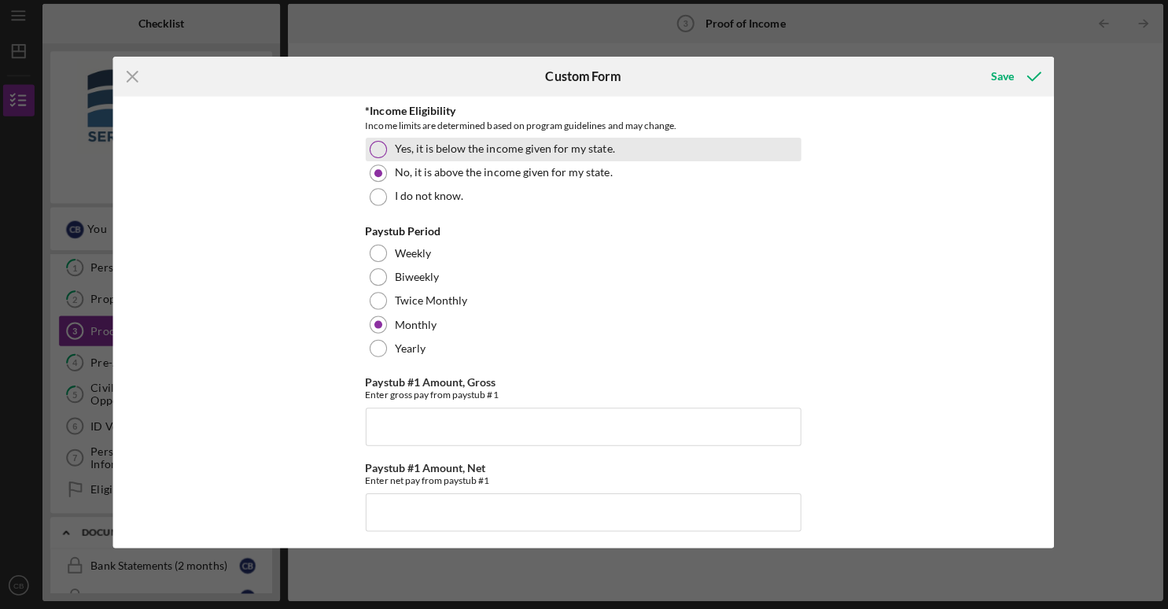
click at [384, 153] on div at bounding box center [380, 152] width 17 height 17
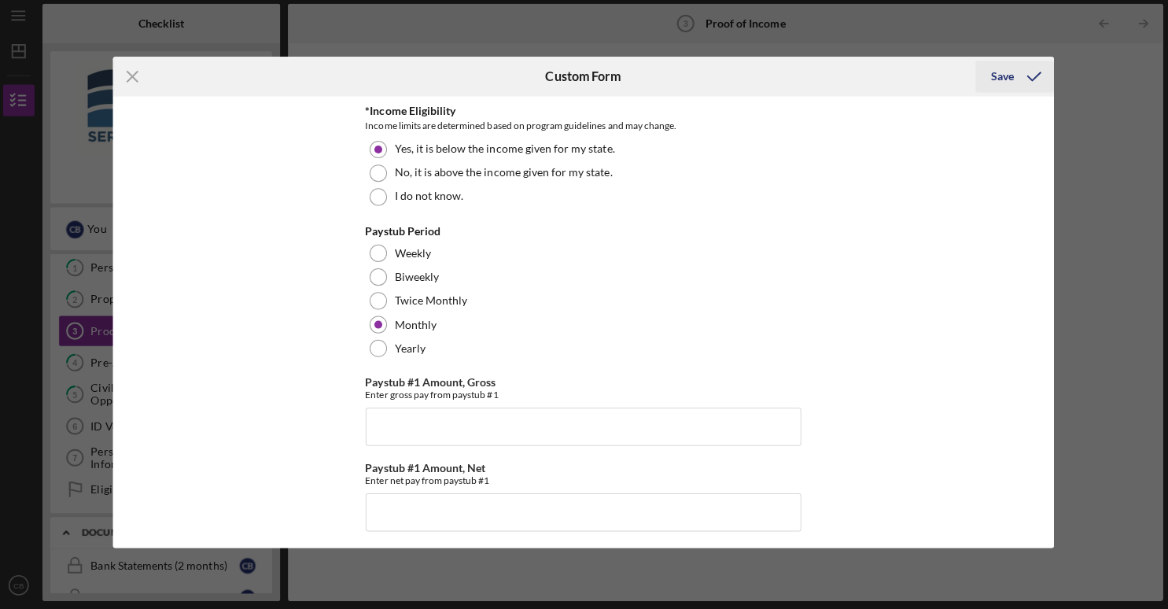
click at [1000, 77] on div "Save" at bounding box center [1000, 79] width 23 height 31
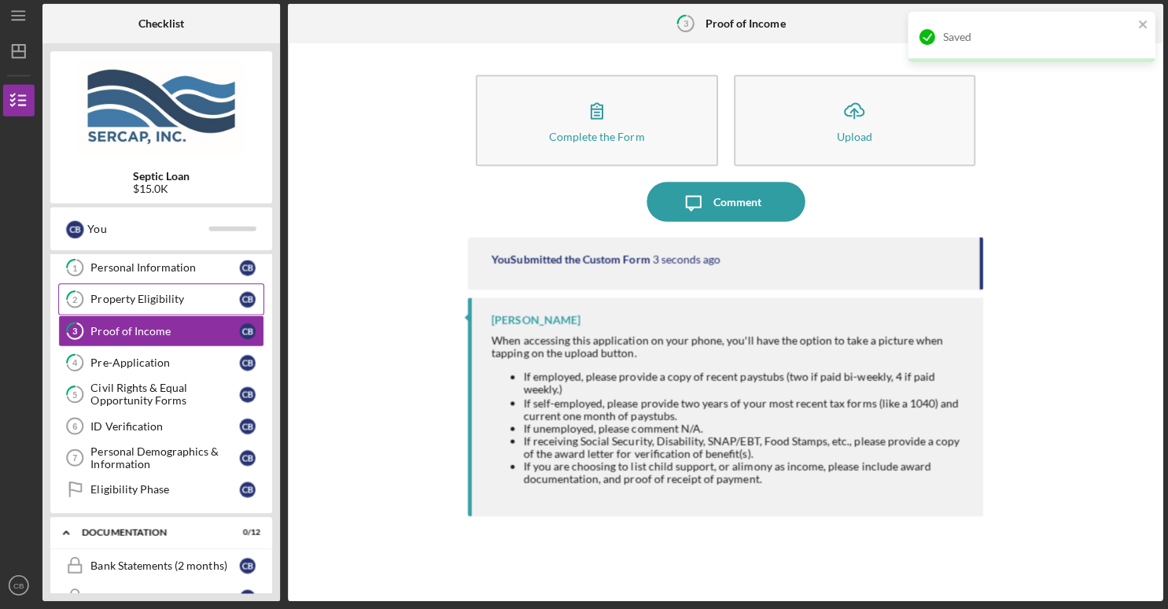
click at [169, 310] on link "2 Property Eligibility C B" at bounding box center [165, 300] width 204 height 31
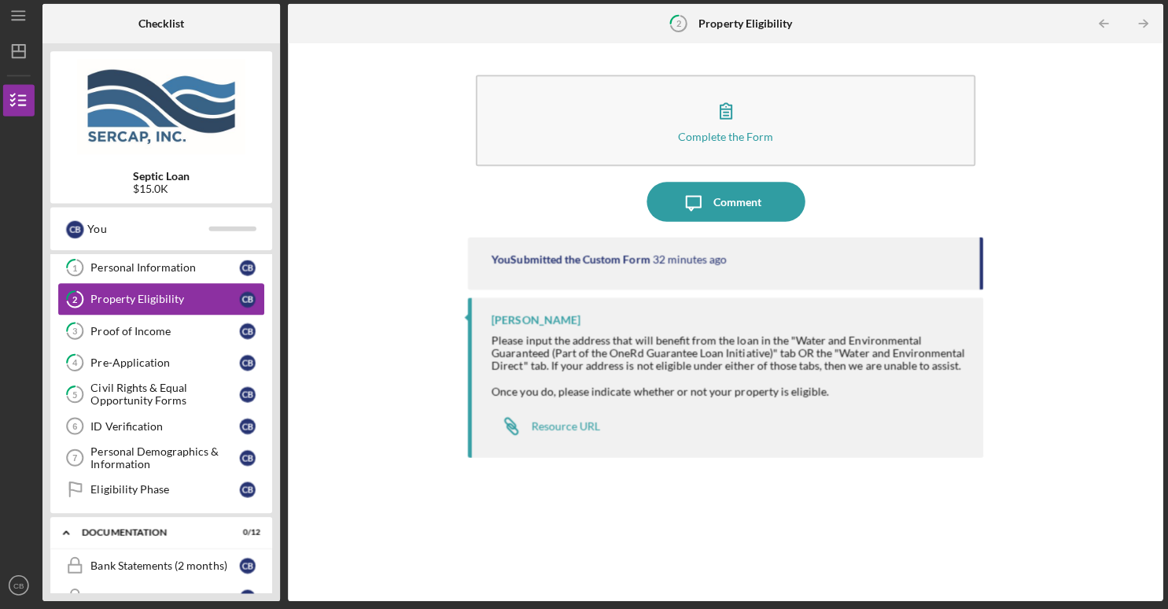
click at [169, 310] on link "2 Property Eligibility C B" at bounding box center [165, 300] width 204 height 31
